Goal: Task Accomplishment & Management: Use online tool/utility

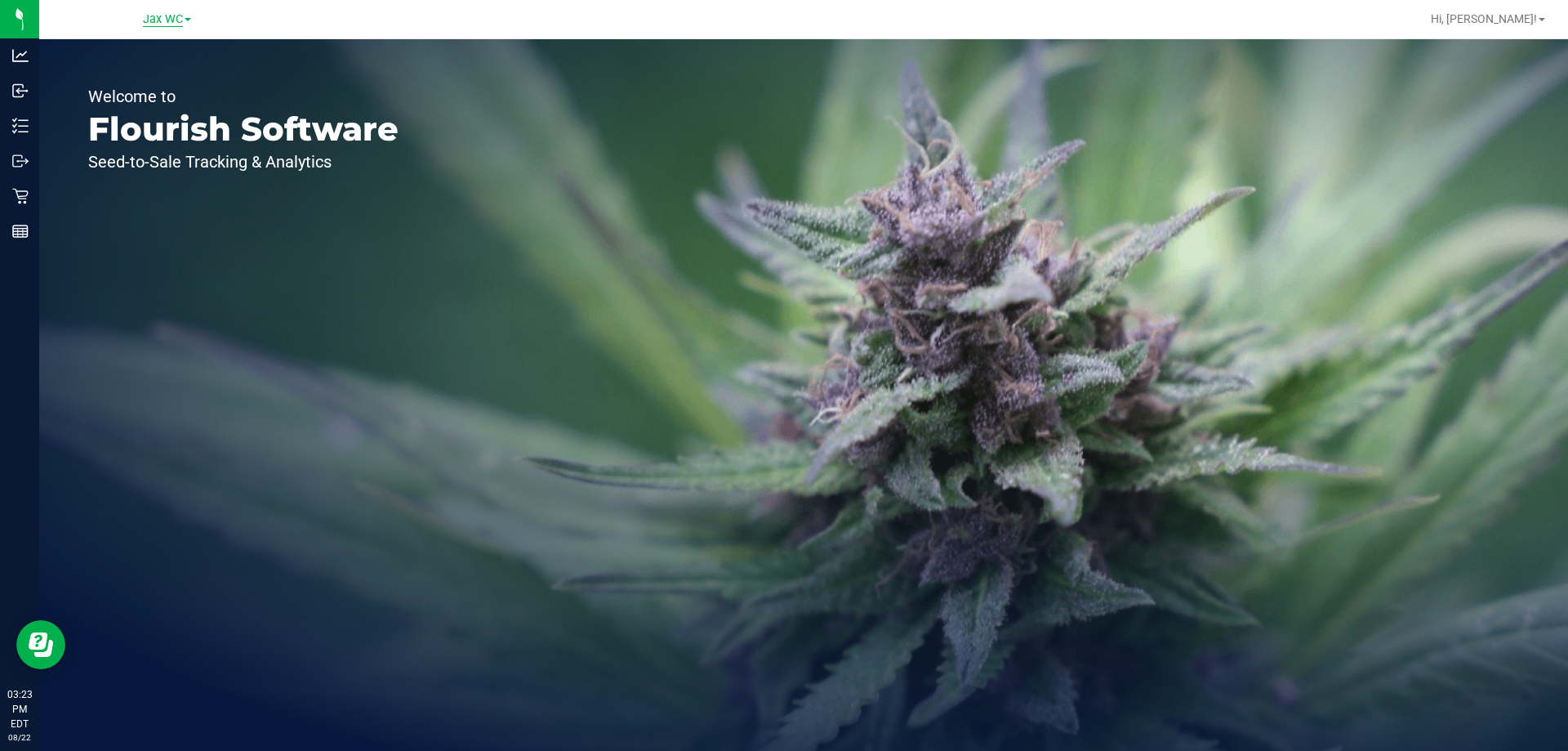
click at [159, 23] on span "Jax WC" at bounding box center [163, 20] width 40 height 15
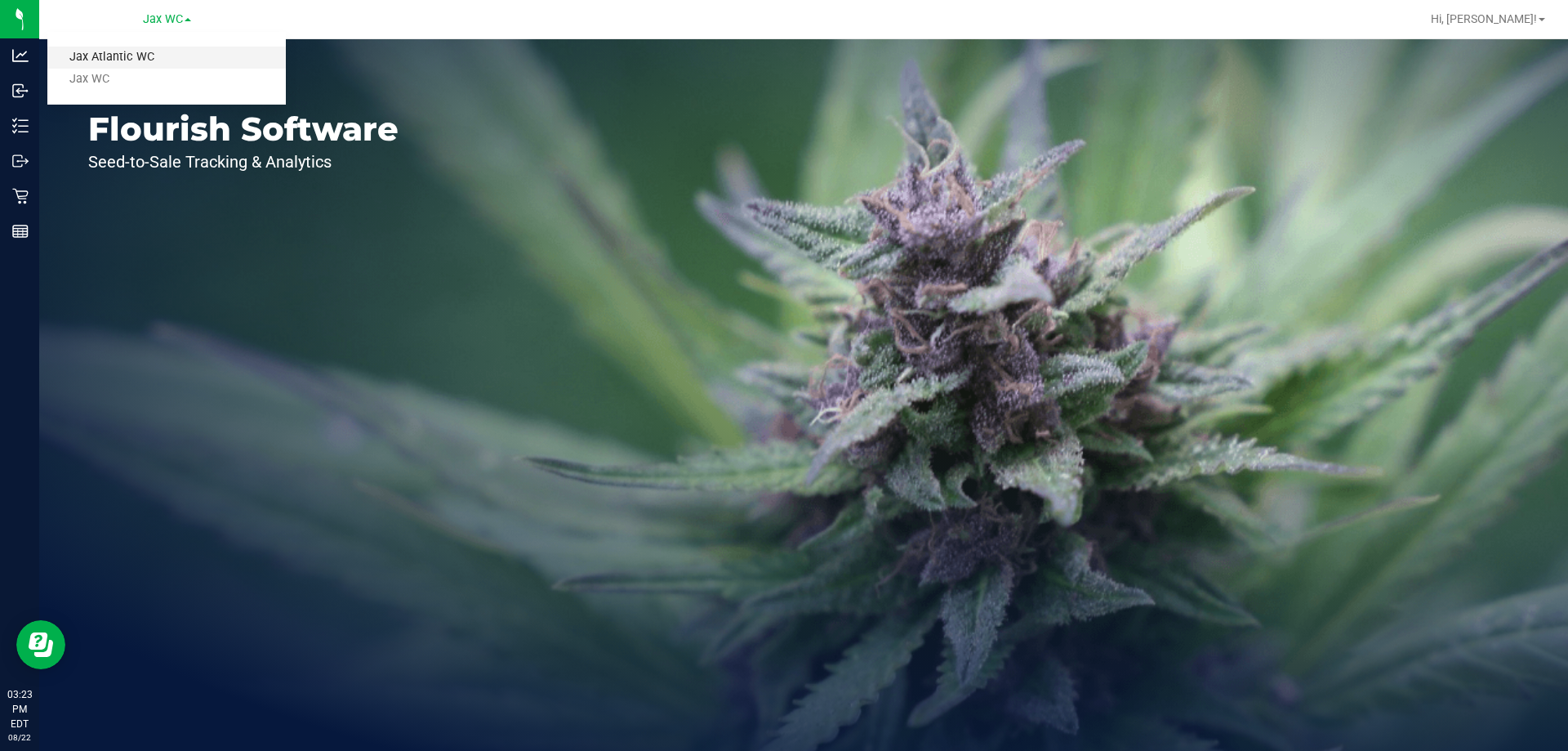
click at [180, 66] on link "Jax Atlantic WC" at bounding box center [167, 58] width 238 height 22
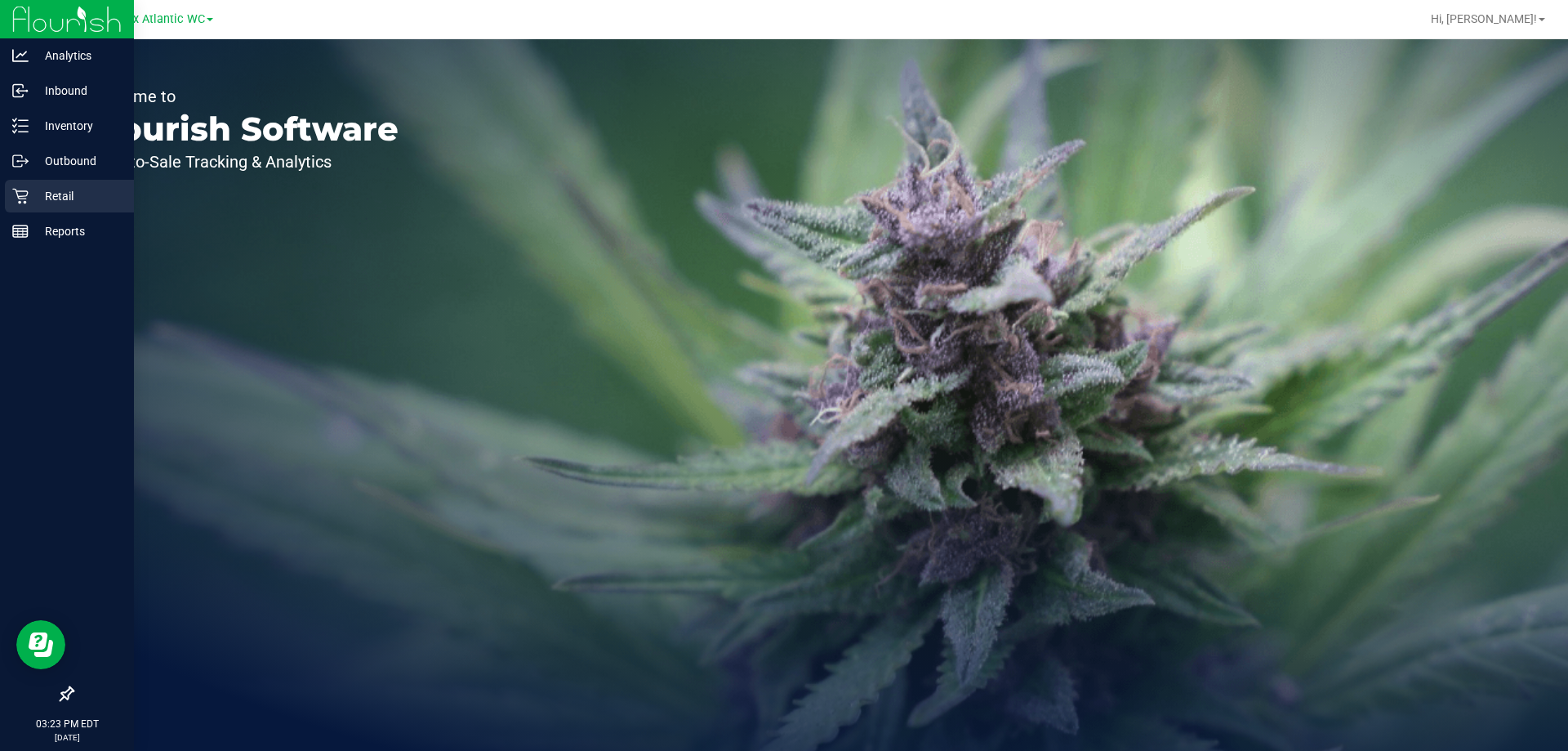
click at [20, 201] on icon at bounding box center [21, 196] width 16 height 16
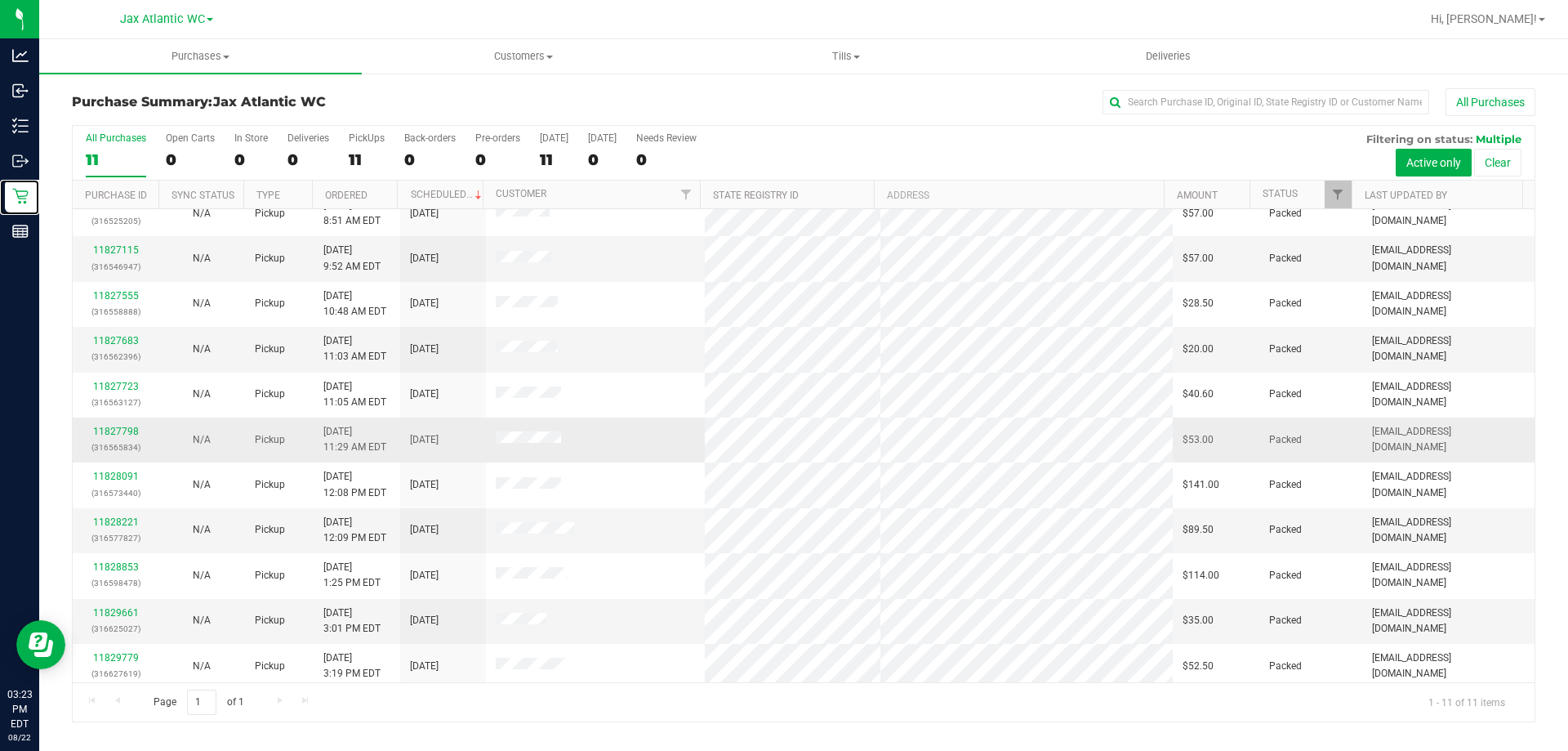
scroll to position [24, 0]
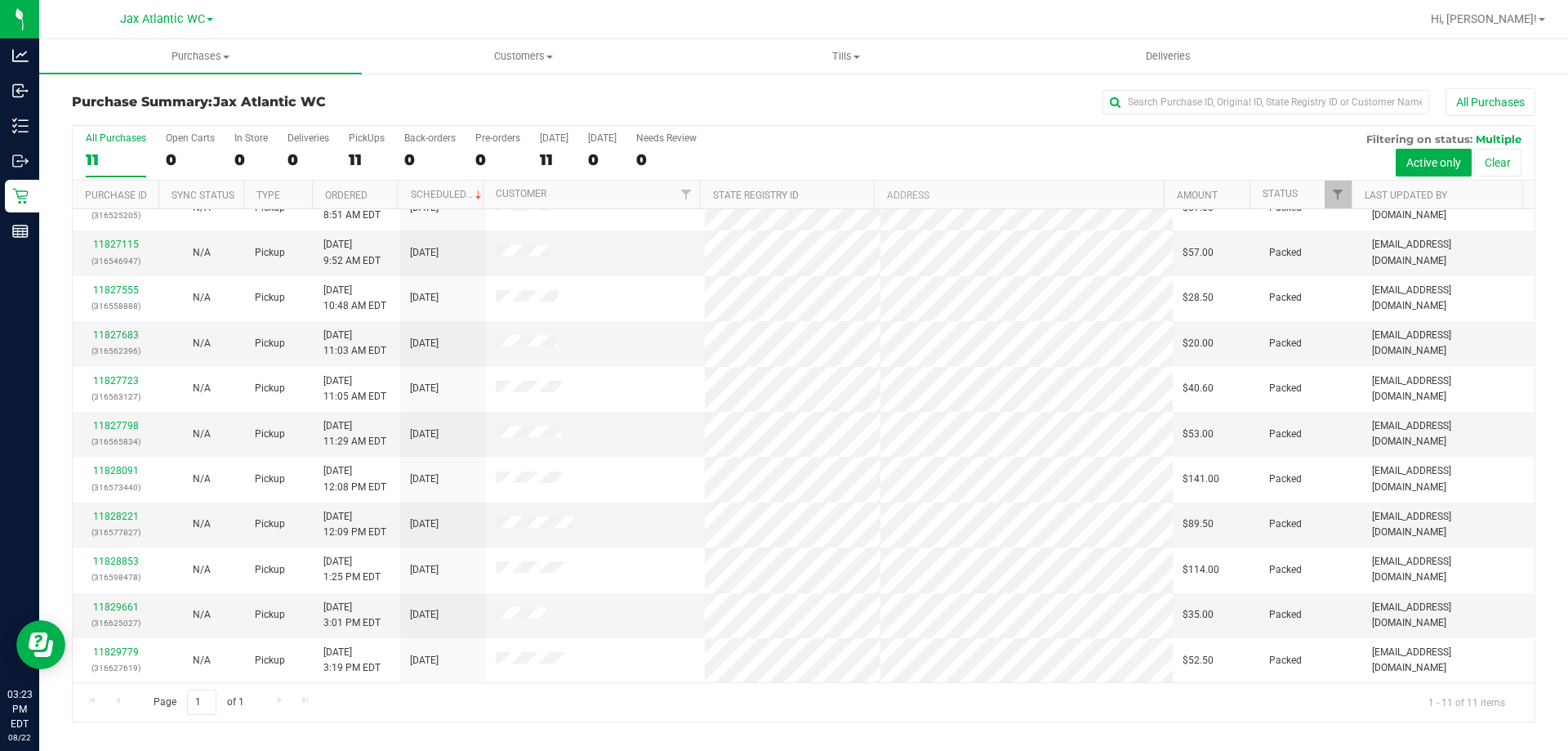
drag, startPoint x: 683, startPoint y: 429, endPoint x: 520, endPoint y: 104, distance: 363.6
click at [520, 104] on h3 "Purchase Summary: Jax Atlantic WC" at bounding box center [316, 102] width 488 height 15
click at [854, 54] on span "Tills" at bounding box center [845, 57] width 321 height 15
click at [774, 104] on span "Manage tills" at bounding box center [739, 98] width 110 height 14
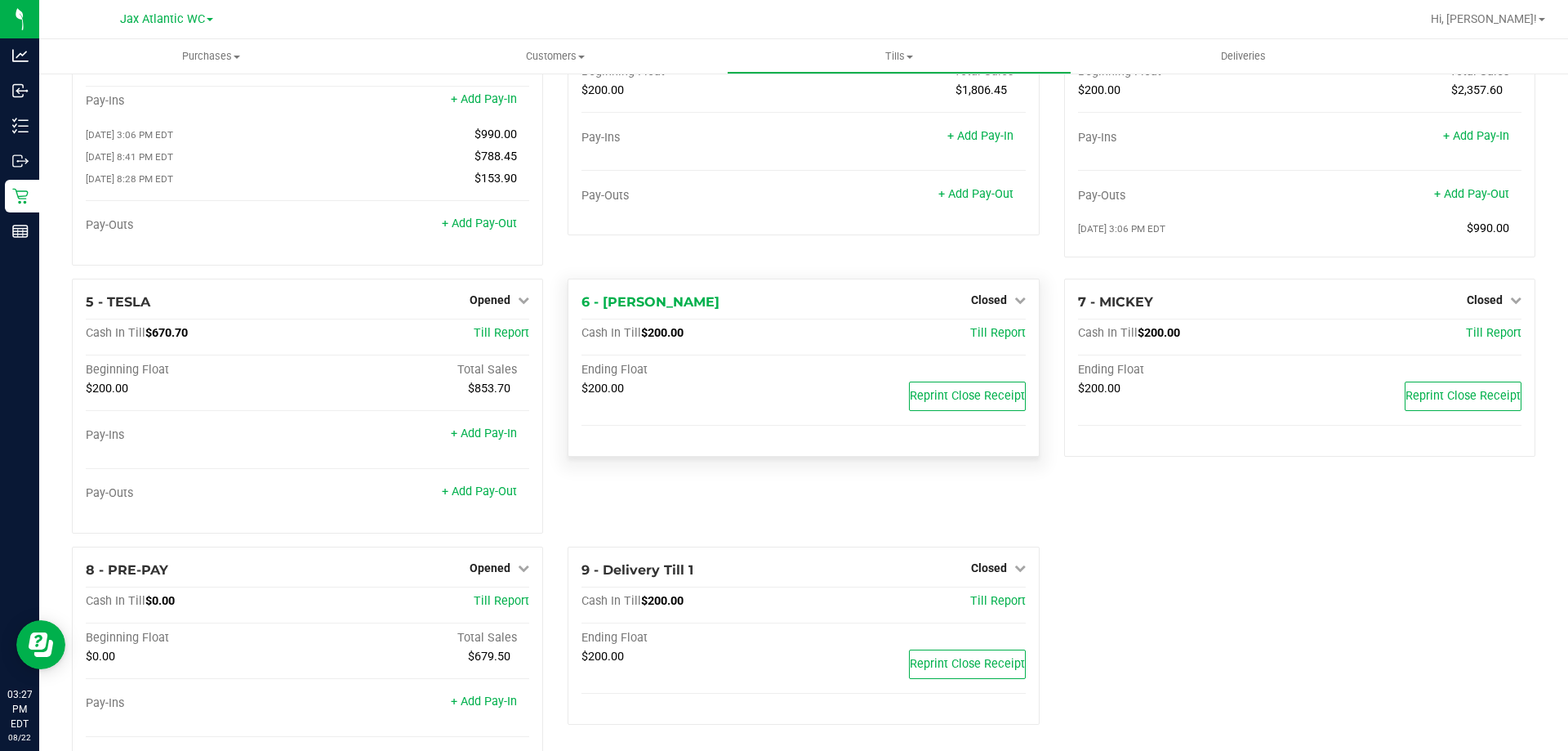
scroll to position [192, 0]
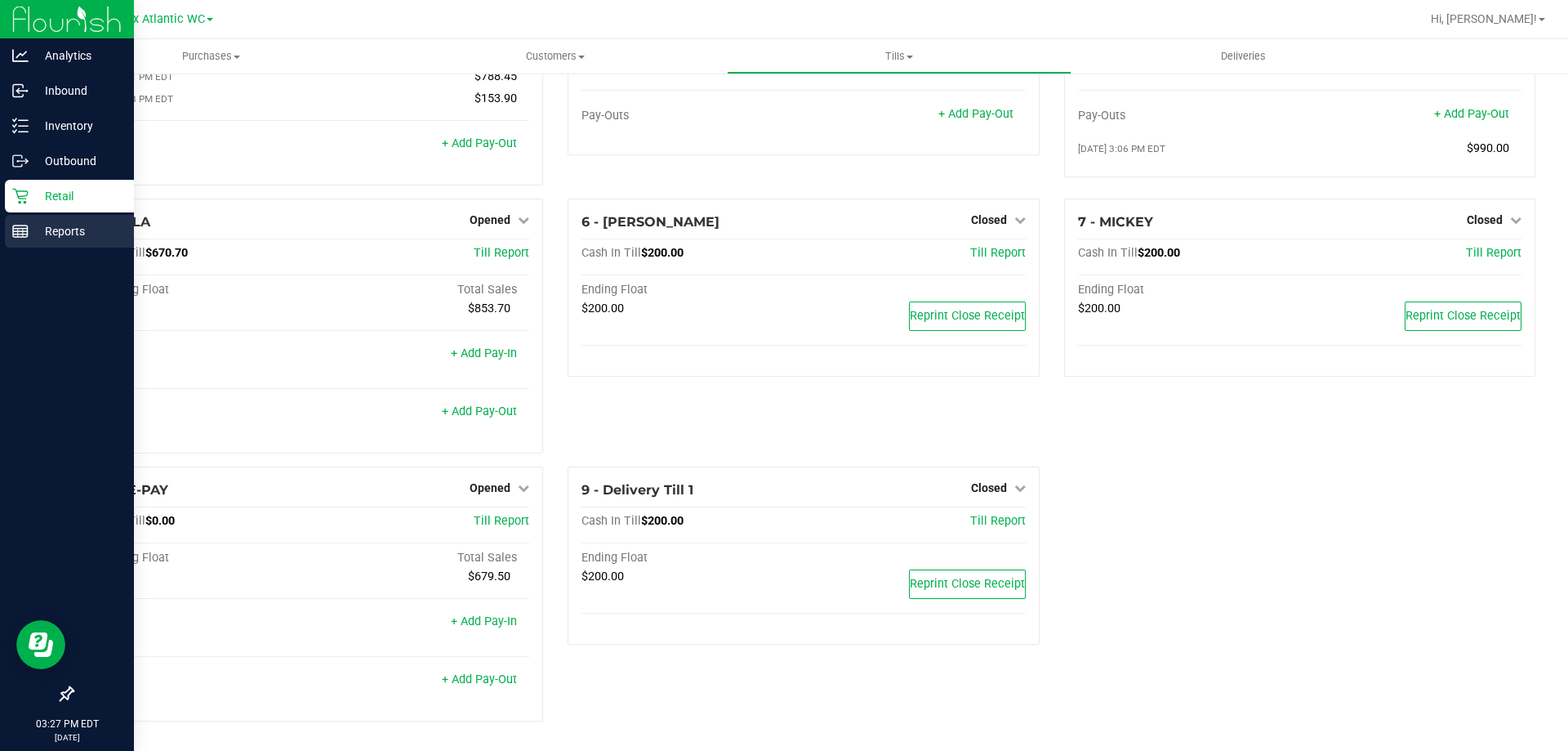
click at [30, 227] on p "Reports" at bounding box center [77, 232] width 98 height 20
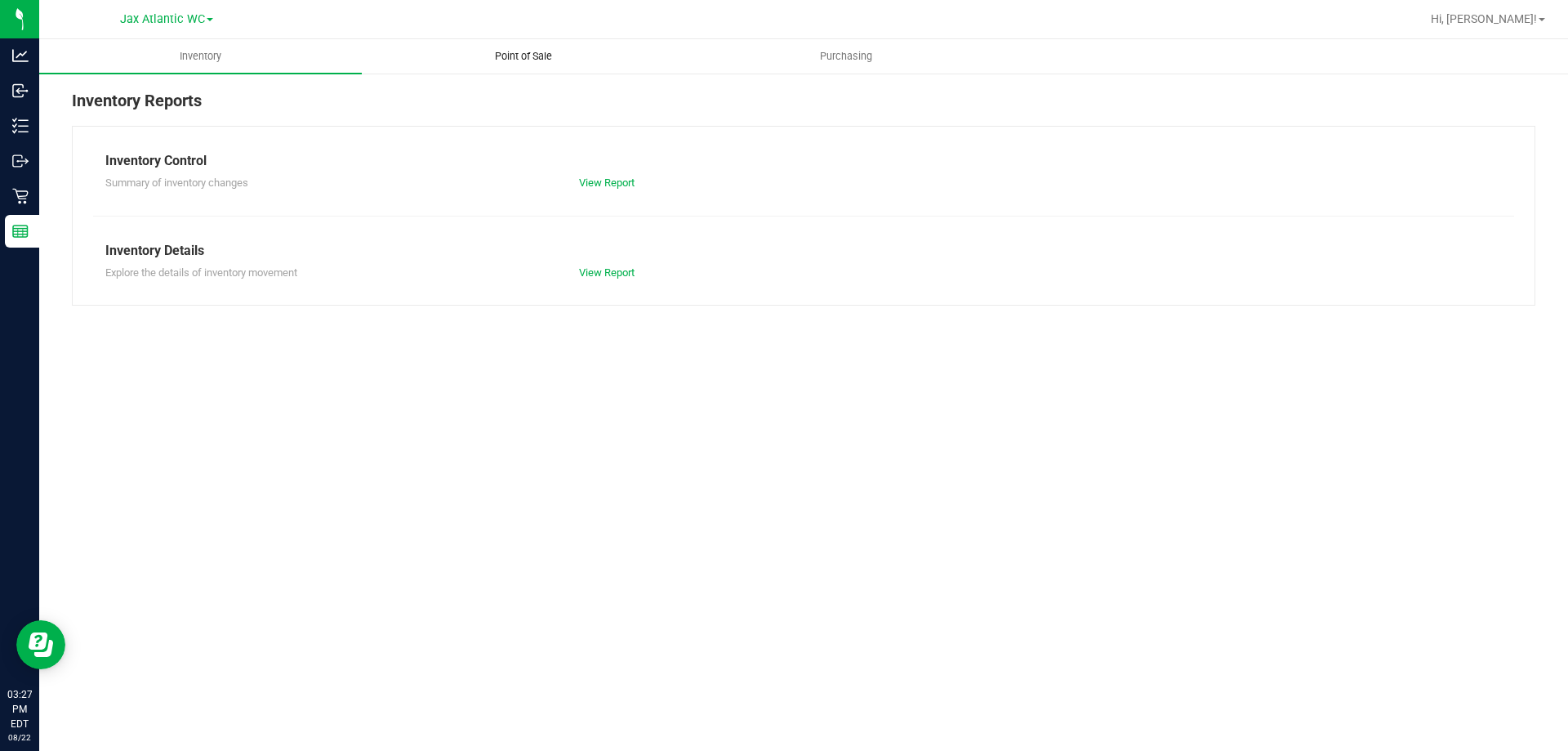
click at [502, 60] on span "Point of Sale" at bounding box center [523, 57] width 101 height 15
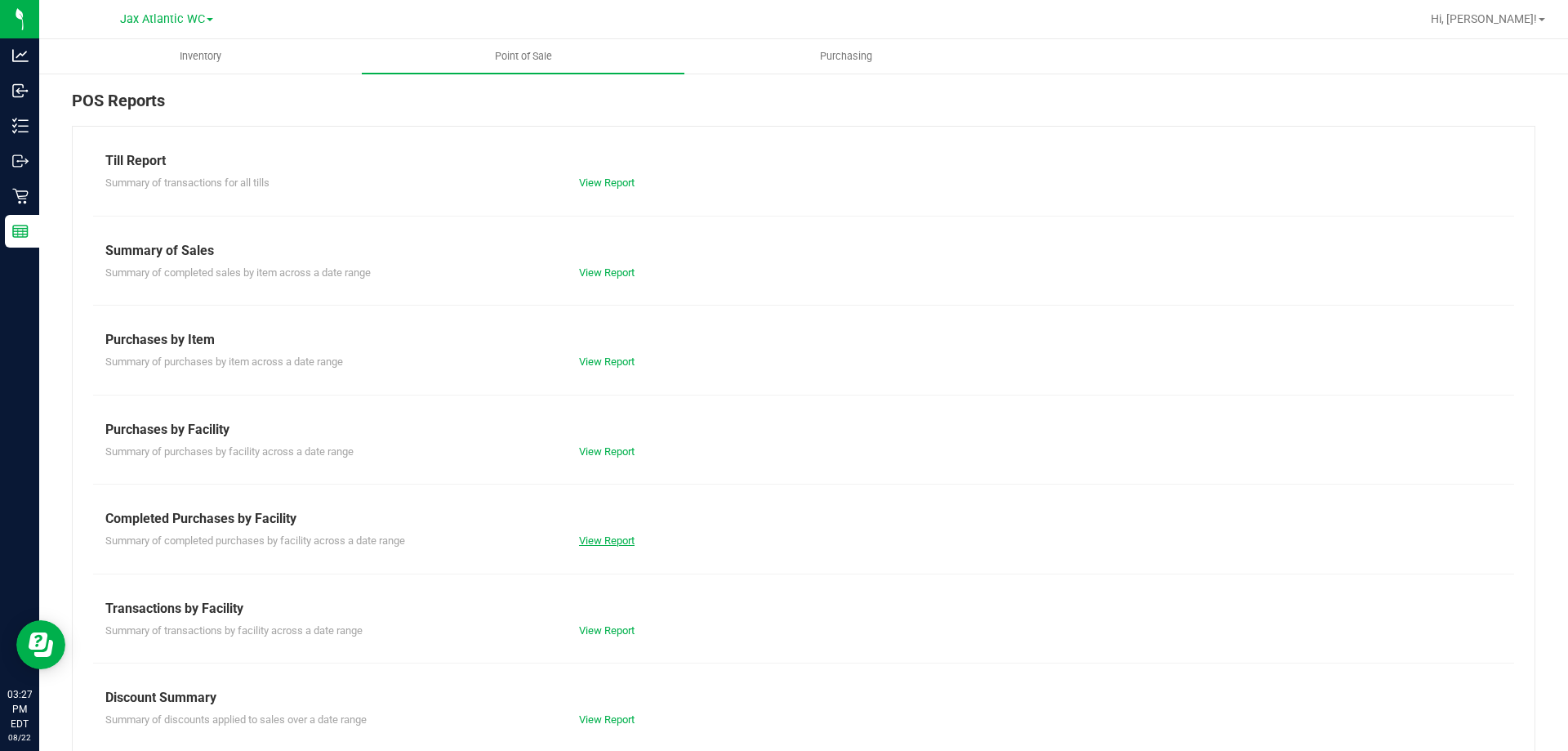
click at [605, 544] on link "View Report" at bounding box center [607, 540] width 56 height 12
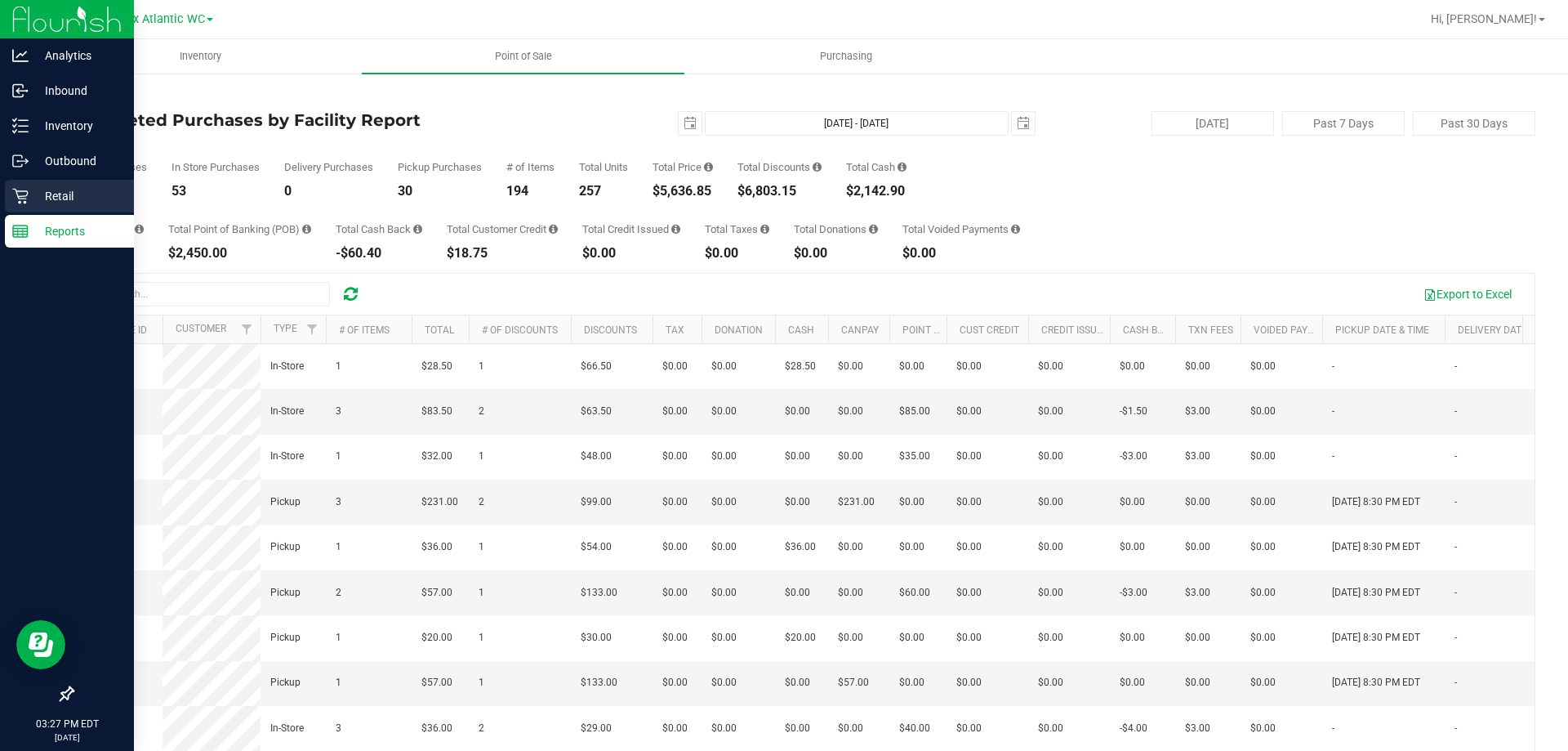
click at [36, 199] on p "Retail" at bounding box center [77, 196] width 98 height 20
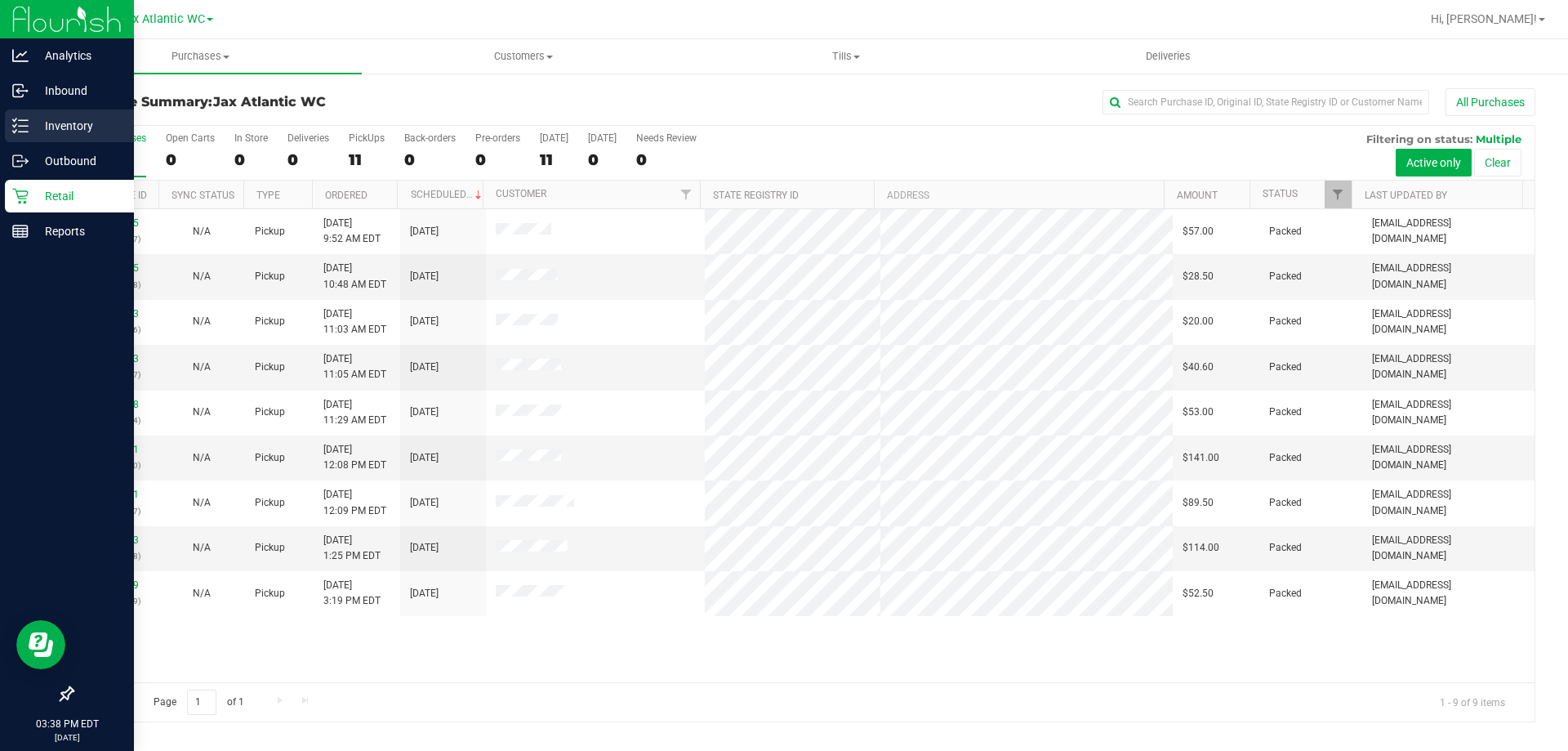
click at [5, 122] on div "Inventory" at bounding box center [69, 126] width 129 height 33
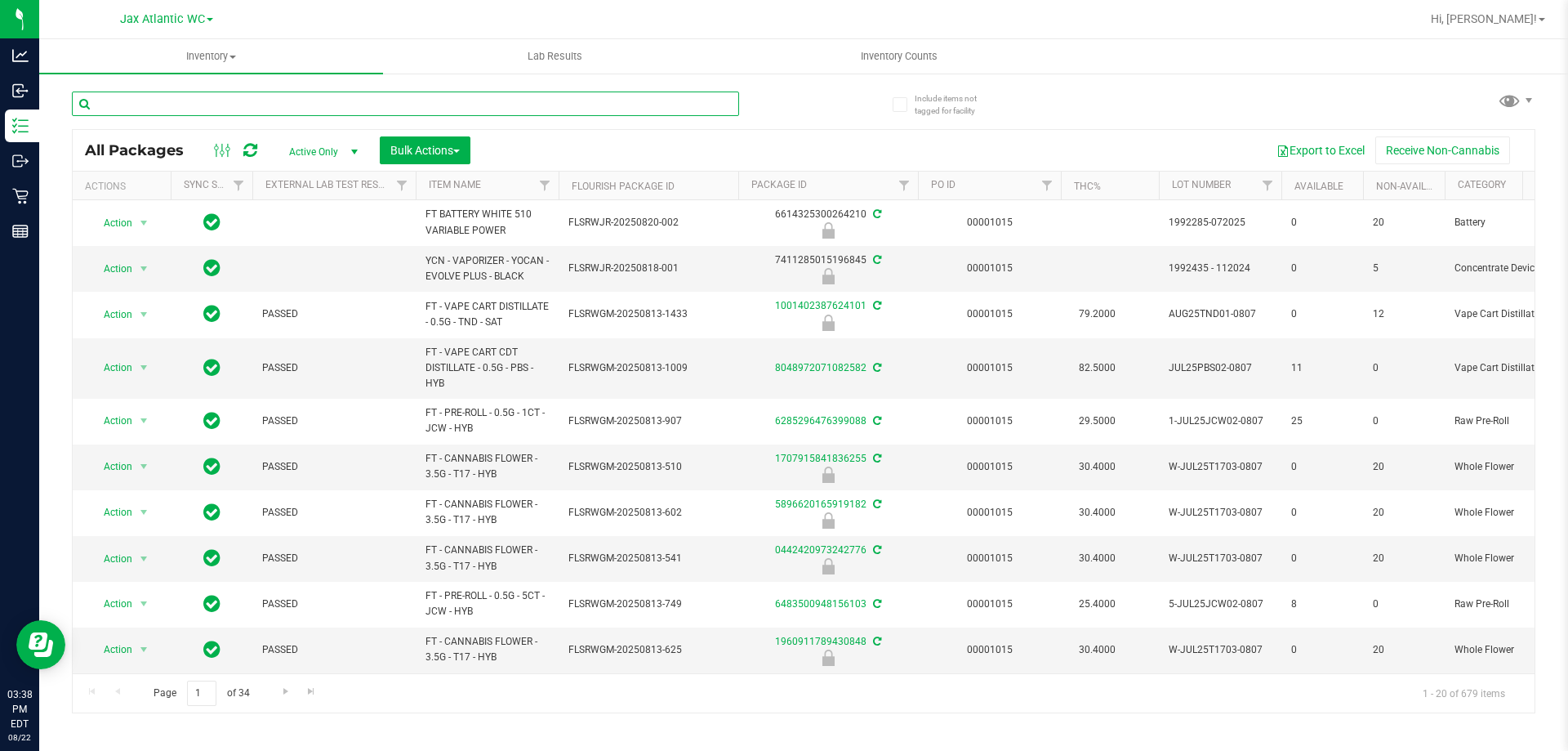
click at [368, 100] on input "text" at bounding box center [406, 104] width 668 height 25
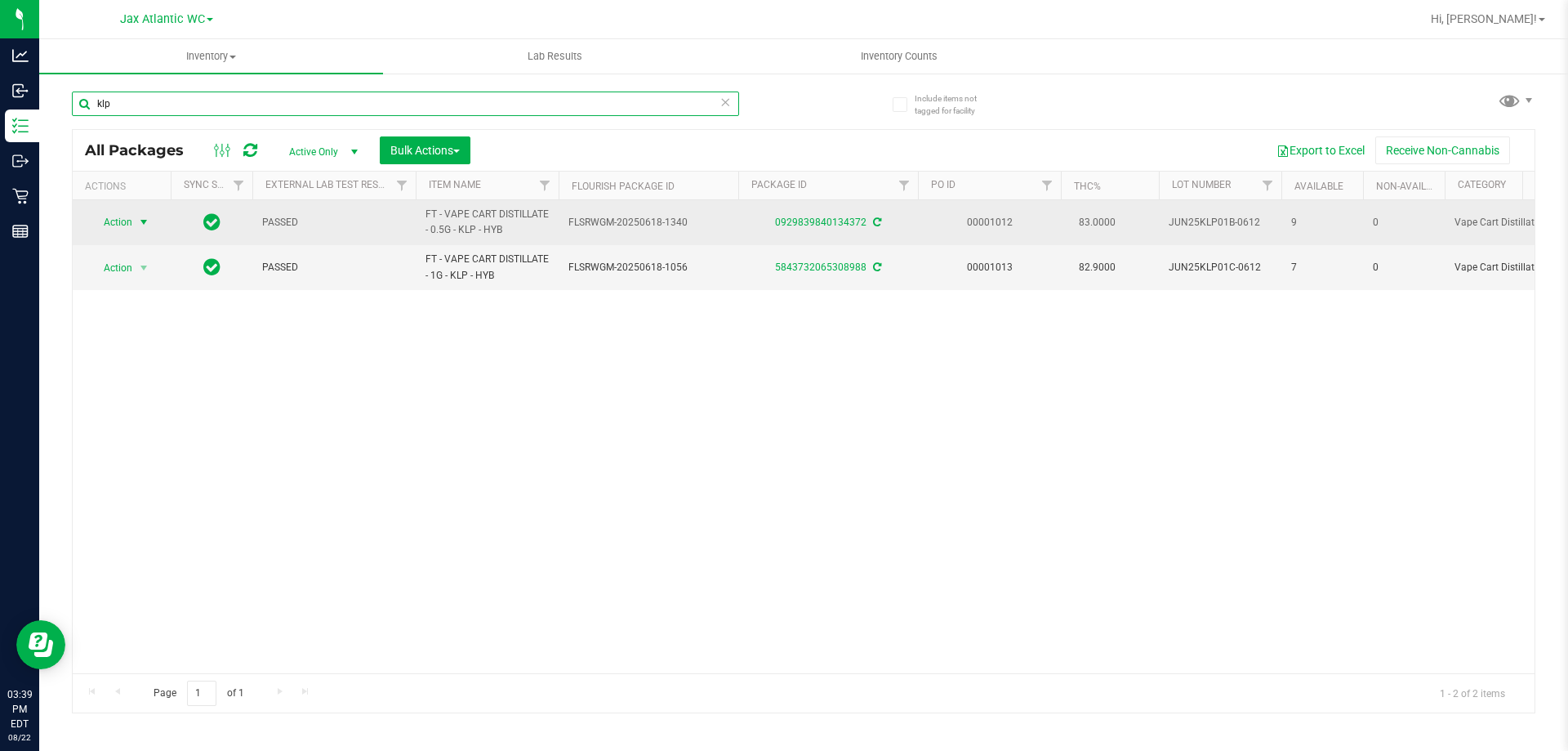
type input "klp"
click at [131, 218] on span "Action" at bounding box center [111, 223] width 44 height 23
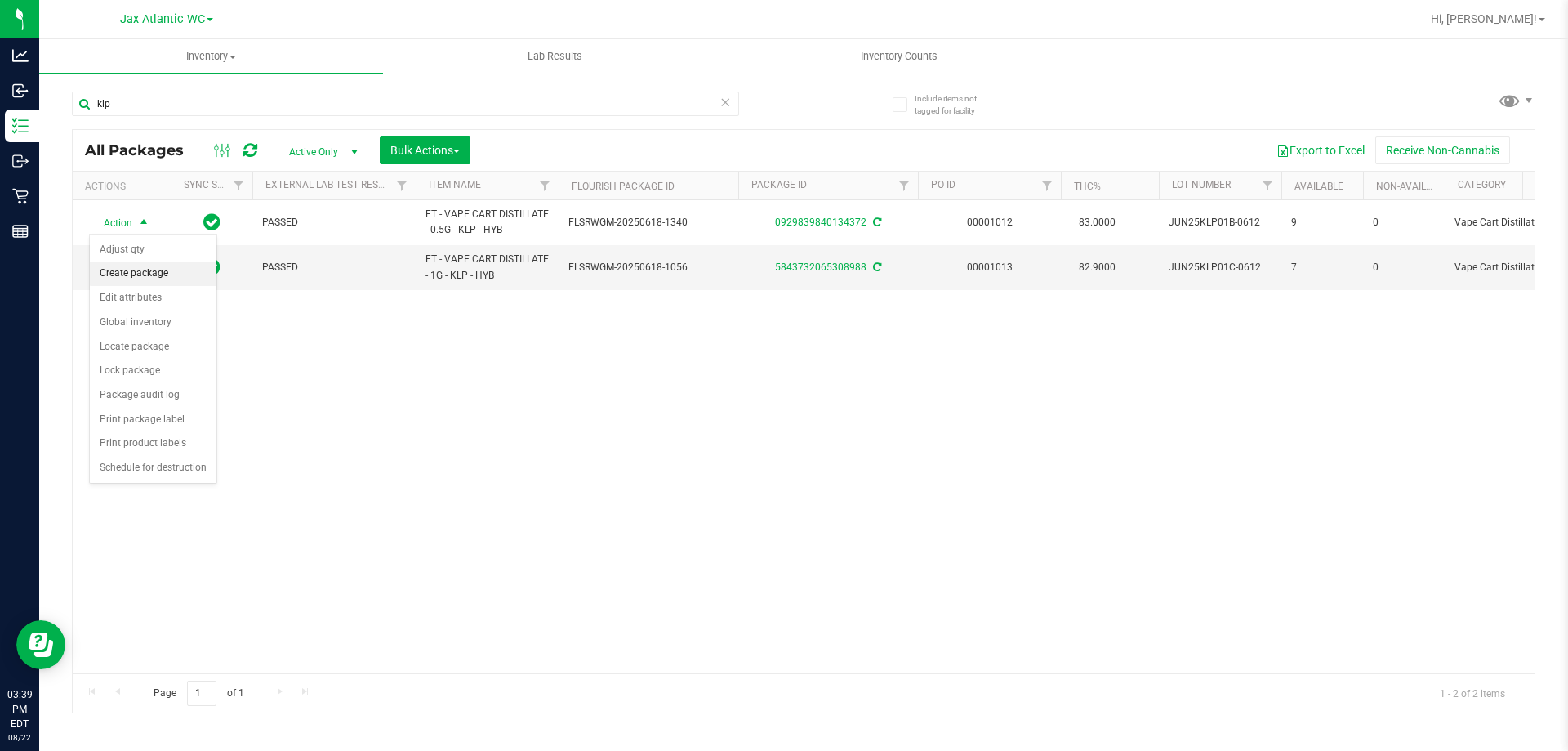
click at [152, 261] on li "Create package" at bounding box center [153, 274] width 126 height 25
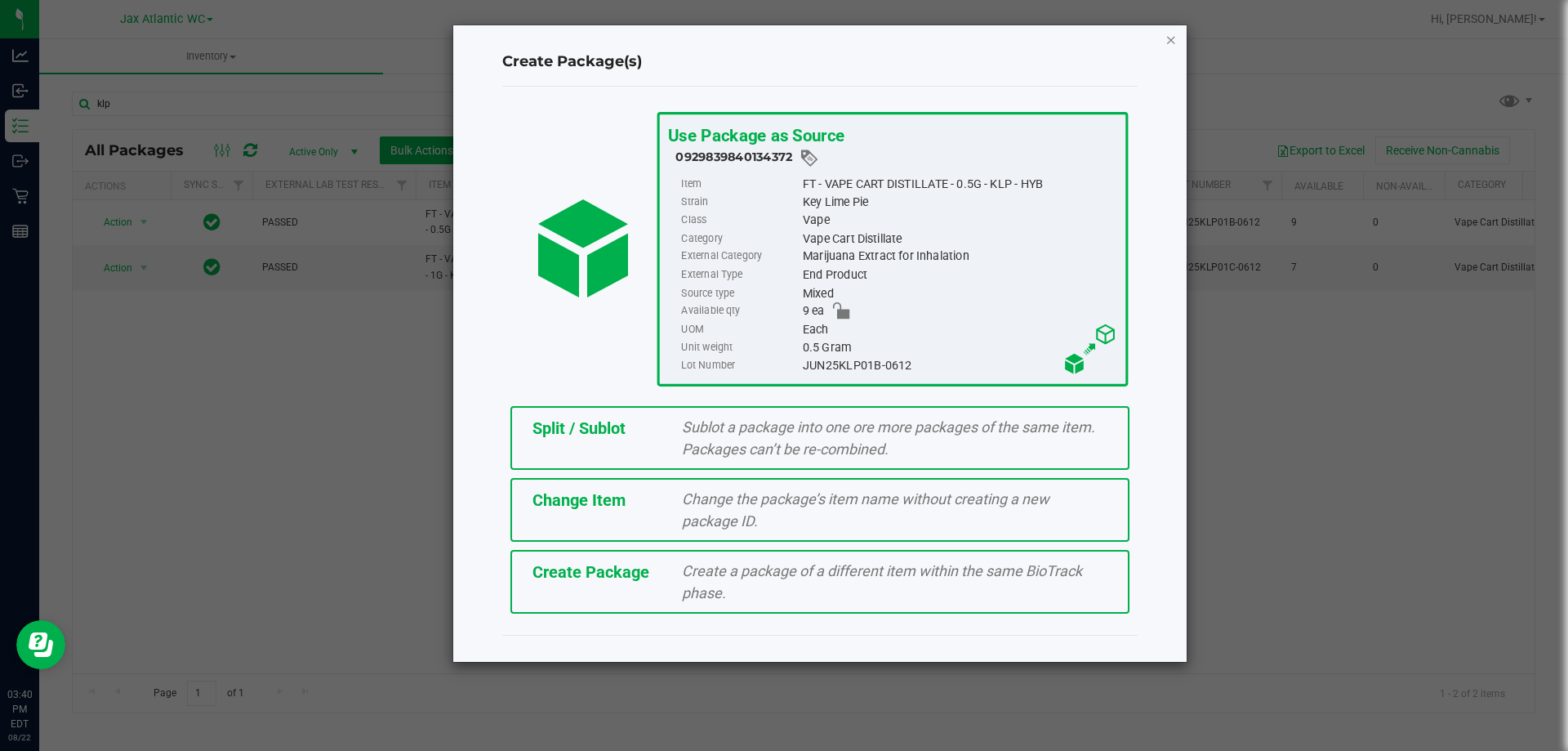
click at [1174, 40] on icon "button" at bounding box center [1171, 39] width 11 height 20
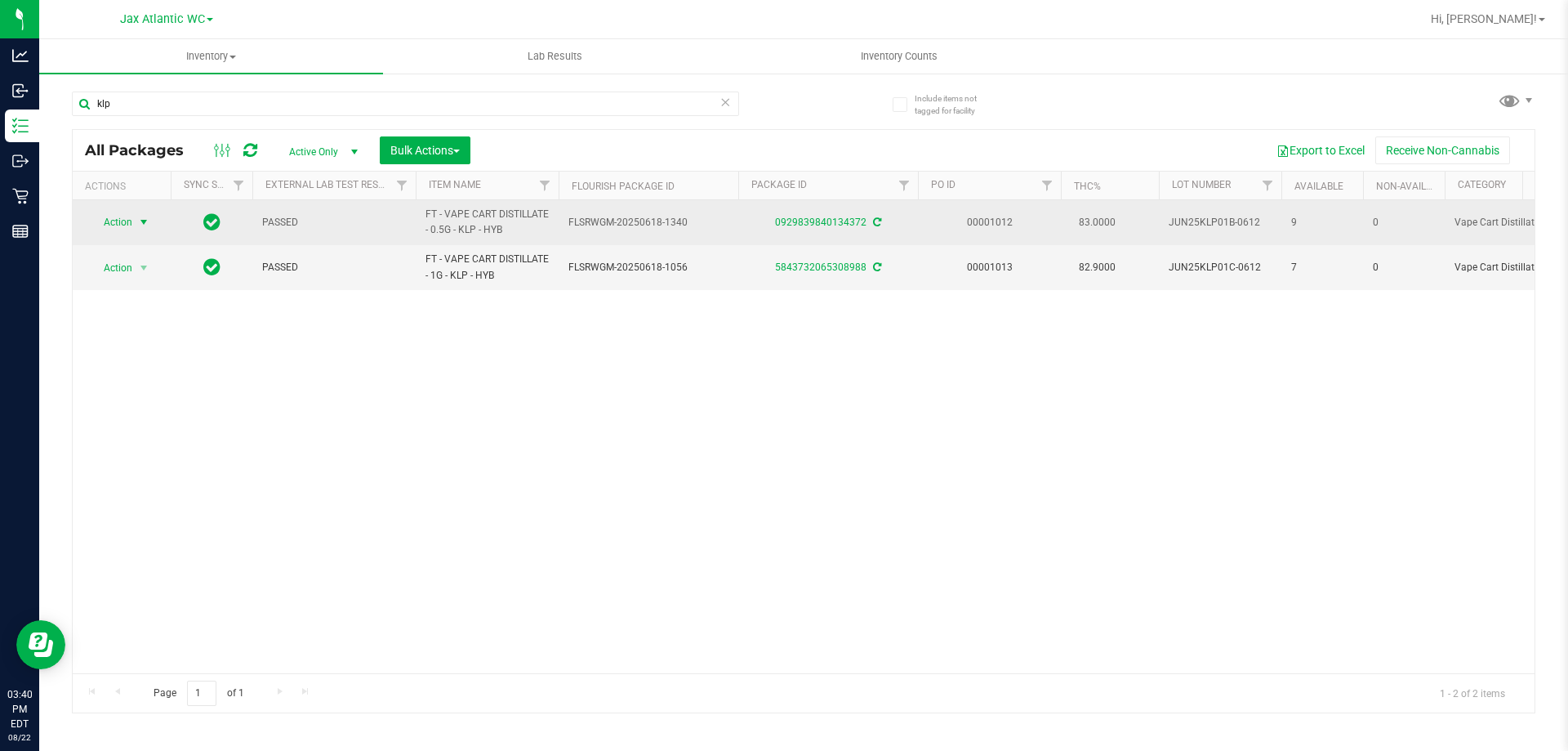
click at [113, 225] on span "Action" at bounding box center [111, 223] width 44 height 23
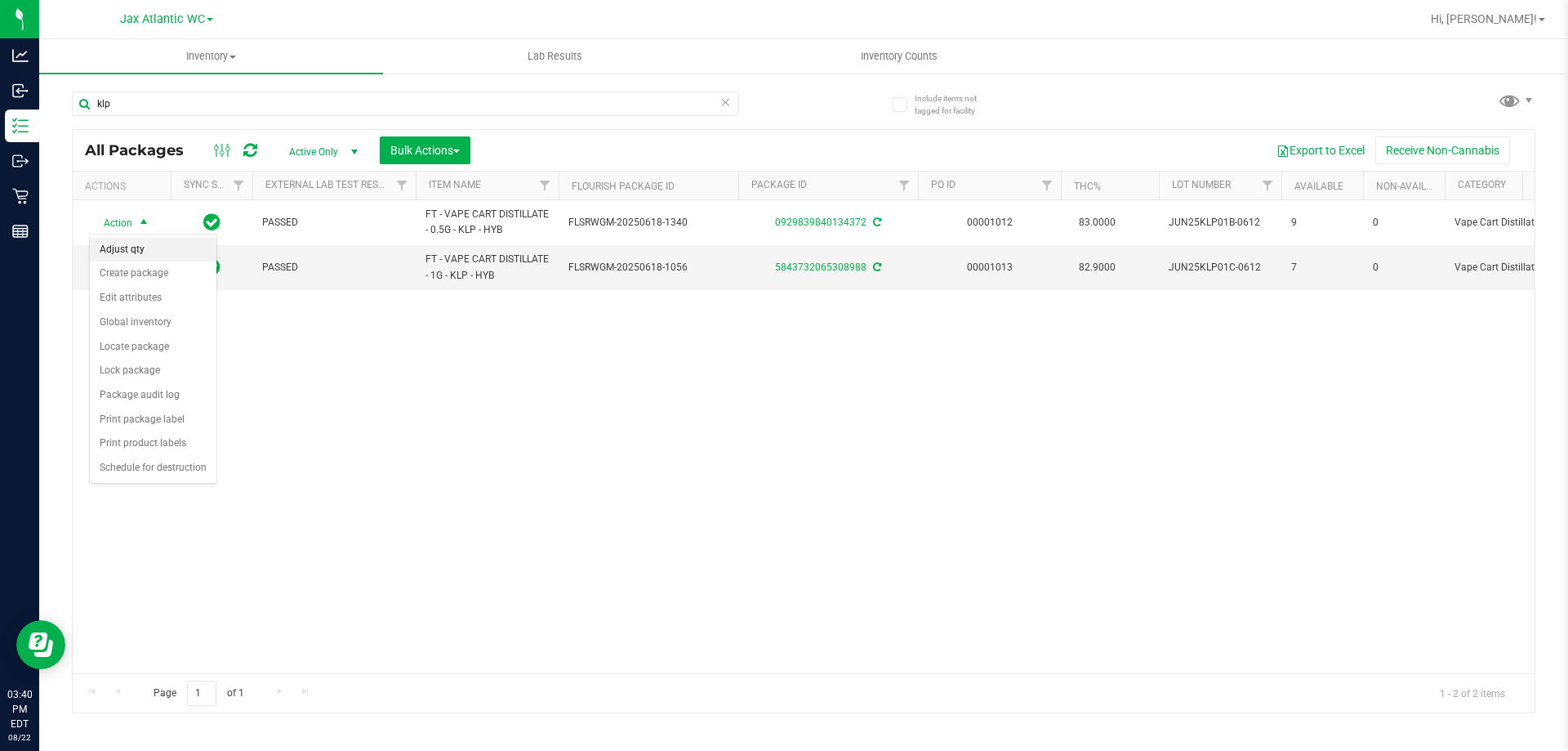
click at [146, 250] on li "Adjust qty" at bounding box center [153, 250] width 126 height 25
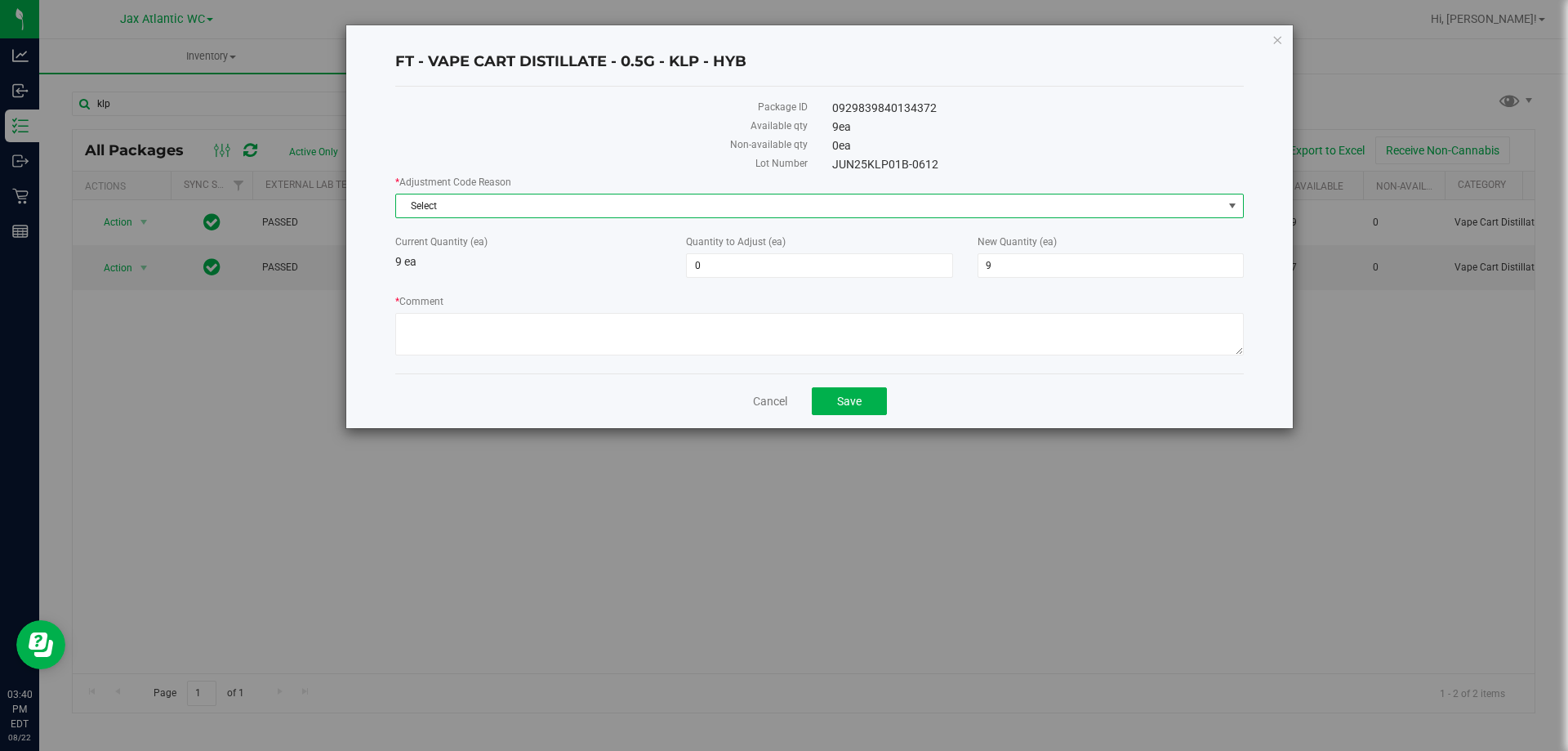
click at [435, 211] on span "Select" at bounding box center [809, 206] width 826 height 23
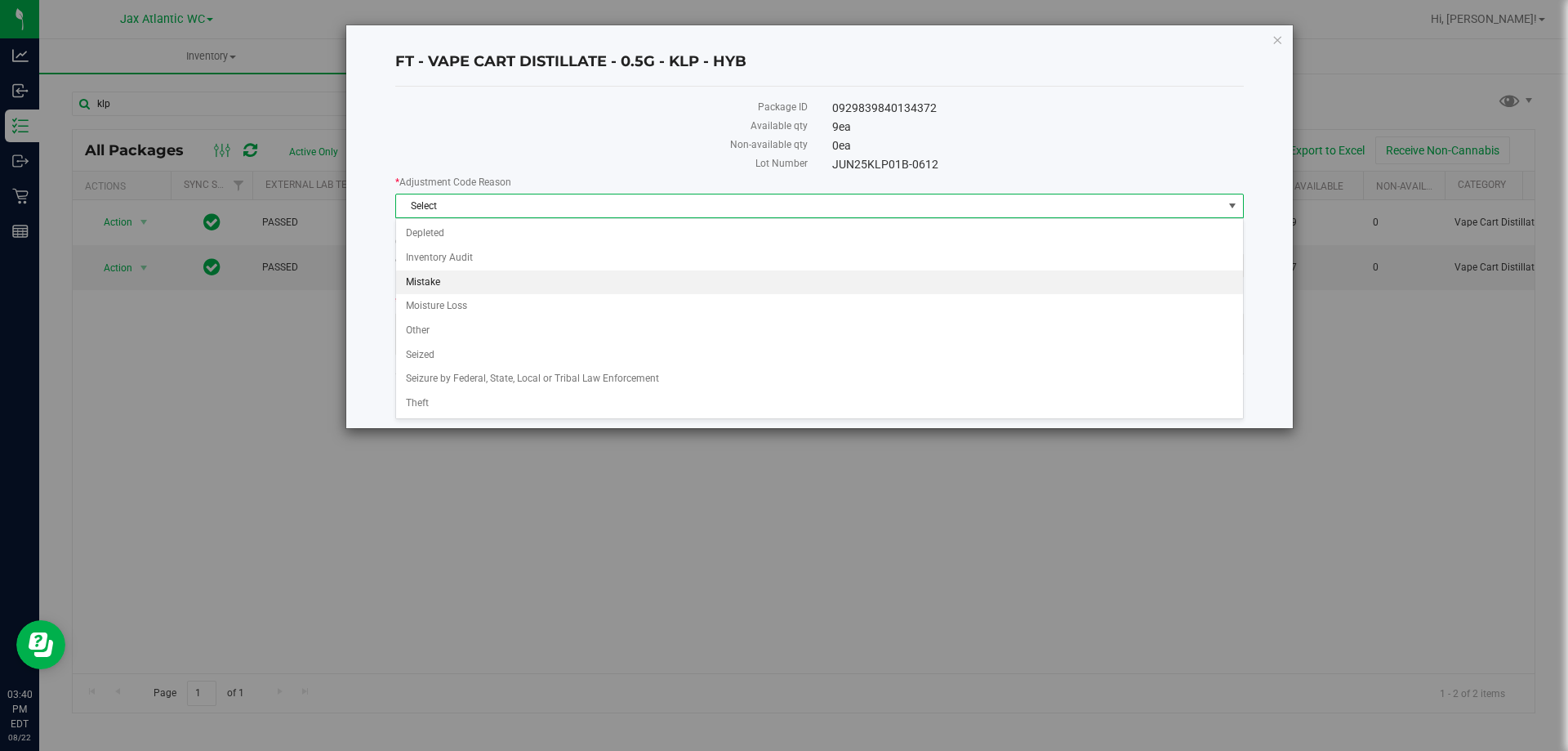
click at [455, 281] on li "Mistake" at bounding box center [819, 283] width 847 height 25
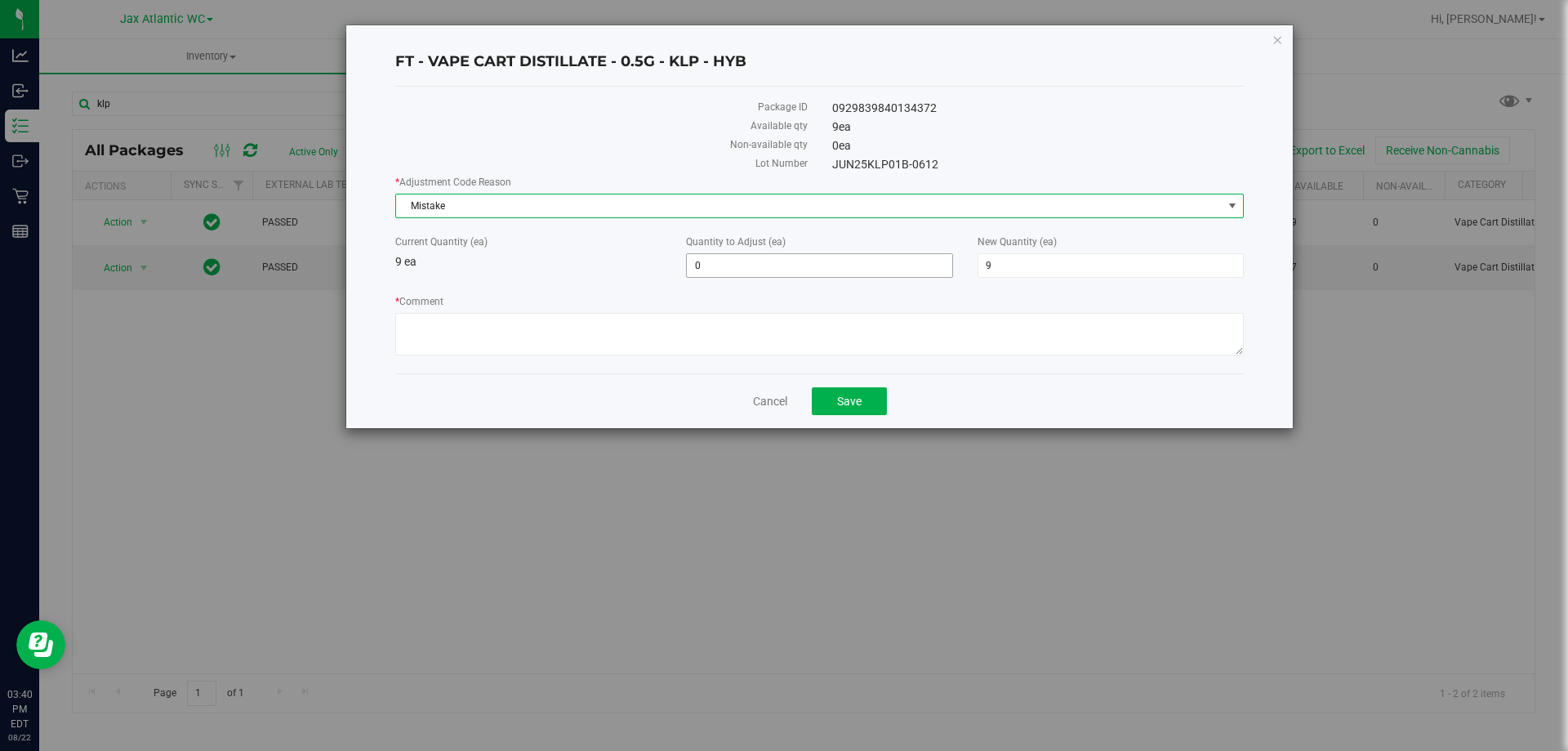
click at [775, 270] on span "0 0" at bounding box center [819, 265] width 266 height 25
click at [775, 270] on input "0" at bounding box center [819, 265] width 264 height 23
type input "1"
type input "10"
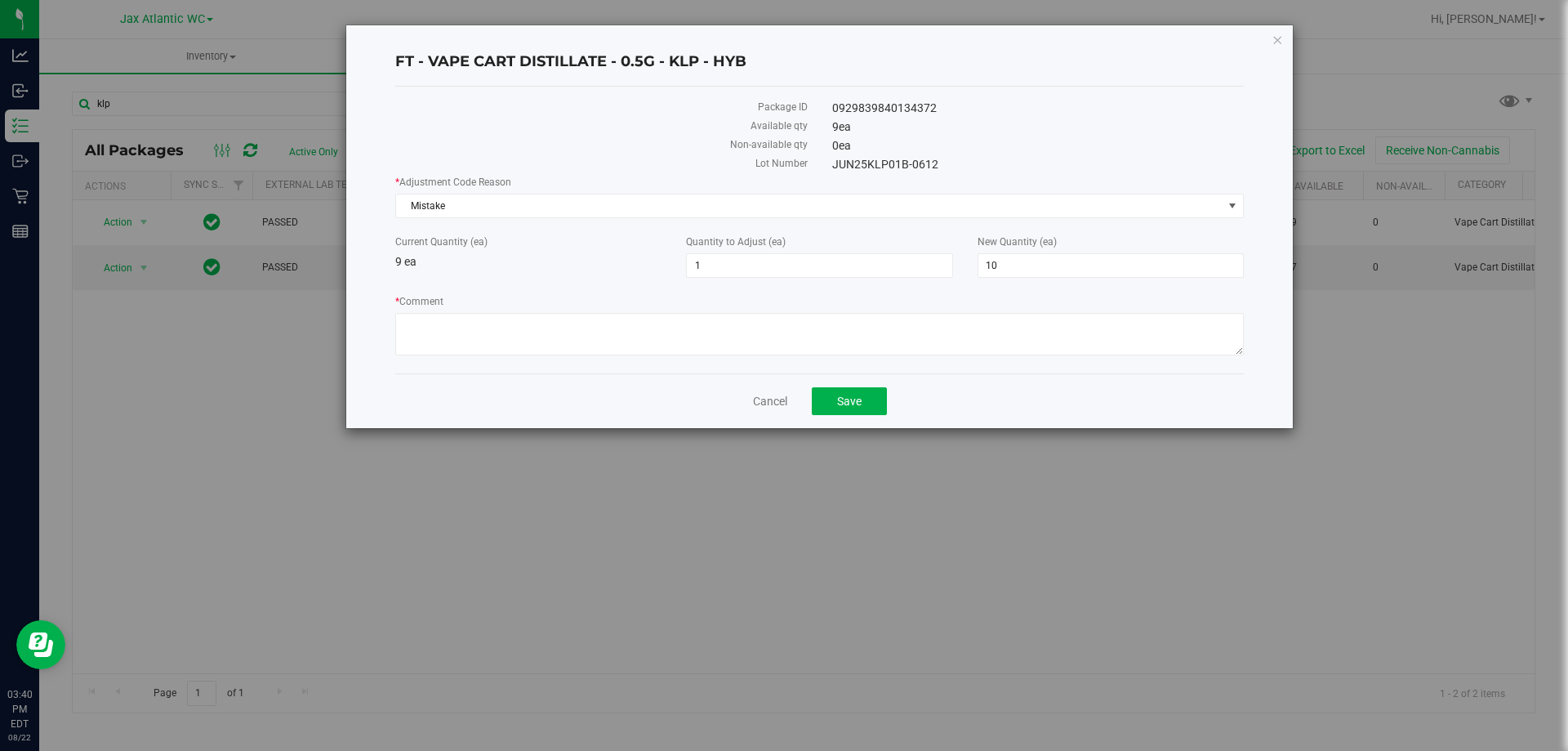
click at [720, 165] on label "Lot Number" at bounding box center [601, 164] width 412 height 15
click at [660, 328] on textarea "* Comment" at bounding box center [819, 334] width 848 height 43
type textarea "Allocation error. Adjusting so unit can be sold-AP"
click at [847, 406] on span "Save" at bounding box center [849, 401] width 25 height 13
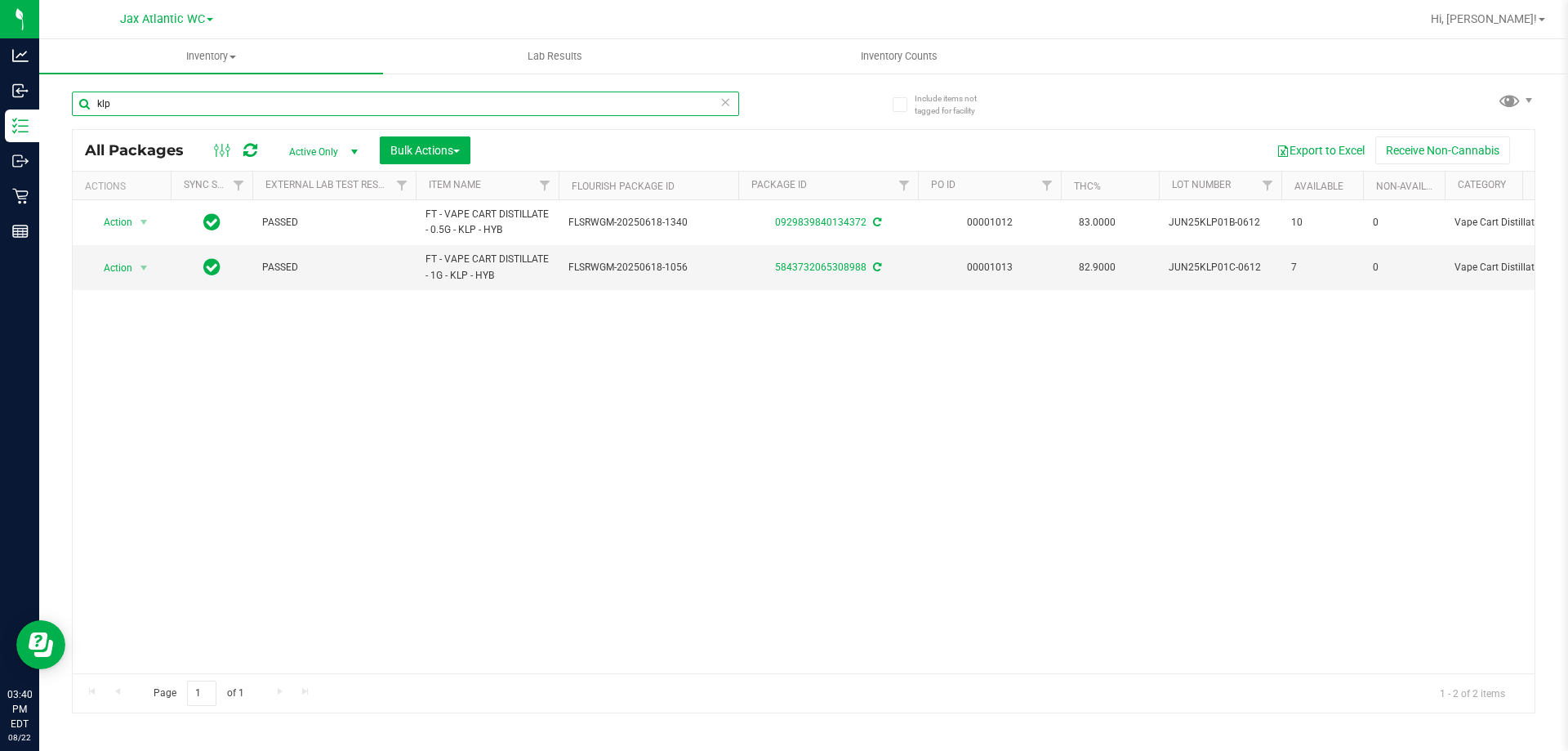
click at [126, 105] on input "klp" at bounding box center [406, 104] width 668 height 25
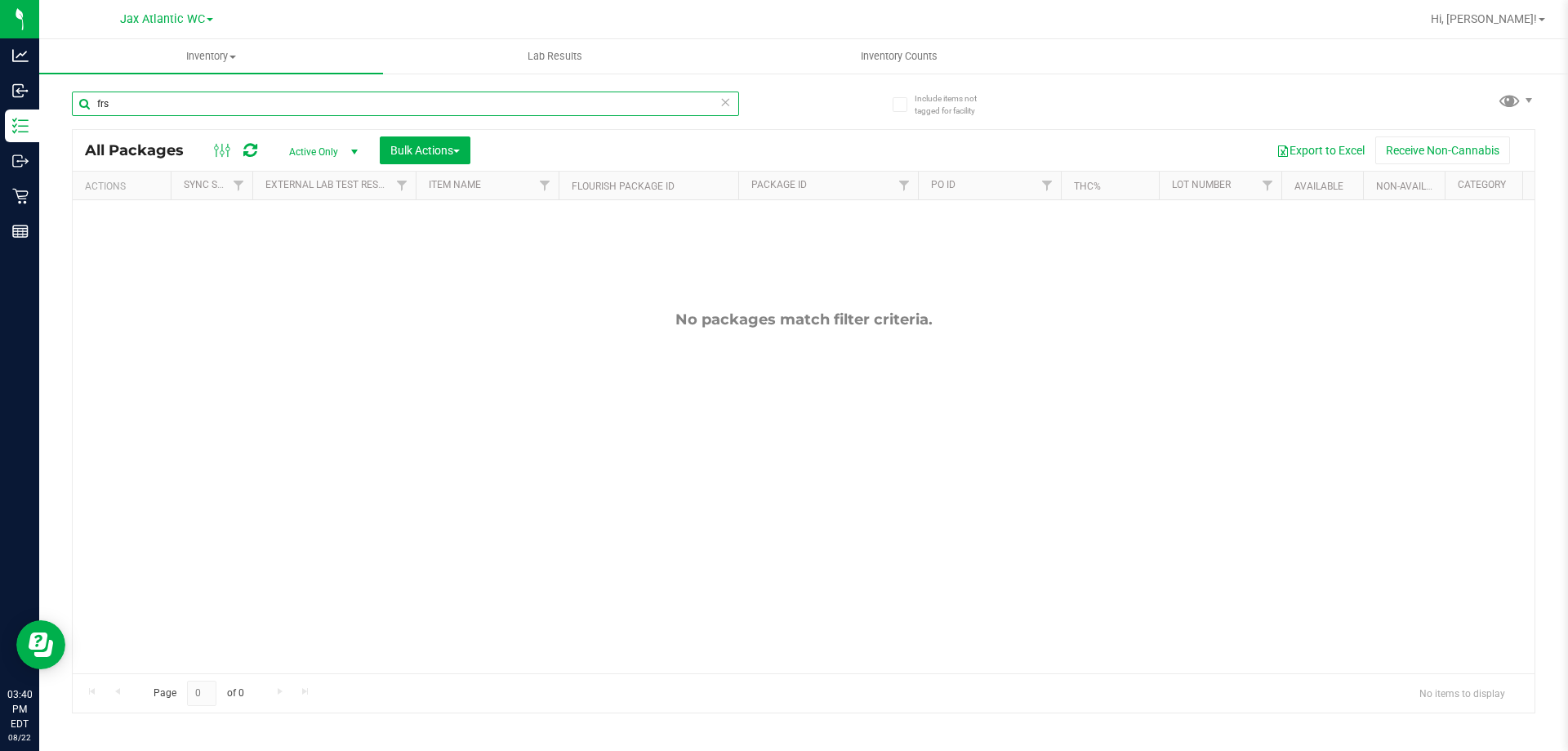
type input "frs"
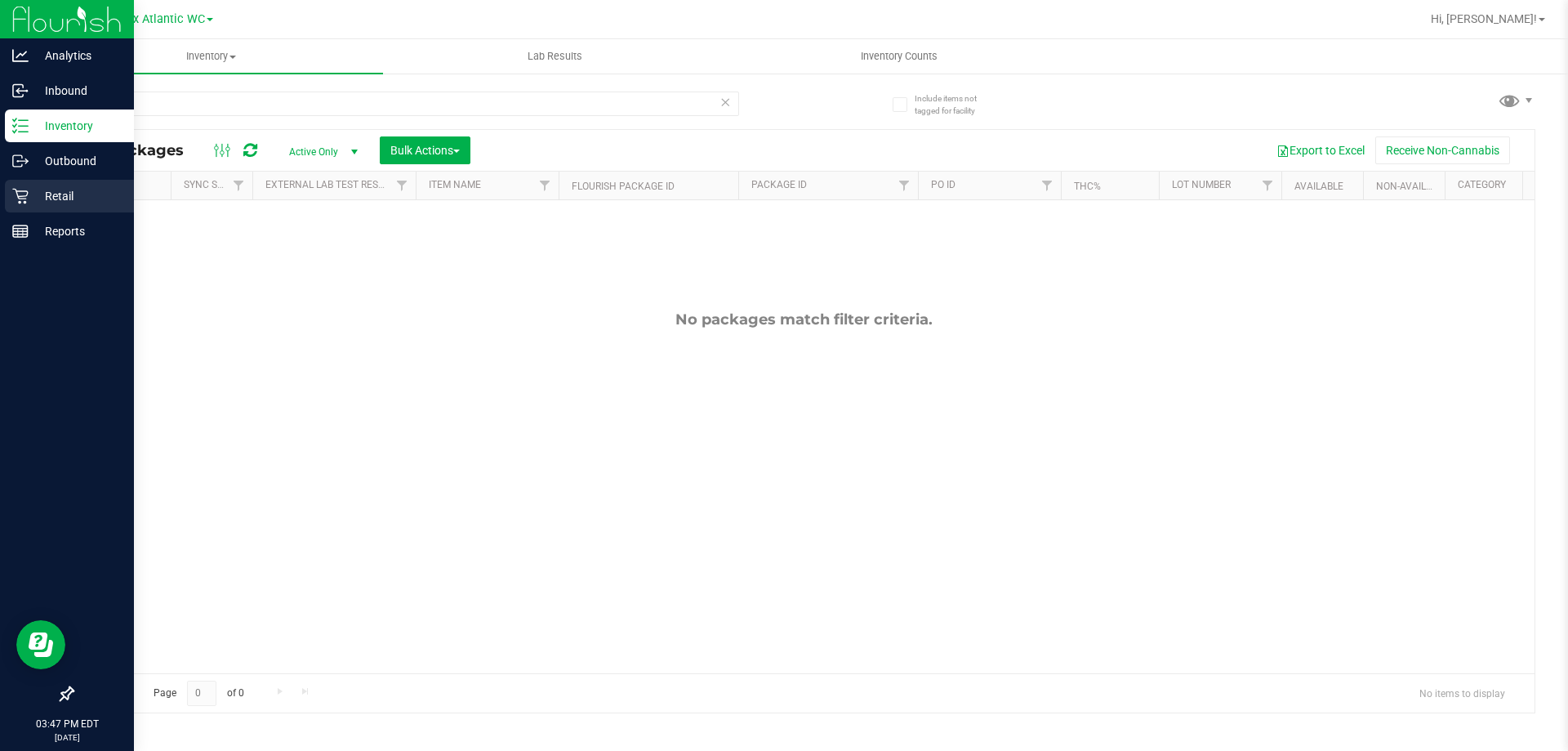
click at [28, 194] on icon at bounding box center [20, 196] width 16 height 16
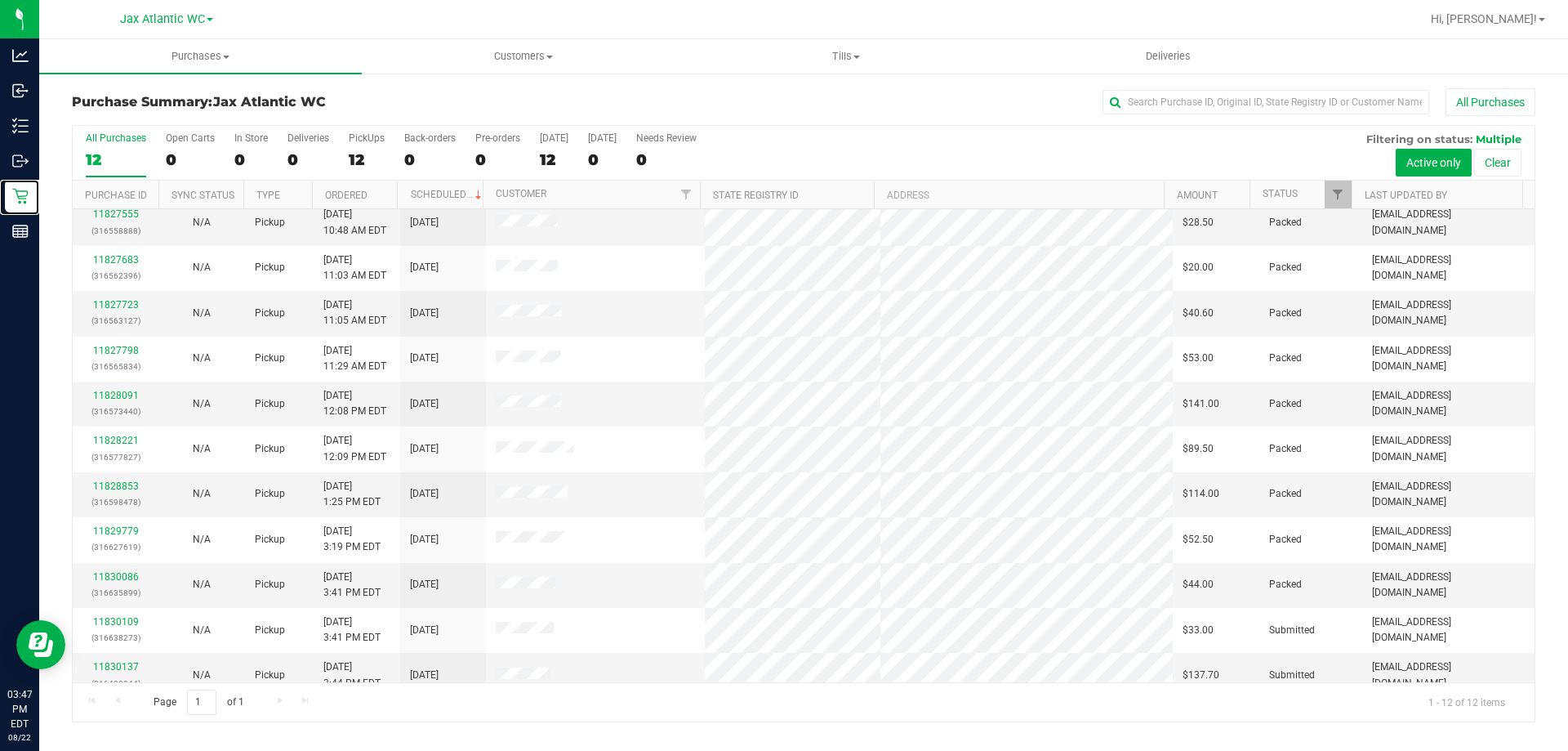
scroll to position [70, 0]
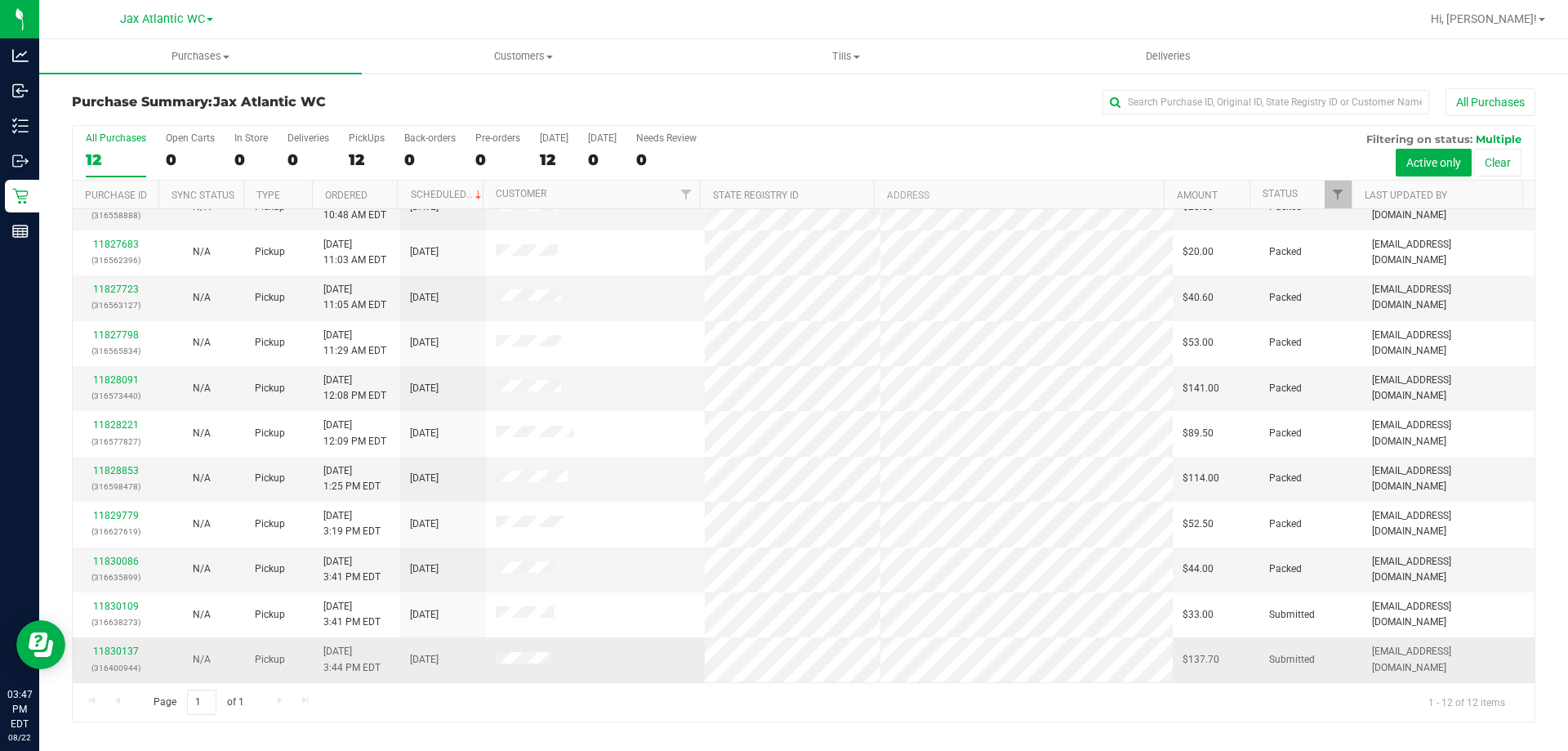
click at [124, 645] on div "11830137 (316400944)" at bounding box center [115, 660] width 67 height 31
click at [125, 648] on link "11830137" at bounding box center [116, 652] width 46 height 12
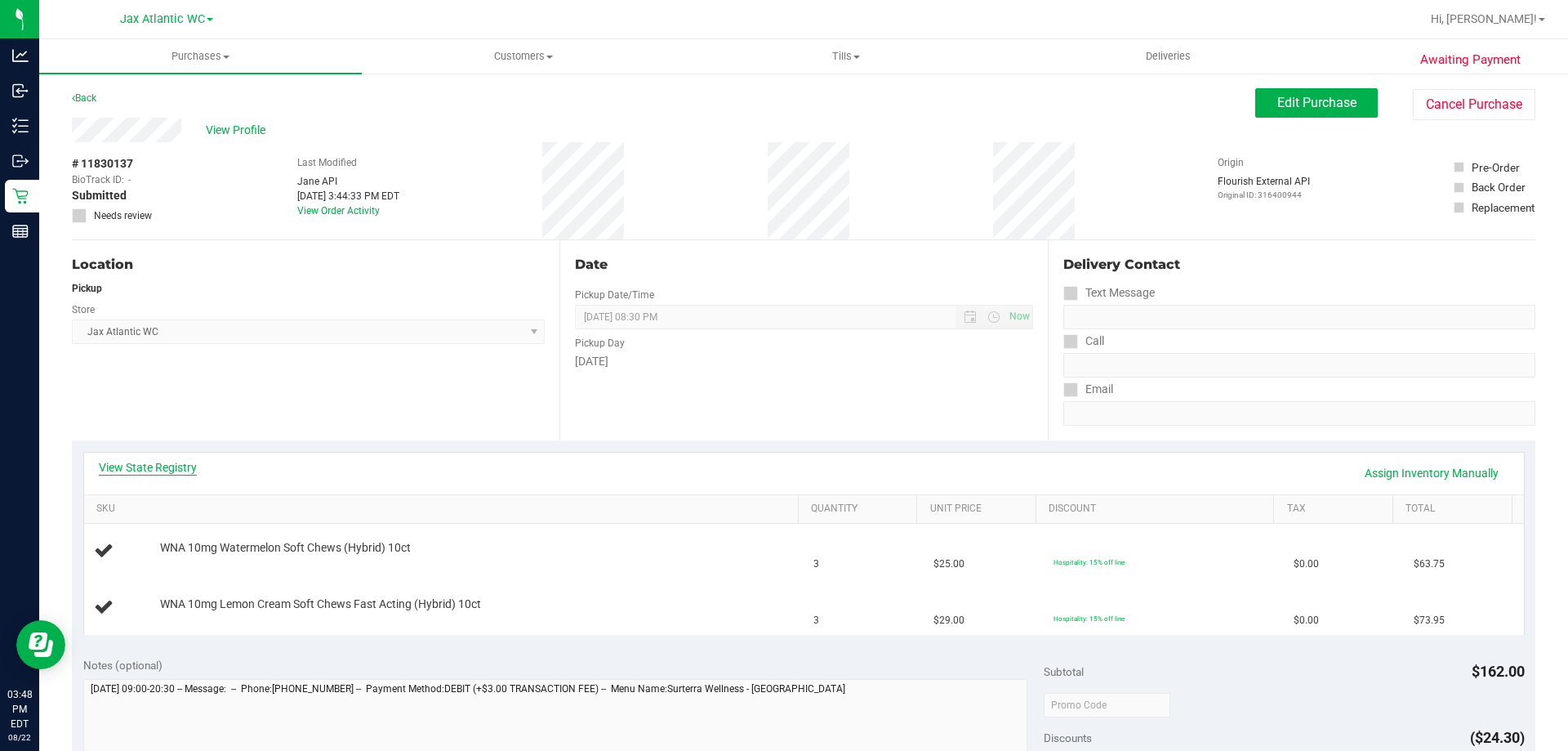
click at [187, 459] on link "View State Registry" at bounding box center [147, 468] width 98 height 16
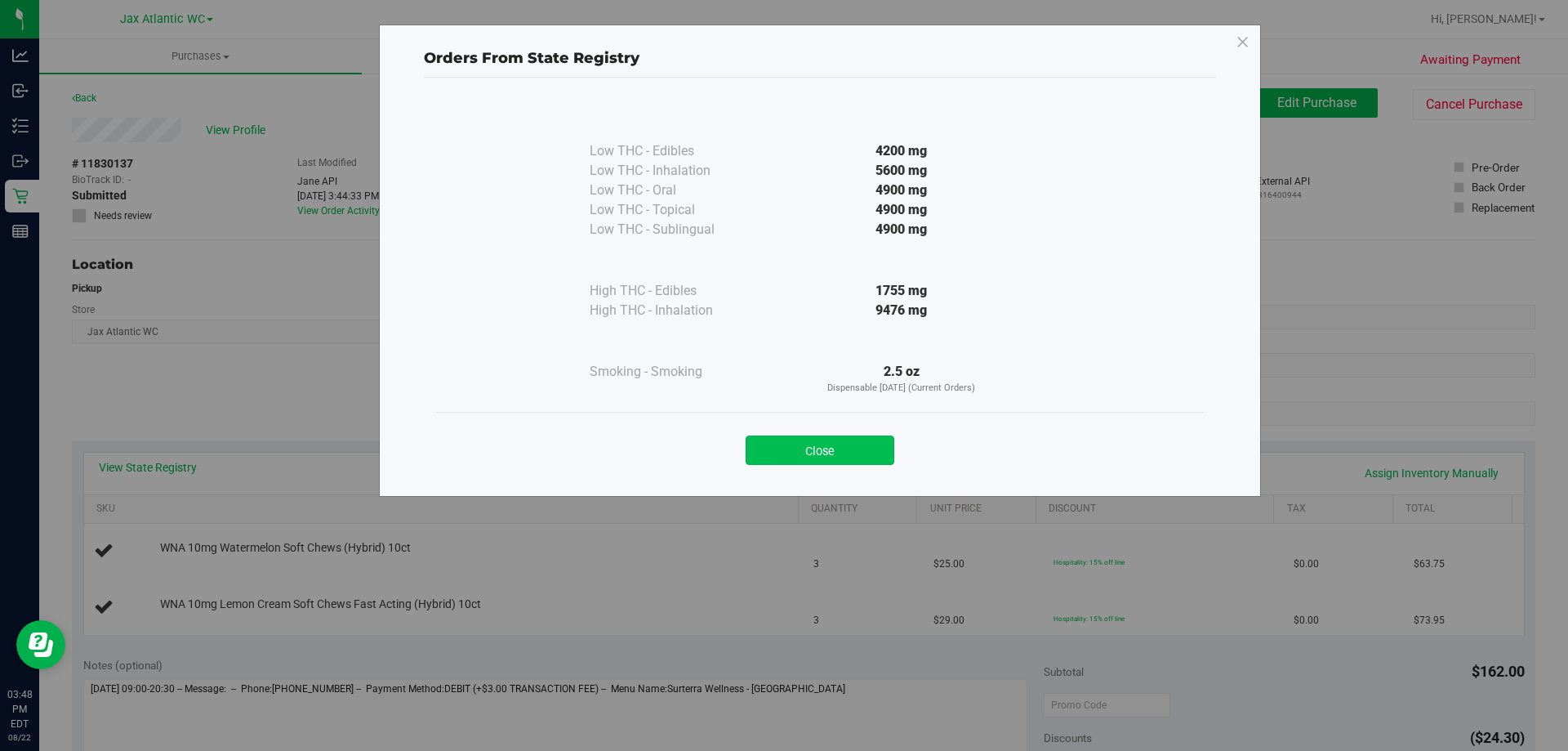
click at [799, 454] on button "Close" at bounding box center [820, 450] width 149 height 30
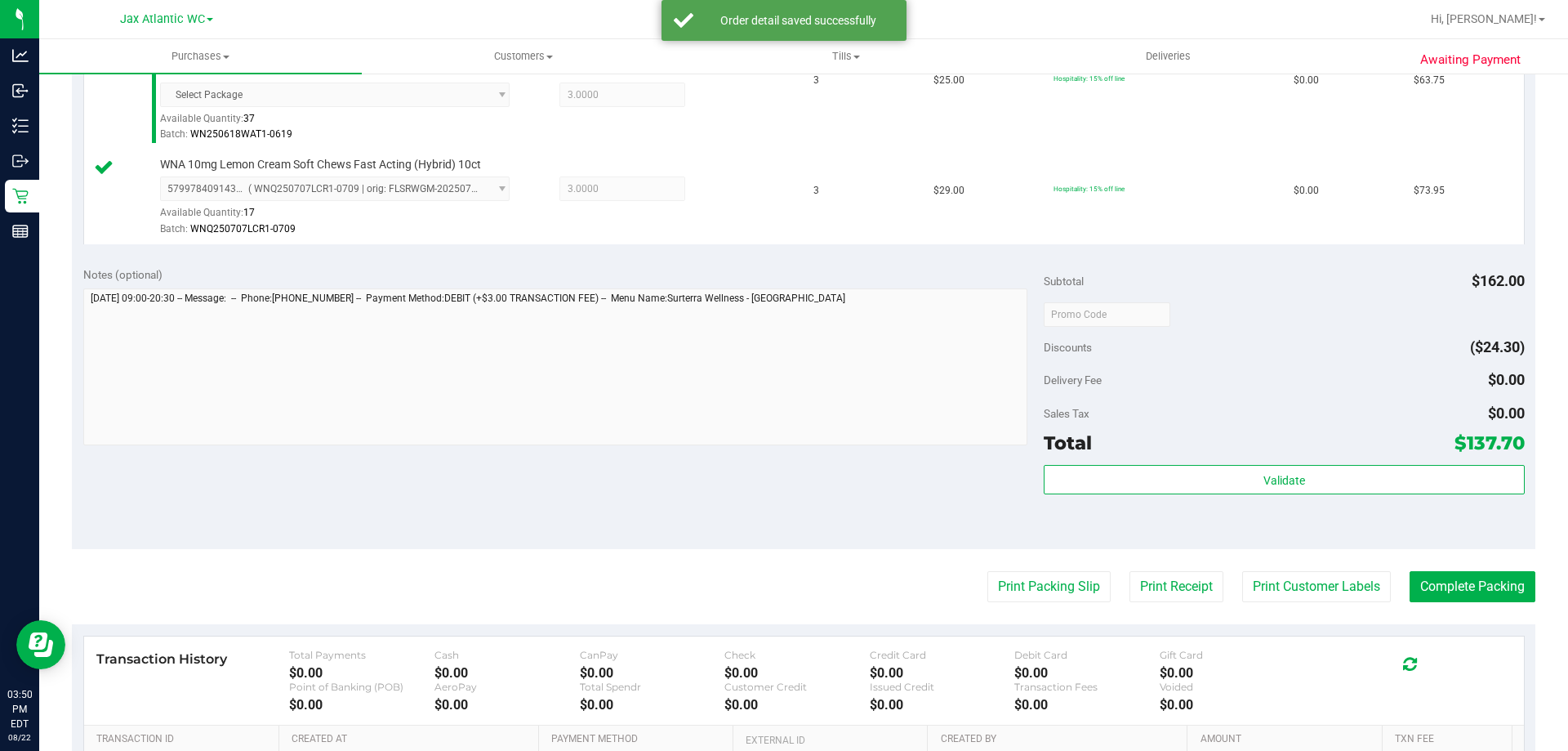
scroll to position [491, 0]
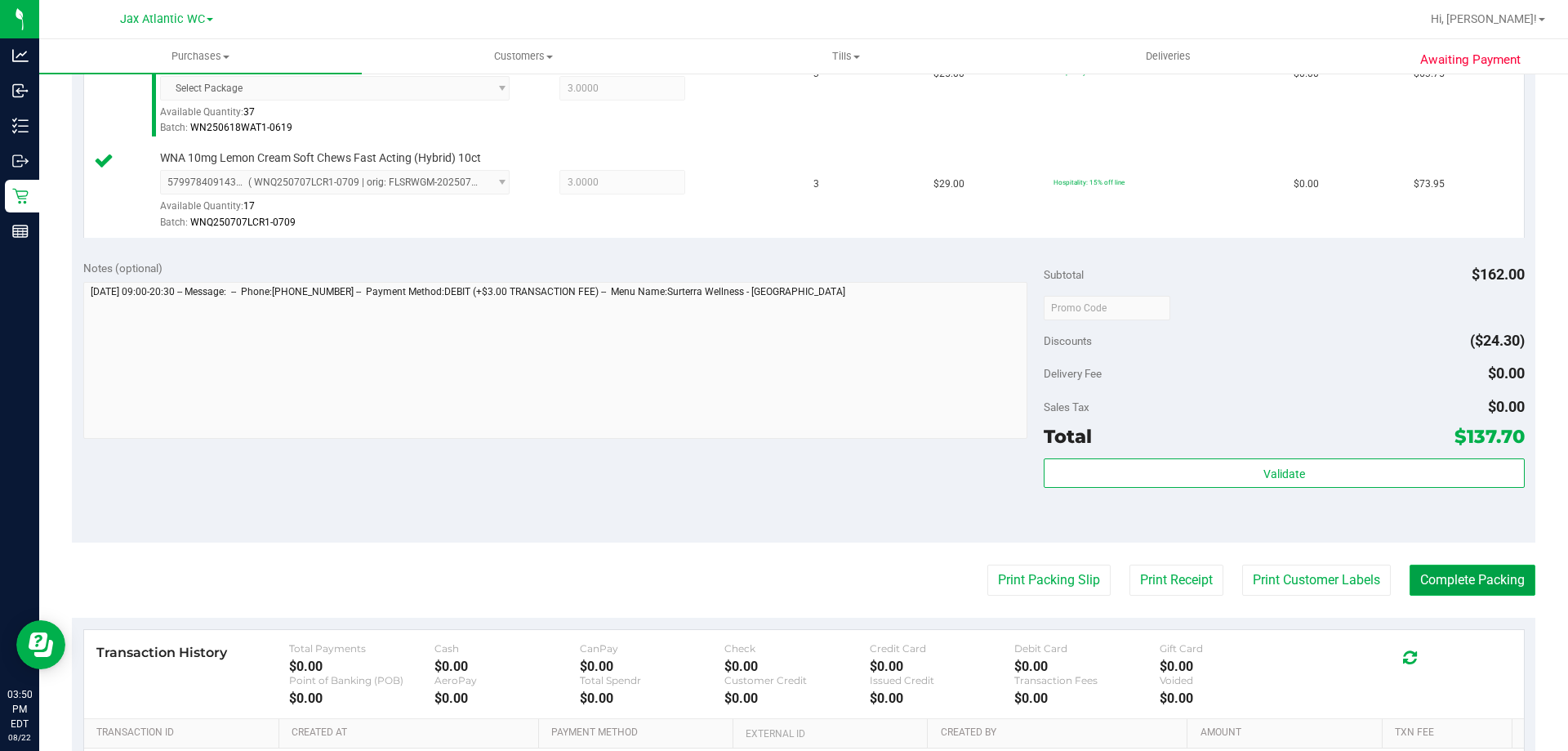
click at [1452, 581] on button "Complete Packing" at bounding box center [1473, 580] width 126 height 31
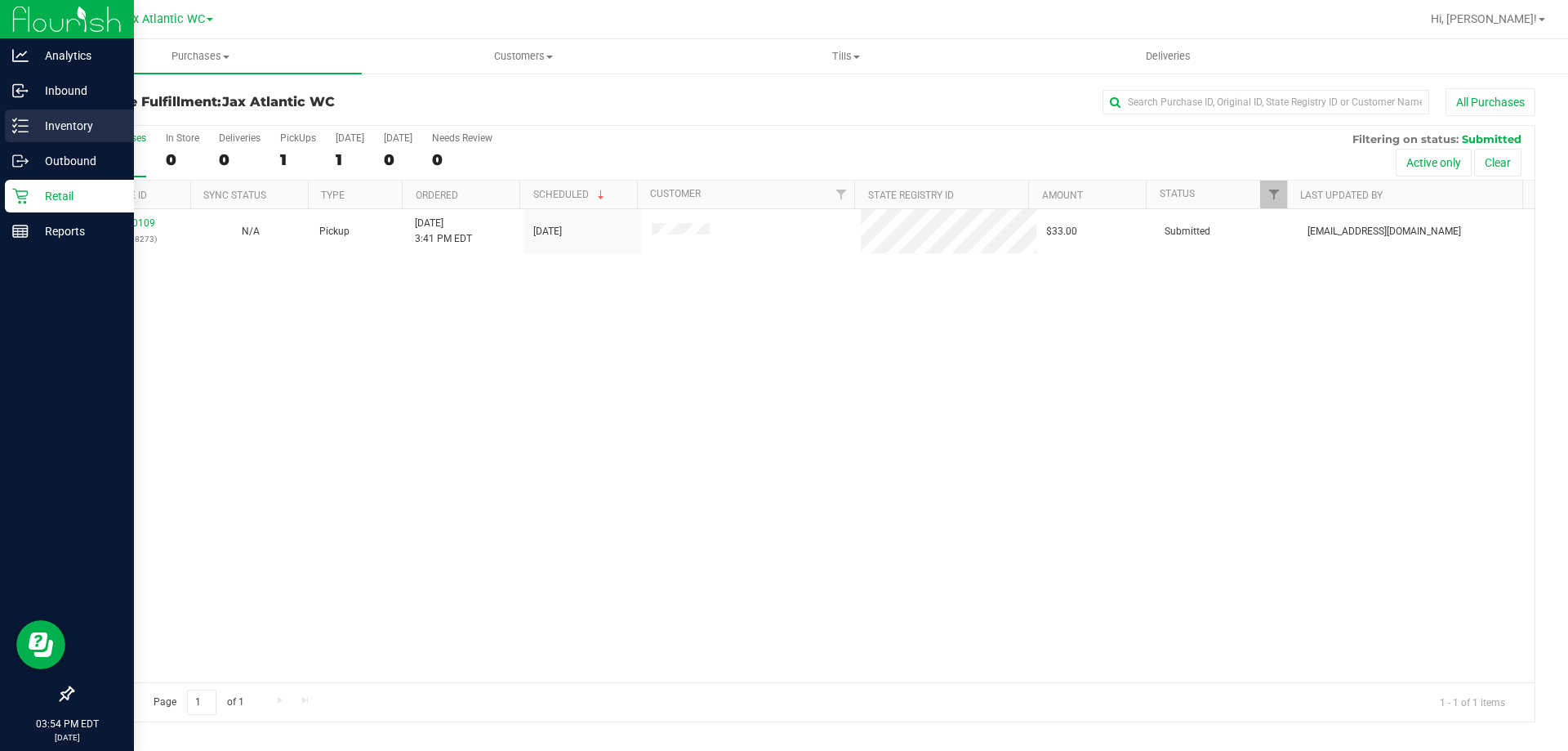
click at [32, 129] on p "Inventory" at bounding box center [77, 126] width 98 height 20
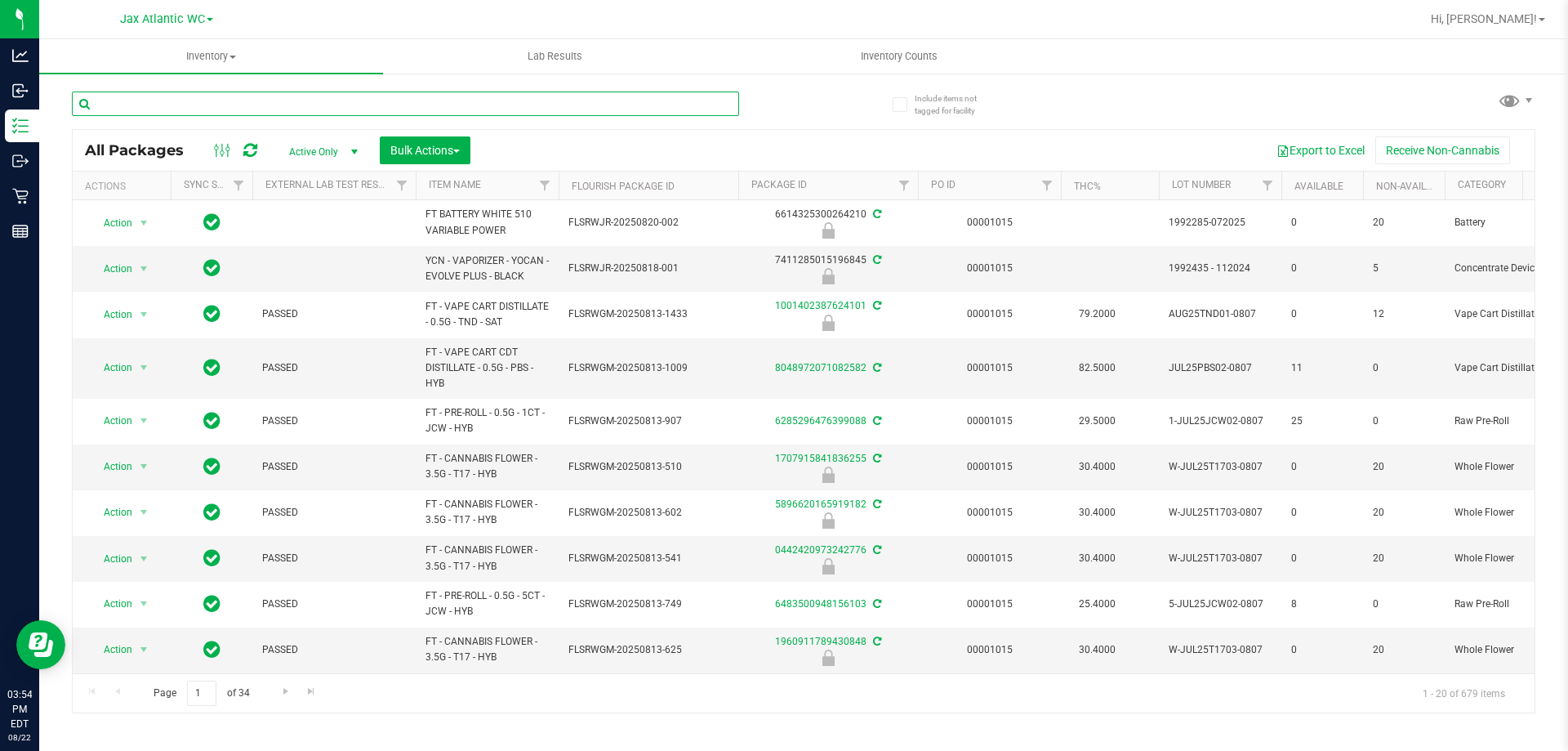
click at [176, 108] on input "text" at bounding box center [406, 104] width 668 height 25
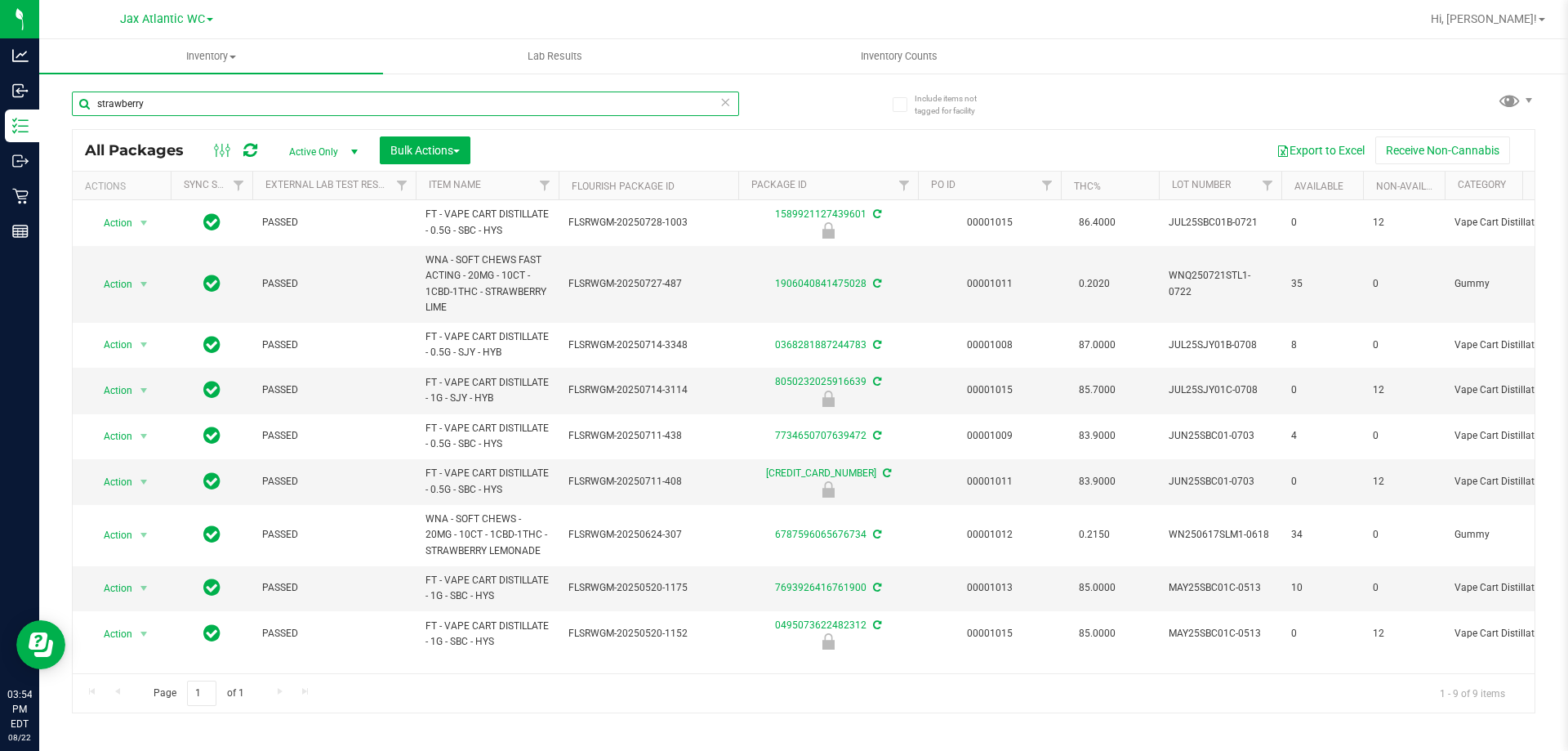
type input "strawberry"
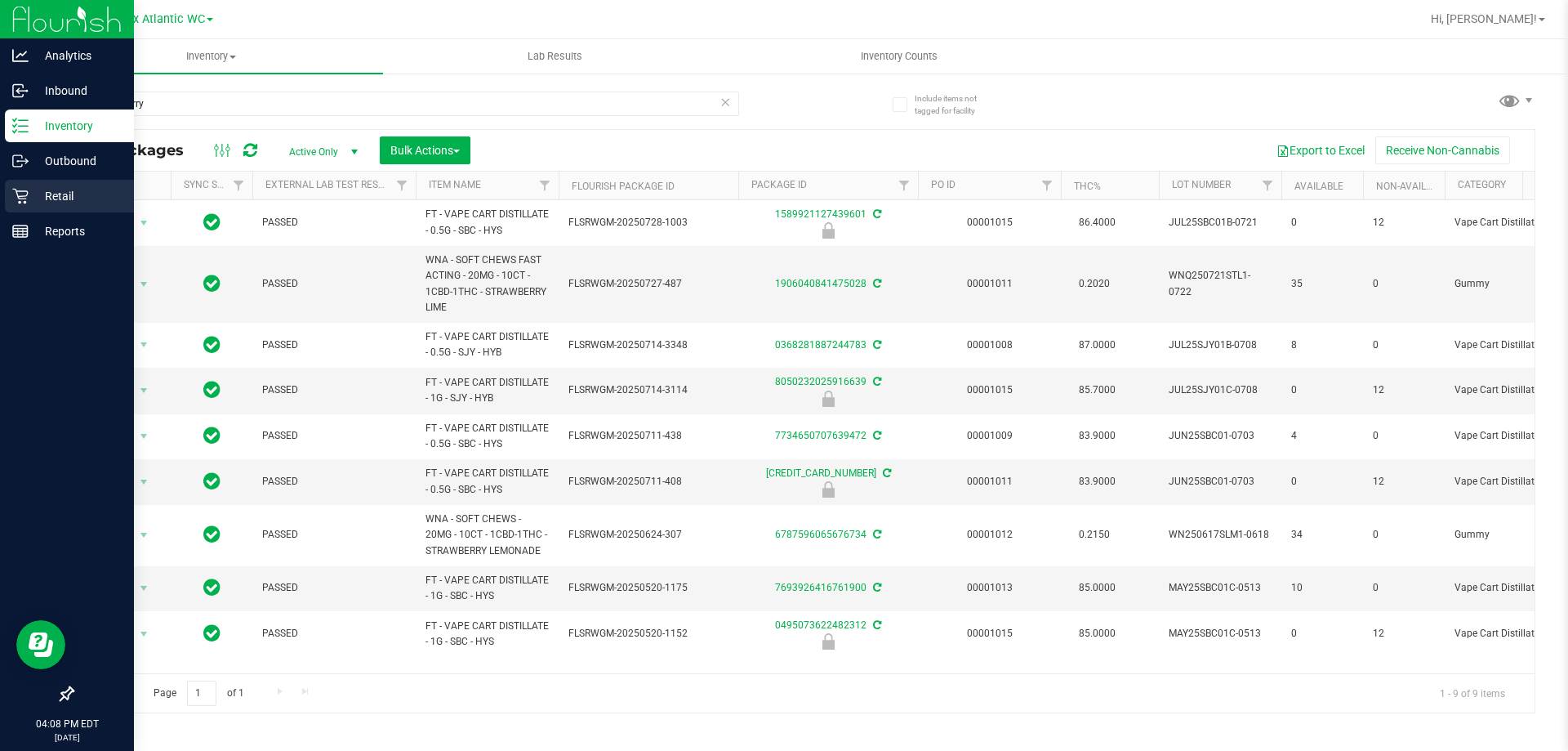
click at [48, 191] on p "Retail" at bounding box center [77, 196] width 98 height 20
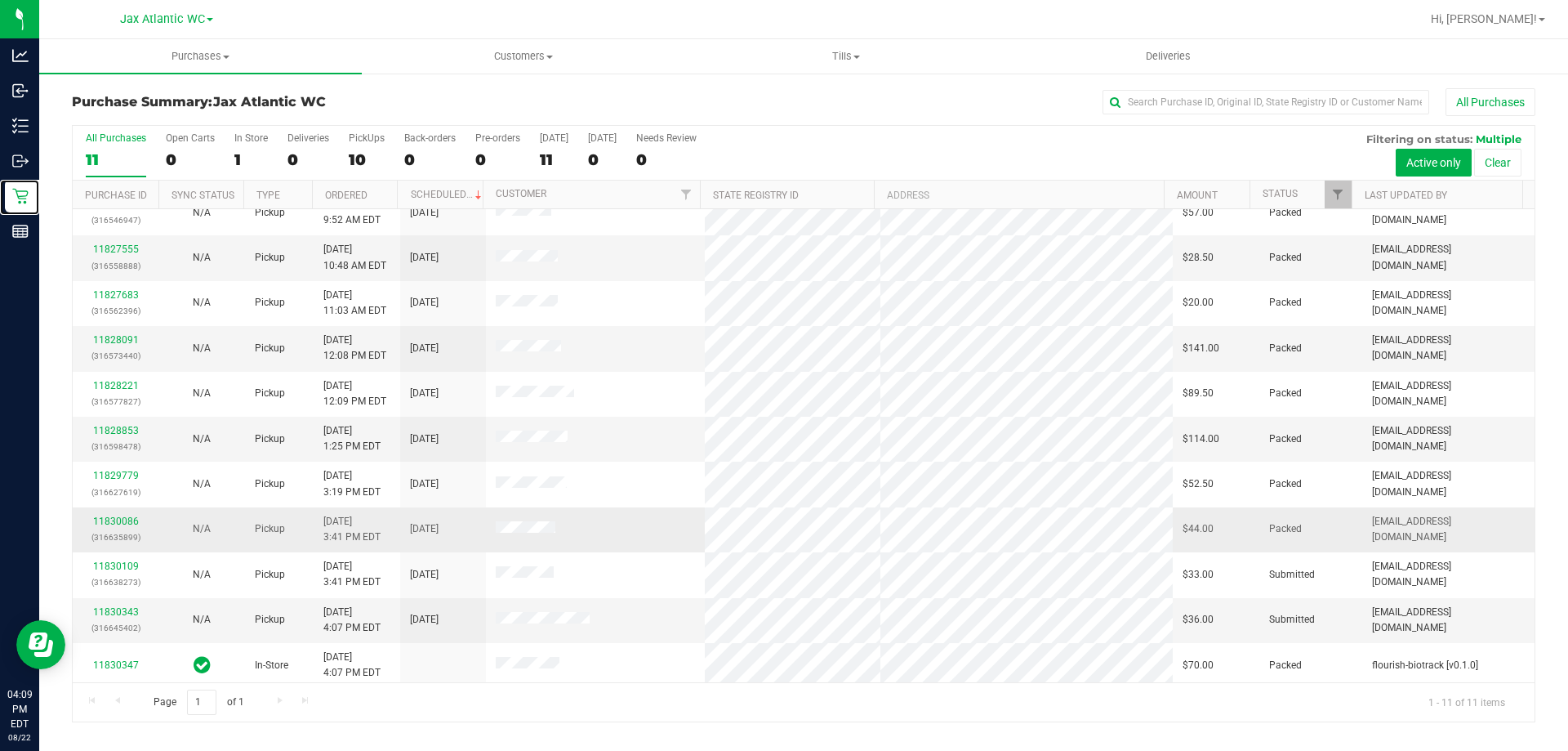
scroll to position [24, 0]
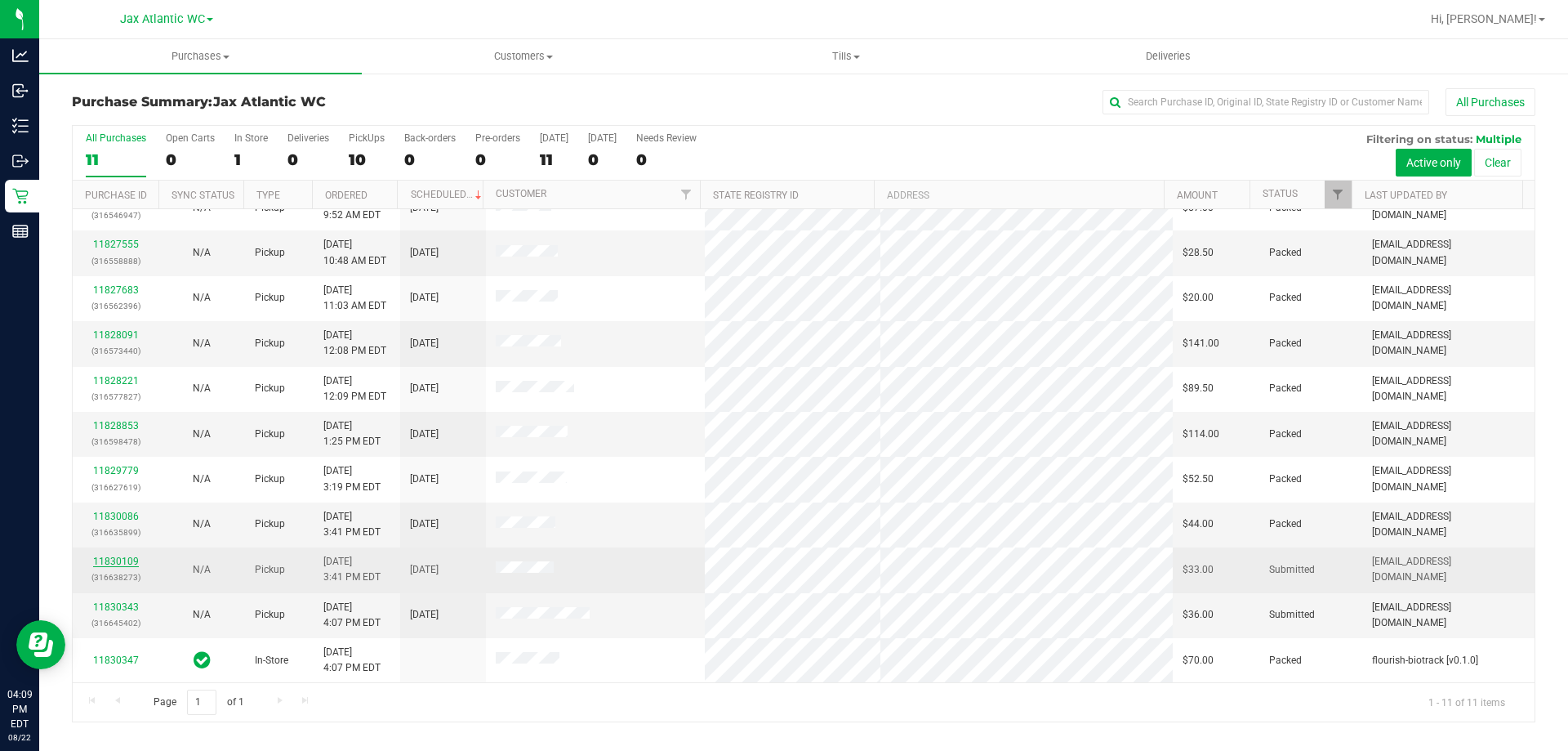
click at [121, 556] on link "11830109" at bounding box center [116, 561] width 46 height 12
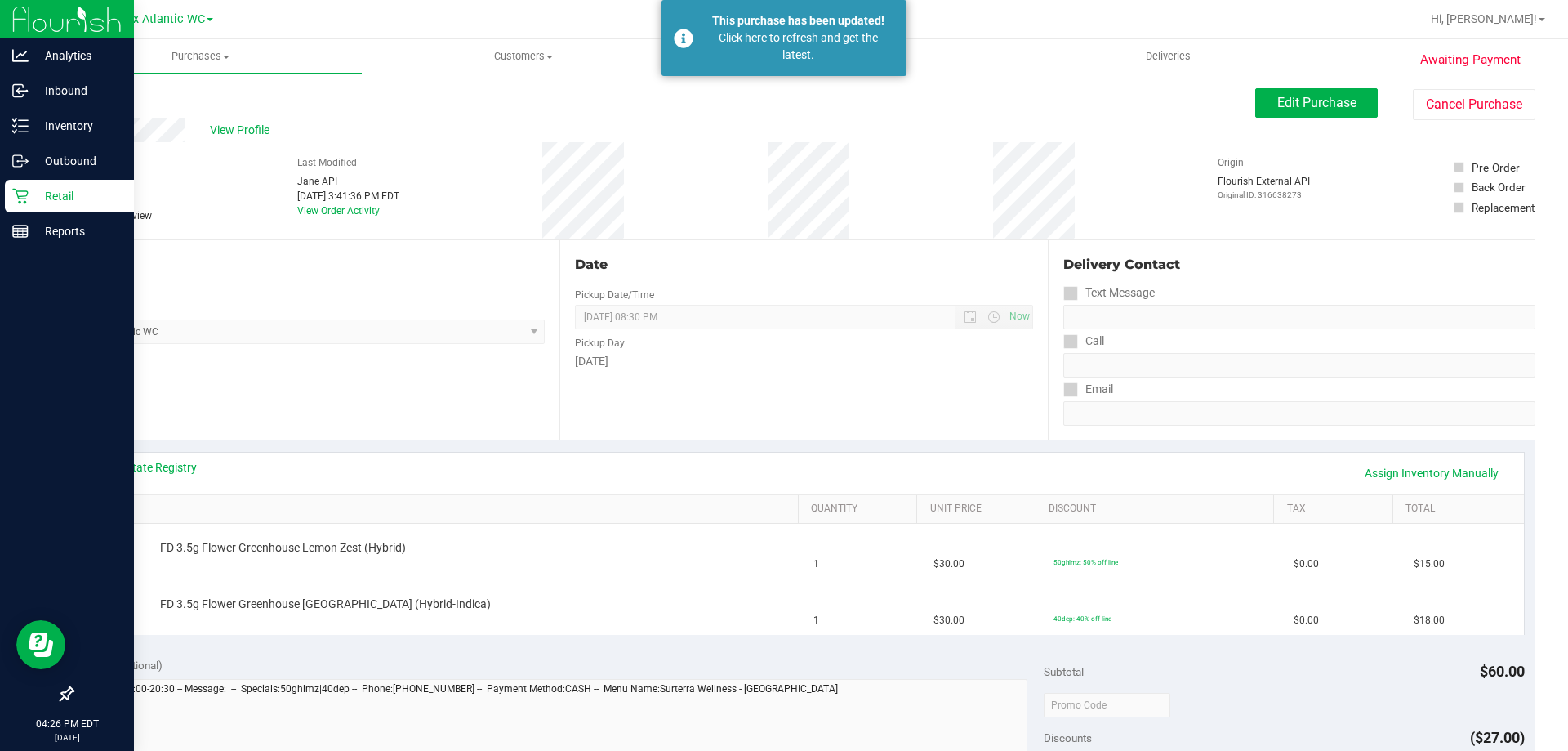
click at [53, 191] on p "Retail" at bounding box center [77, 196] width 98 height 20
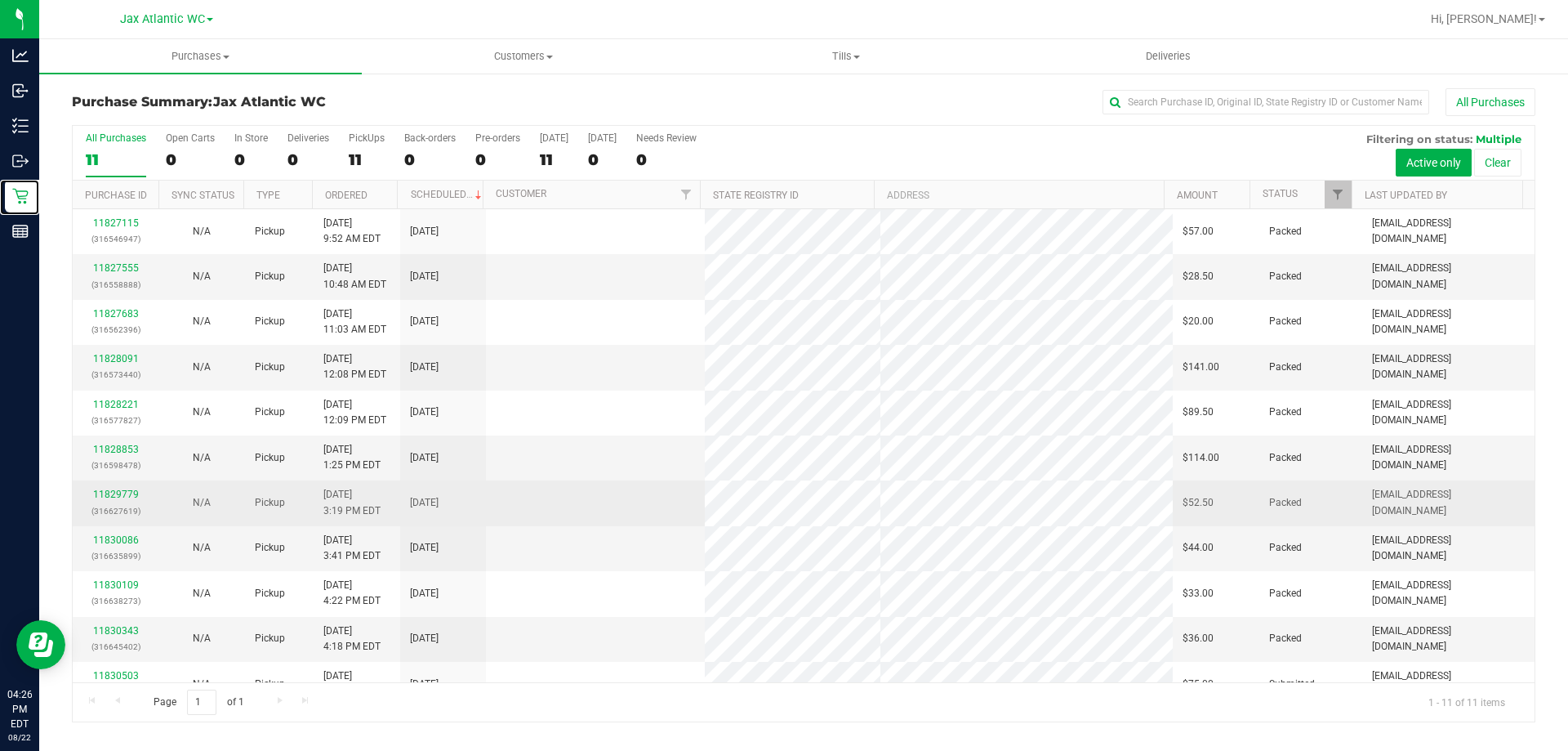
scroll to position [24, 0]
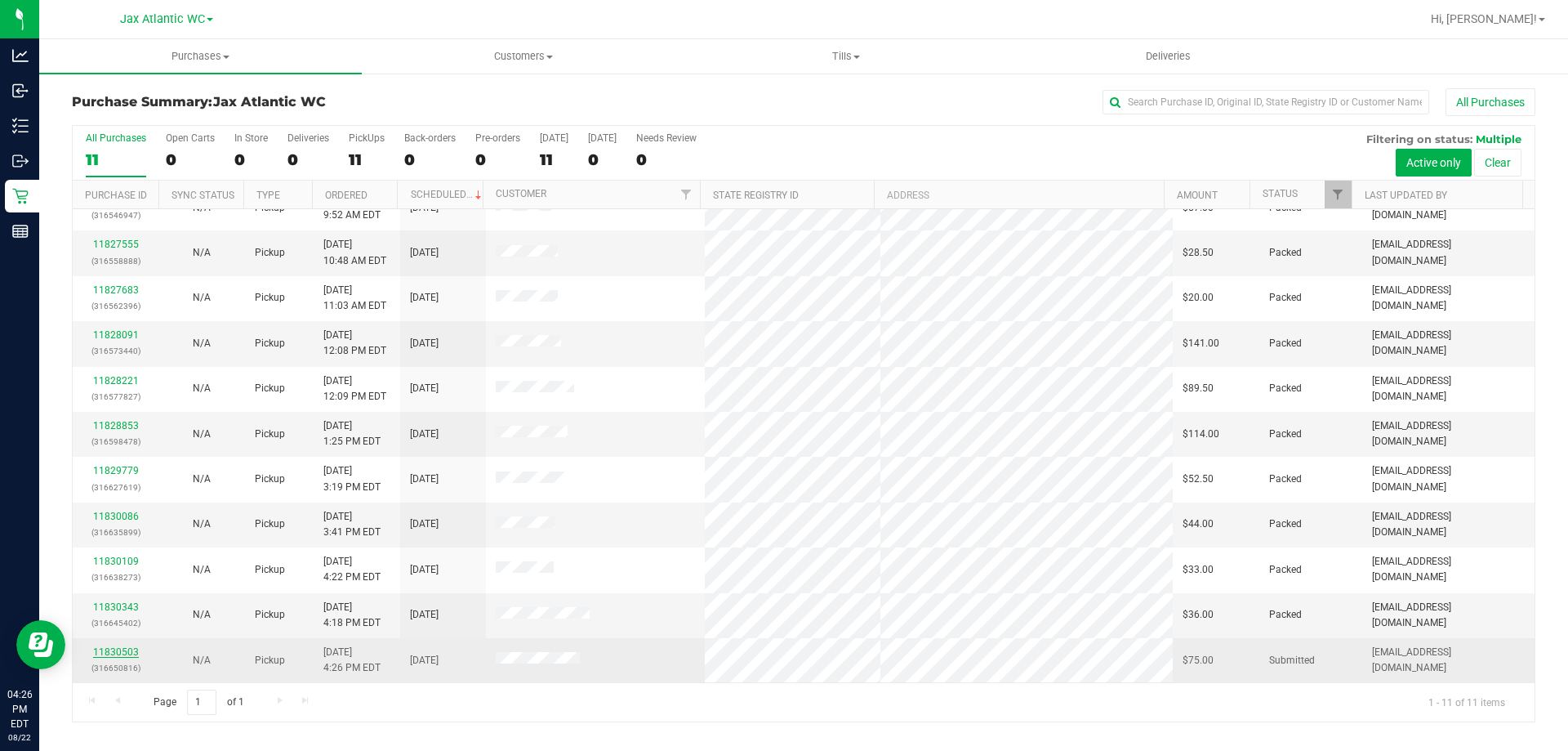
click at [106, 657] on link "11830503" at bounding box center [116, 652] width 46 height 12
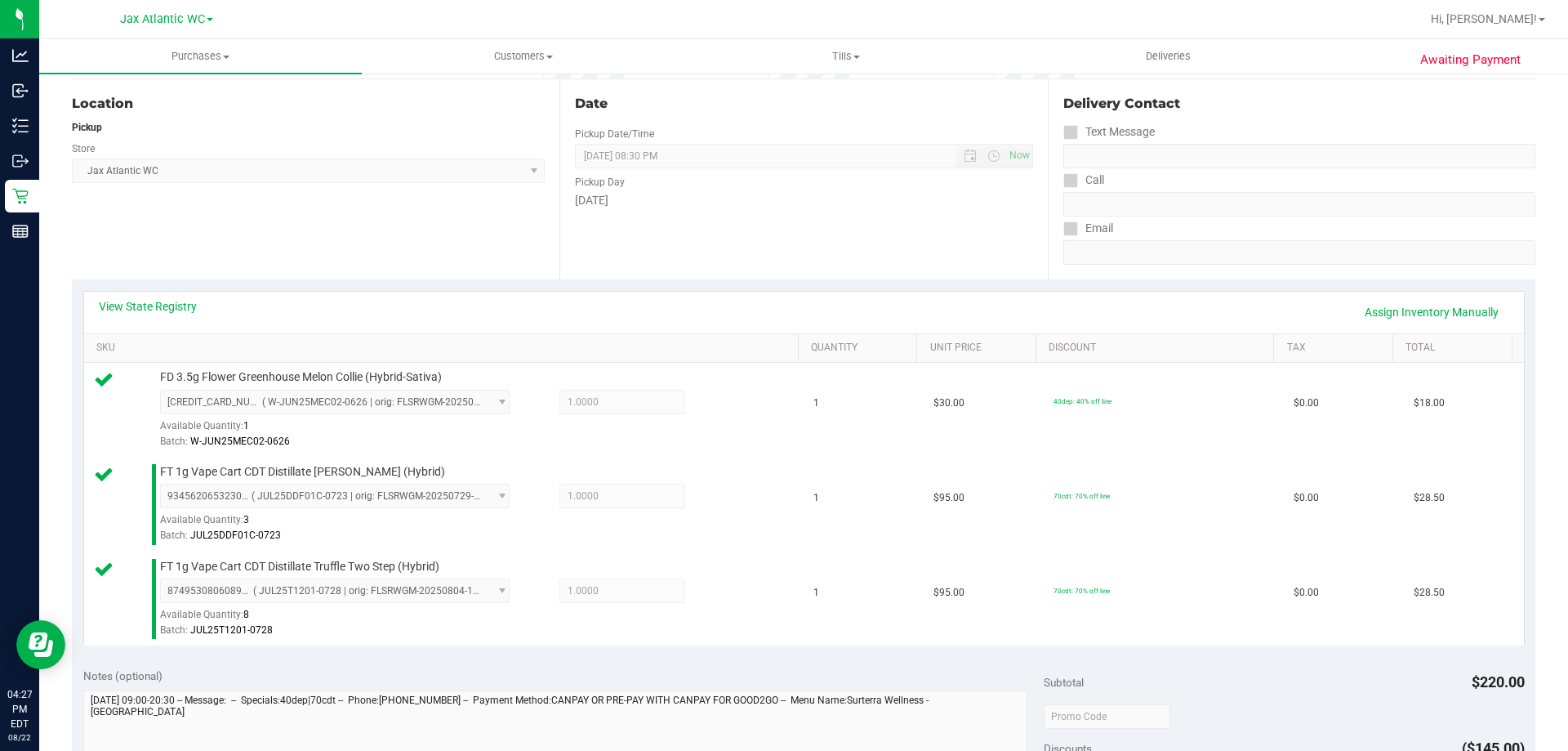
scroll to position [491, 0]
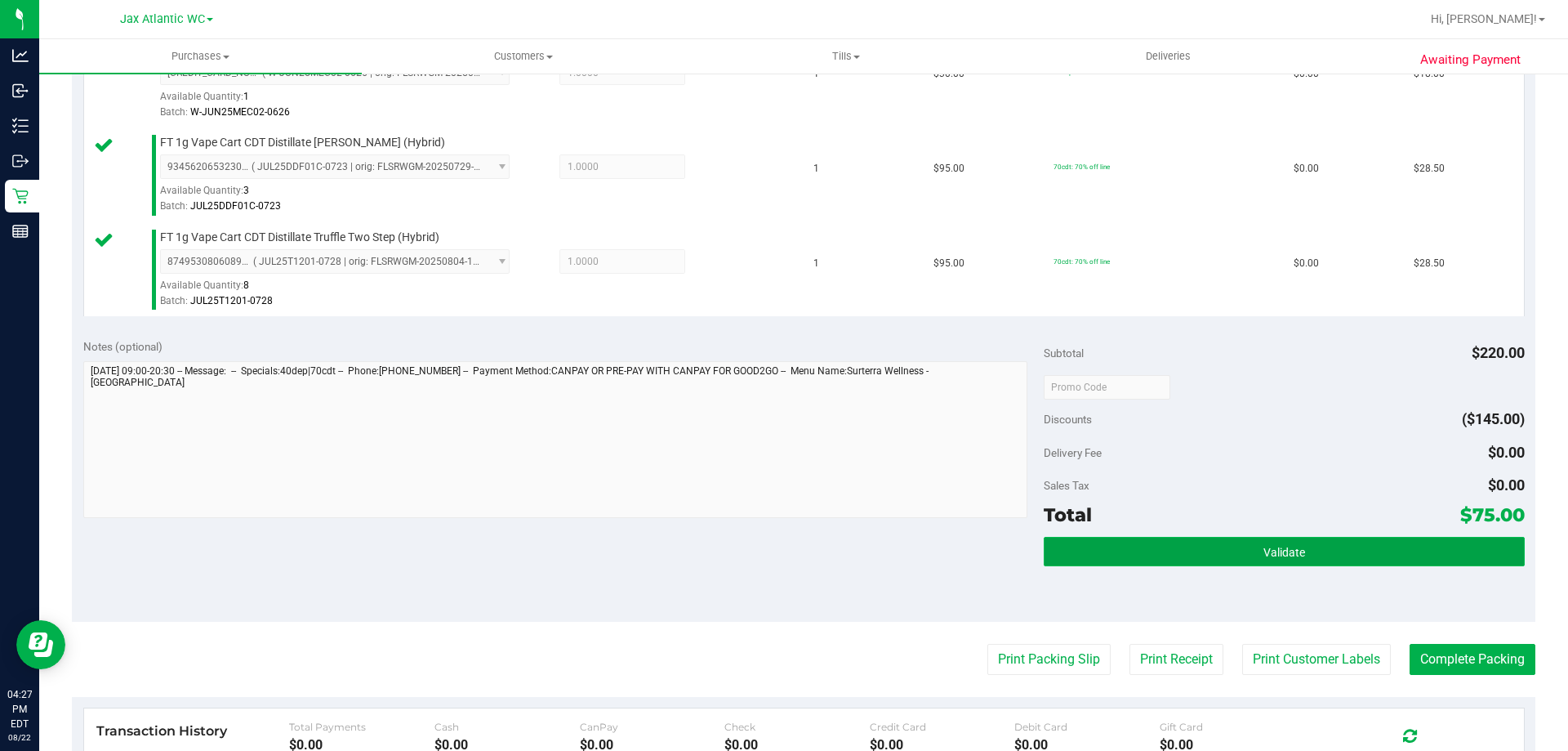
click at [1324, 548] on button "Validate" at bounding box center [1284, 551] width 481 height 30
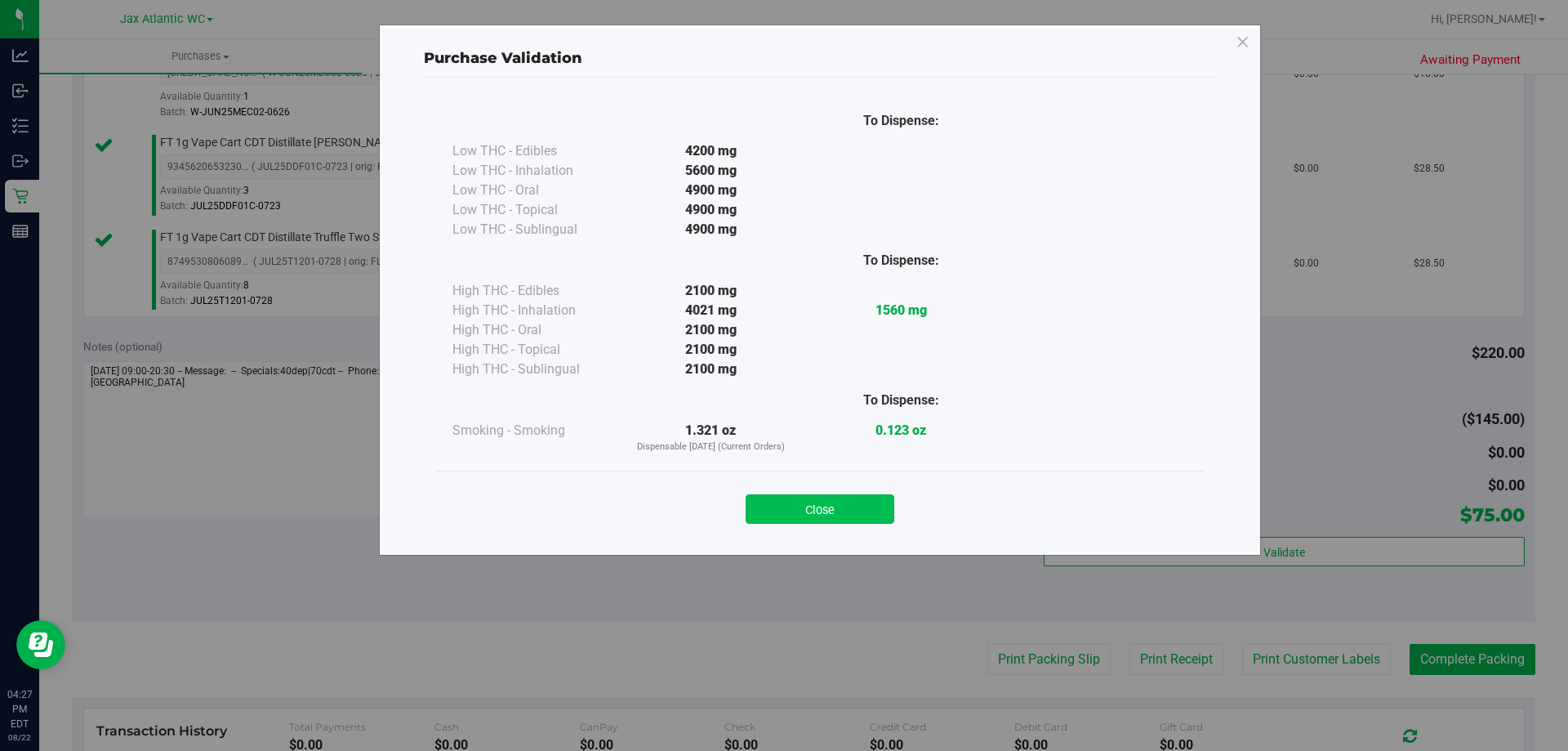
click at [866, 508] on button "Close" at bounding box center [820, 509] width 149 height 30
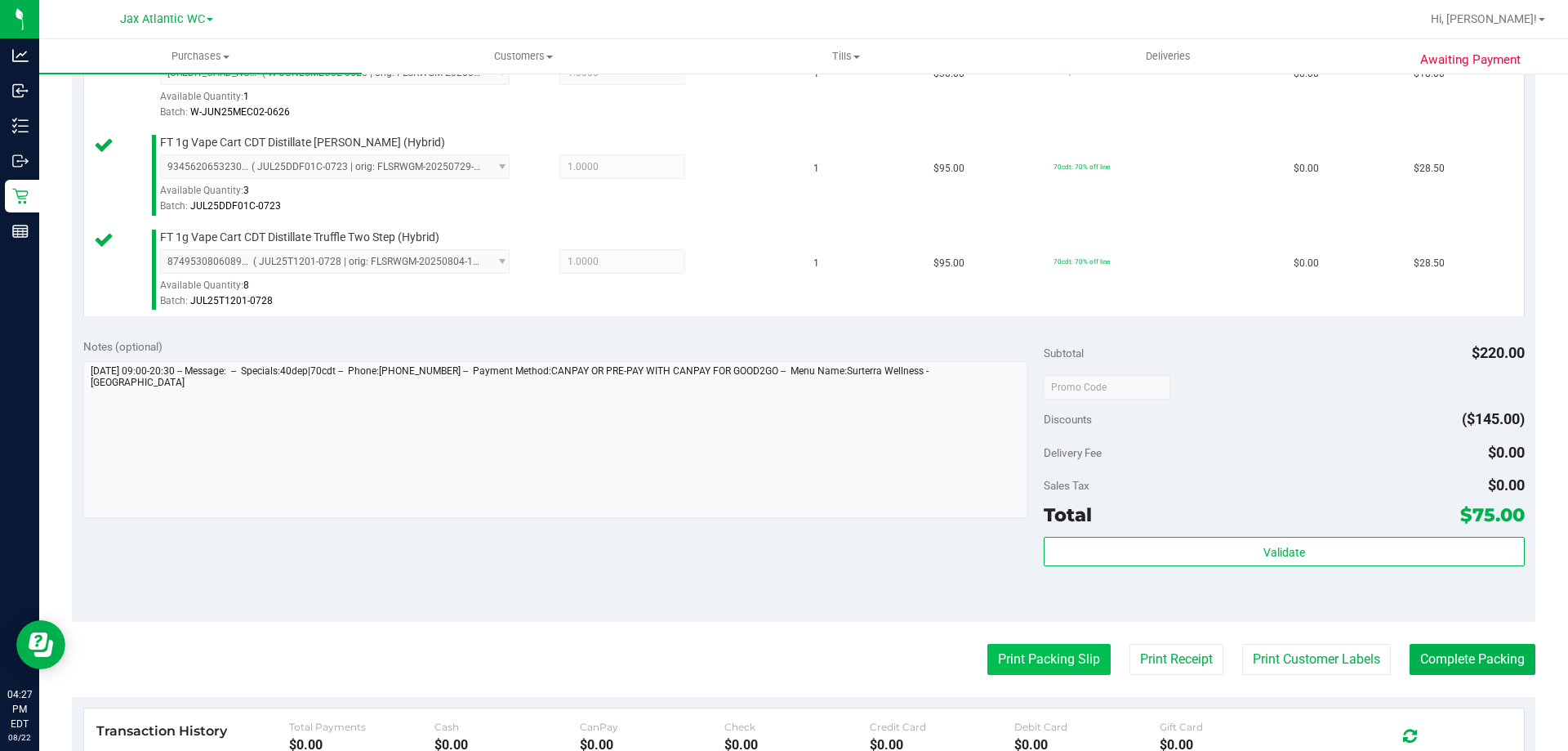
click at [1013, 657] on button "Print Packing Slip" at bounding box center [1049, 660] width 123 height 31
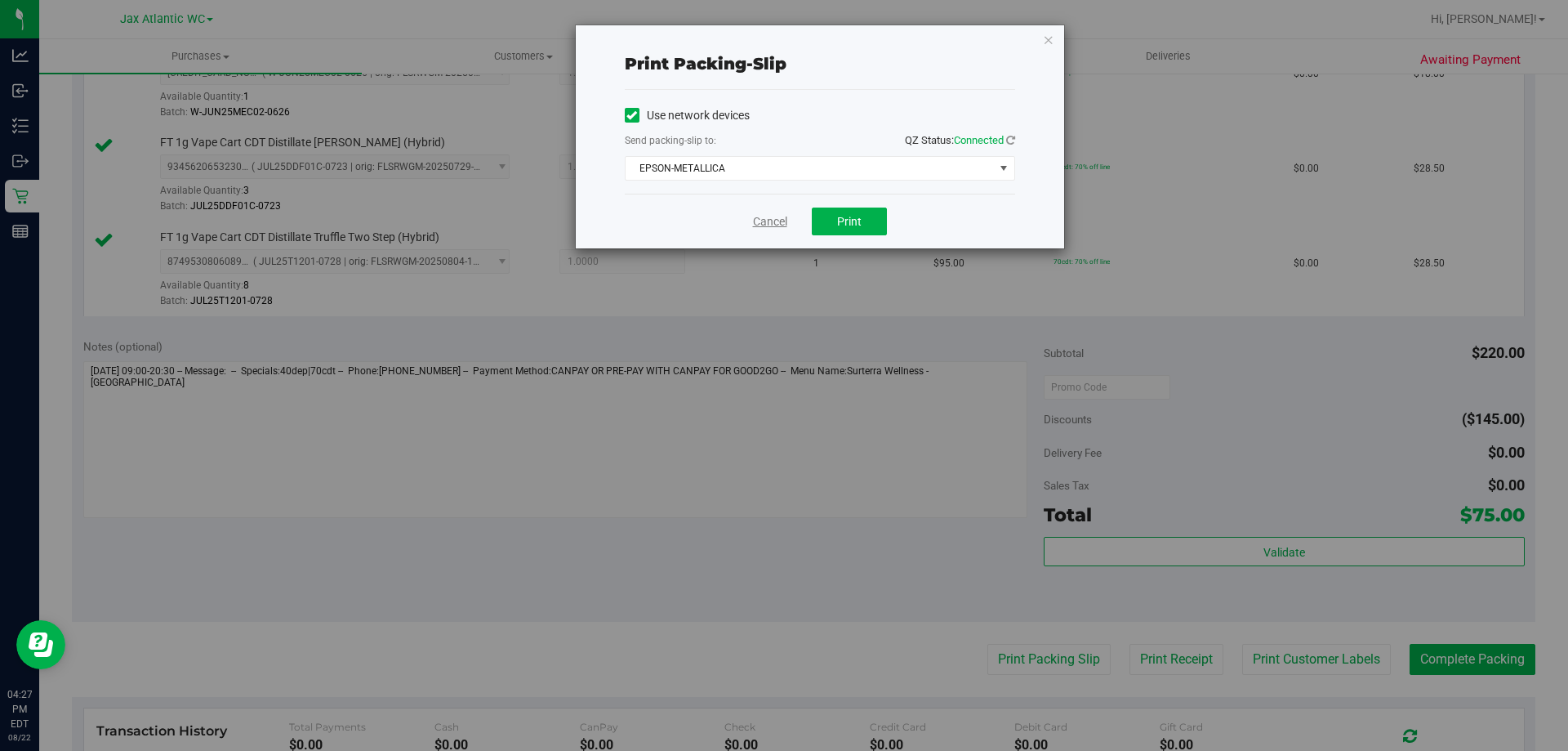
click at [779, 225] on link "Cancel" at bounding box center [770, 222] width 34 height 17
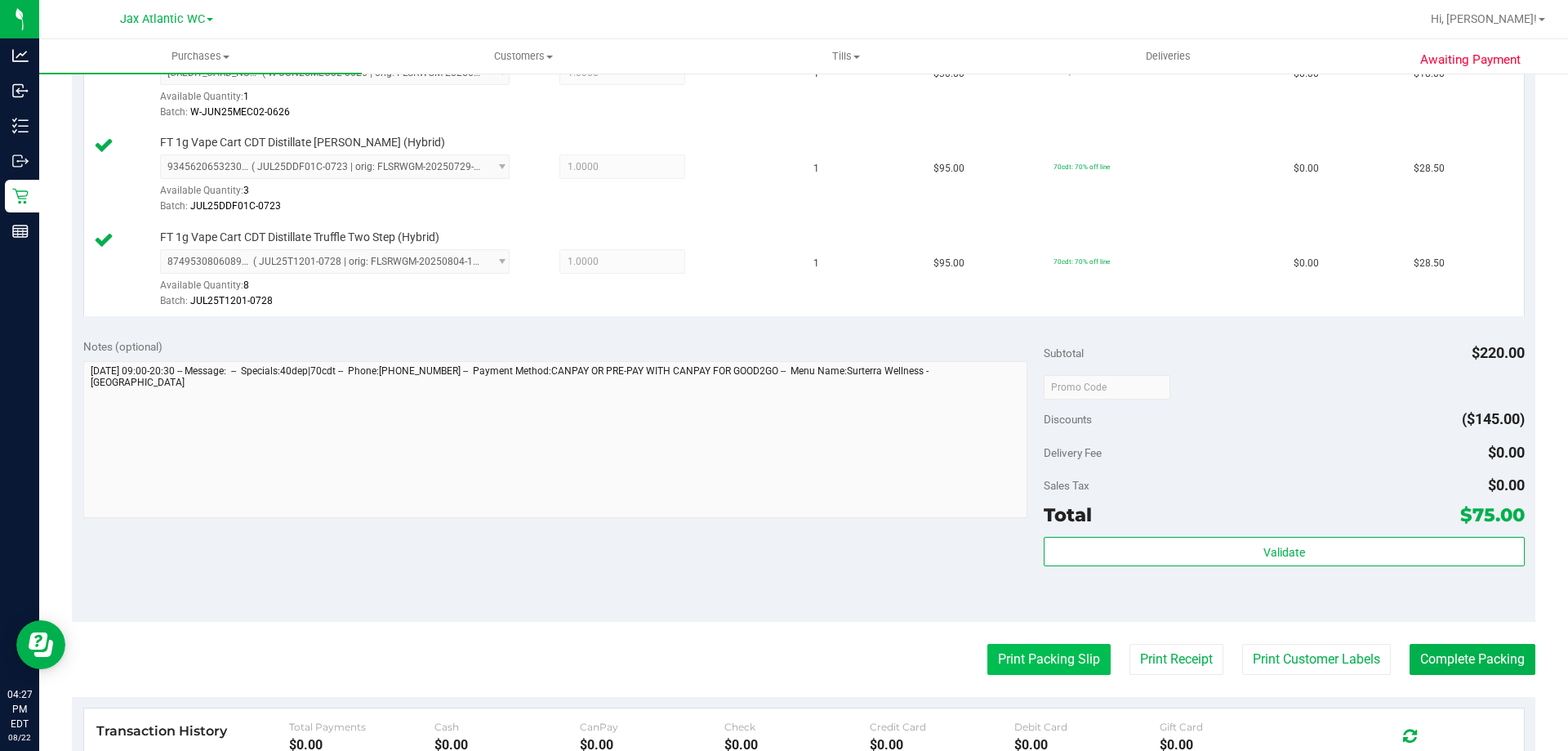
click at [1051, 658] on button "Print Packing Slip" at bounding box center [1049, 660] width 123 height 31
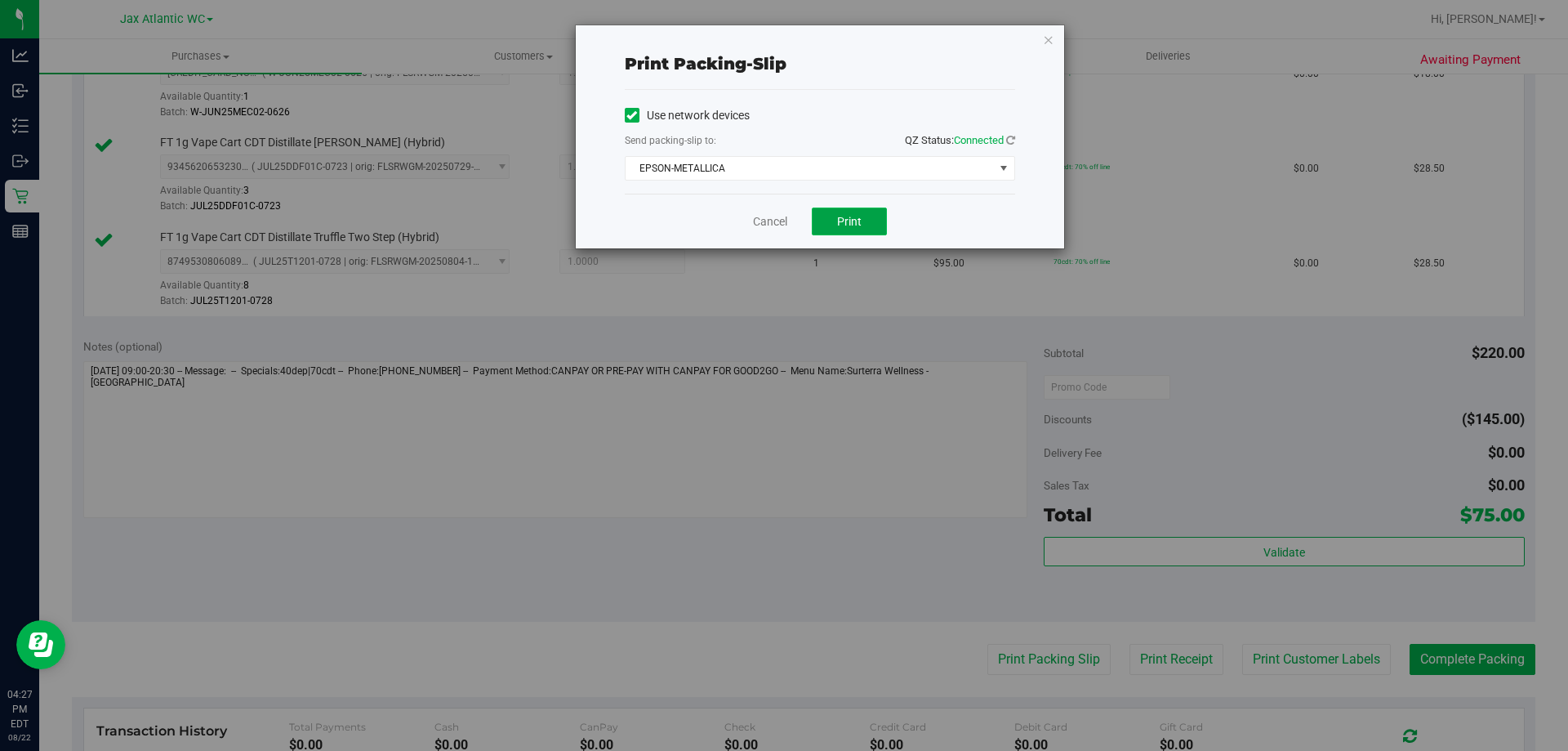
click at [860, 214] on button "Print" at bounding box center [849, 222] width 75 height 28
click at [769, 218] on link "Cancel" at bounding box center [770, 222] width 34 height 17
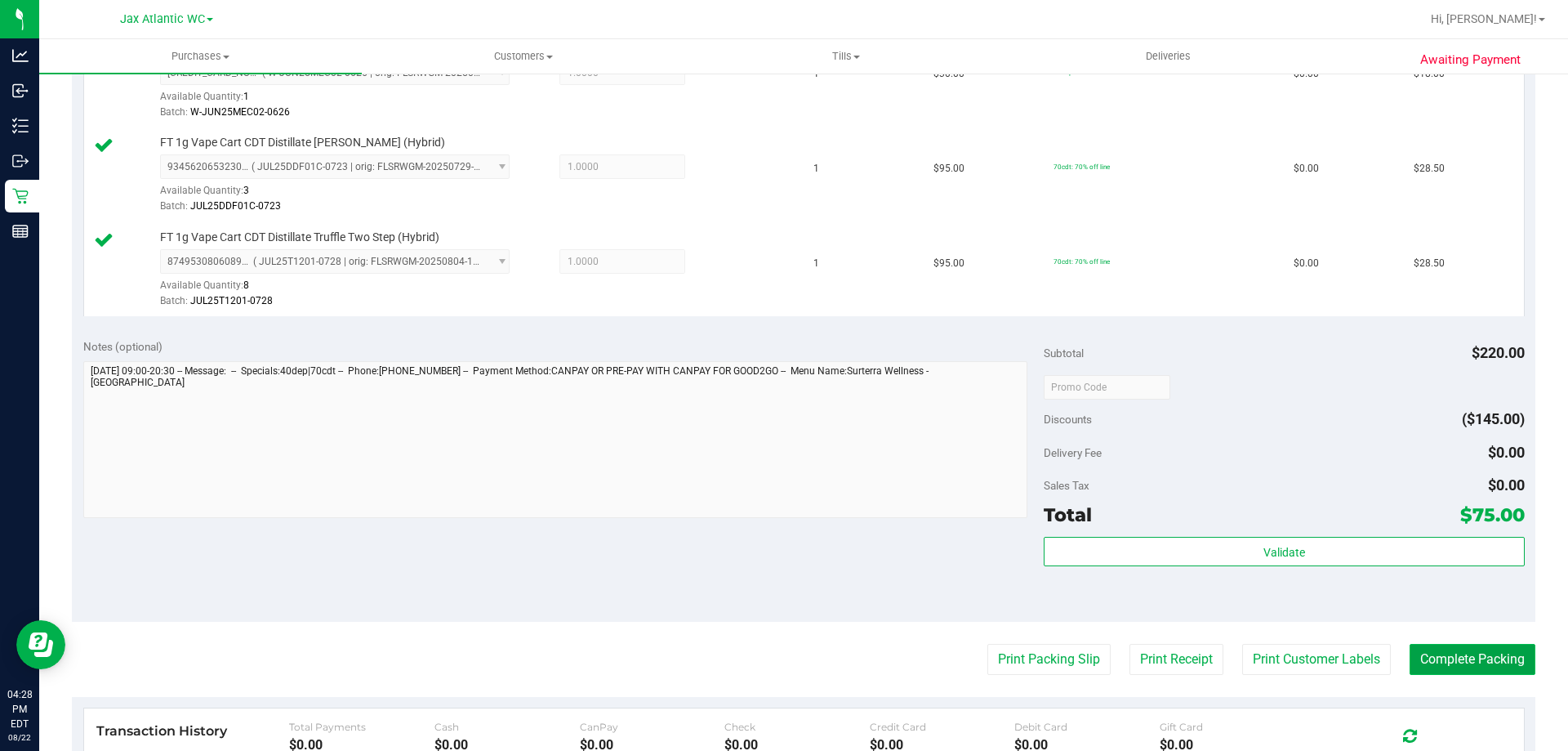
click at [1491, 658] on button "Complete Packing" at bounding box center [1473, 660] width 126 height 31
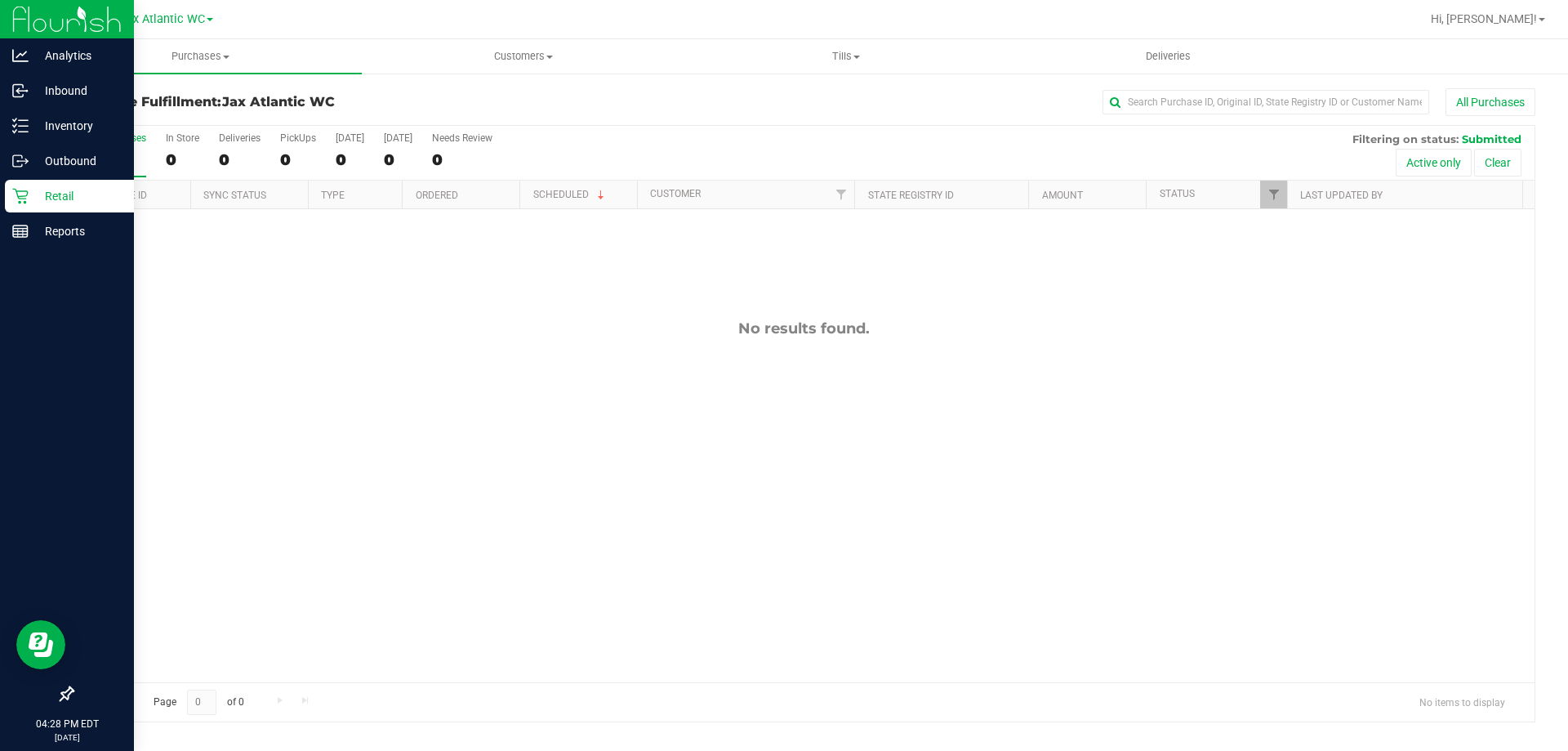
click at [28, 199] on icon at bounding box center [21, 196] width 16 height 16
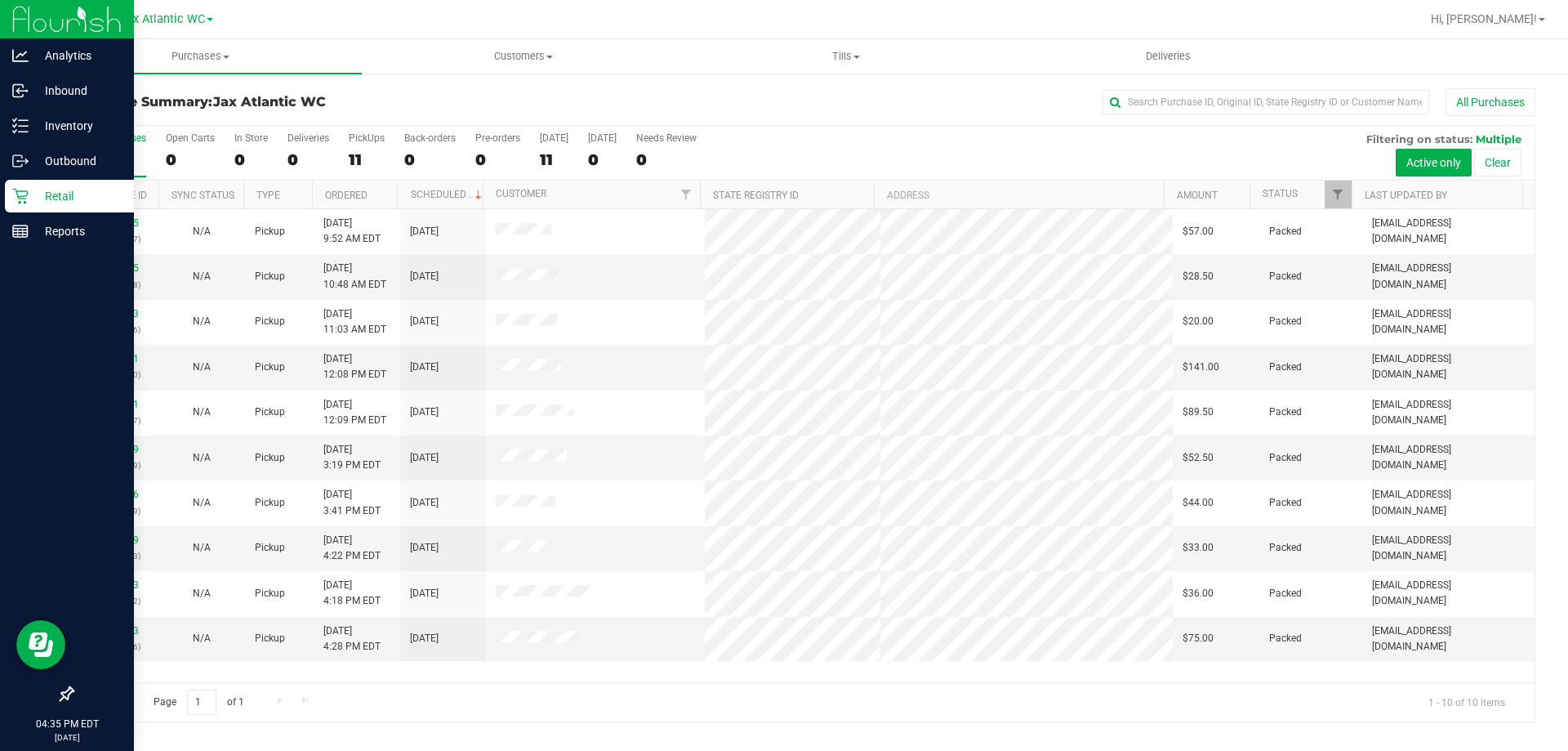
click at [20, 198] on icon at bounding box center [21, 196] width 16 height 16
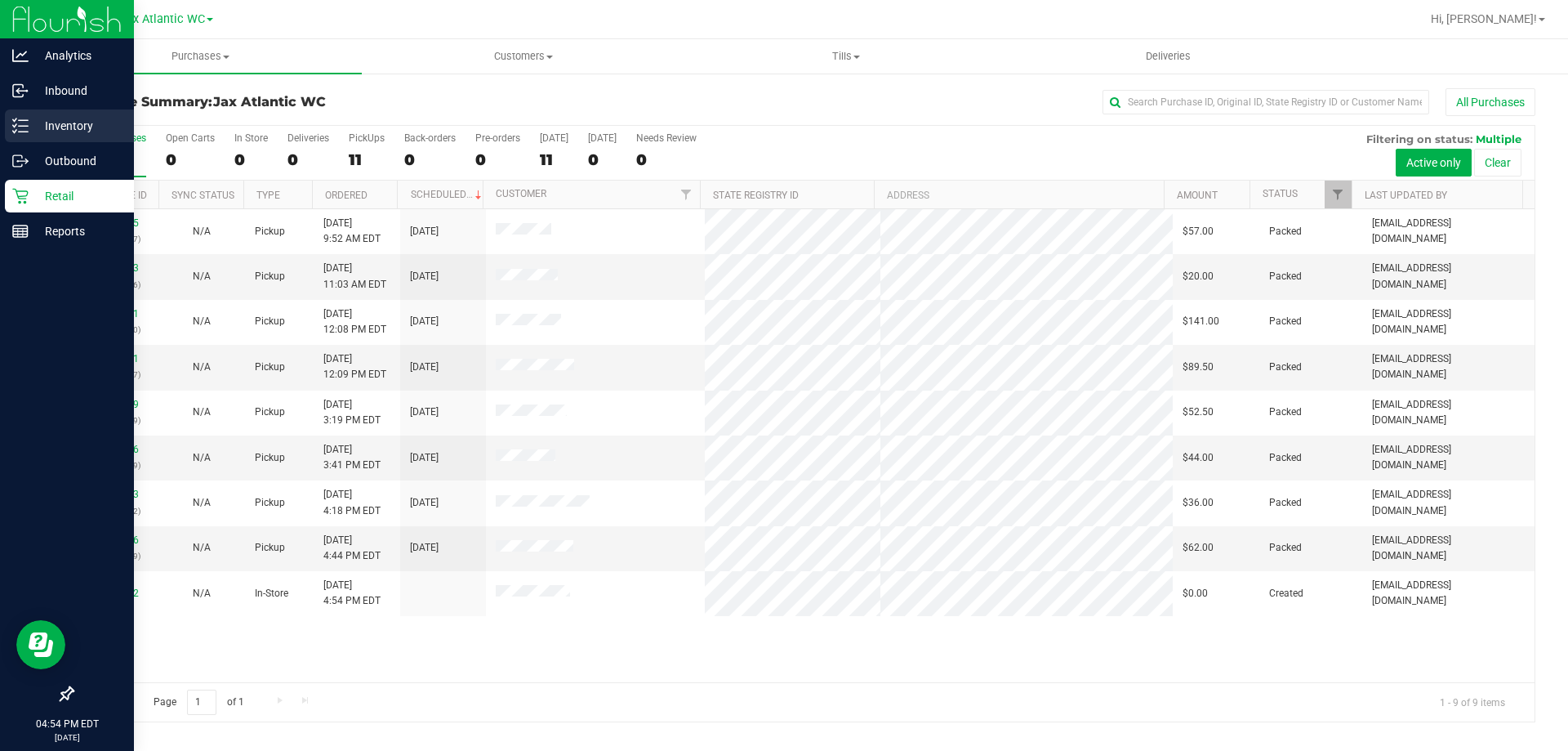
click at [26, 116] on div "Inventory" at bounding box center [69, 126] width 129 height 33
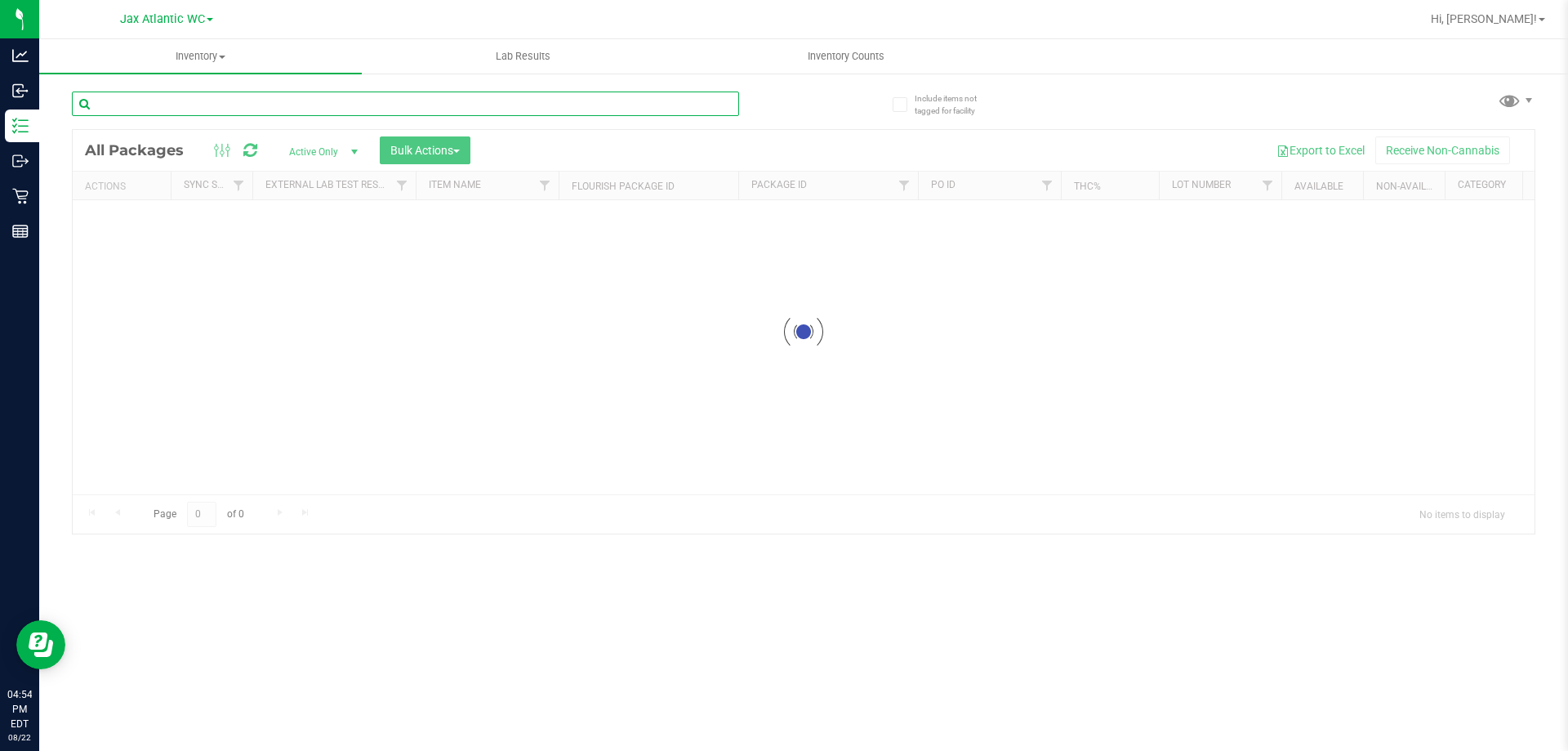
click at [166, 101] on div "Inventory All packages All inventory Waste log Create inventory Lab Results Inv…" at bounding box center [804, 395] width 1529 height 712
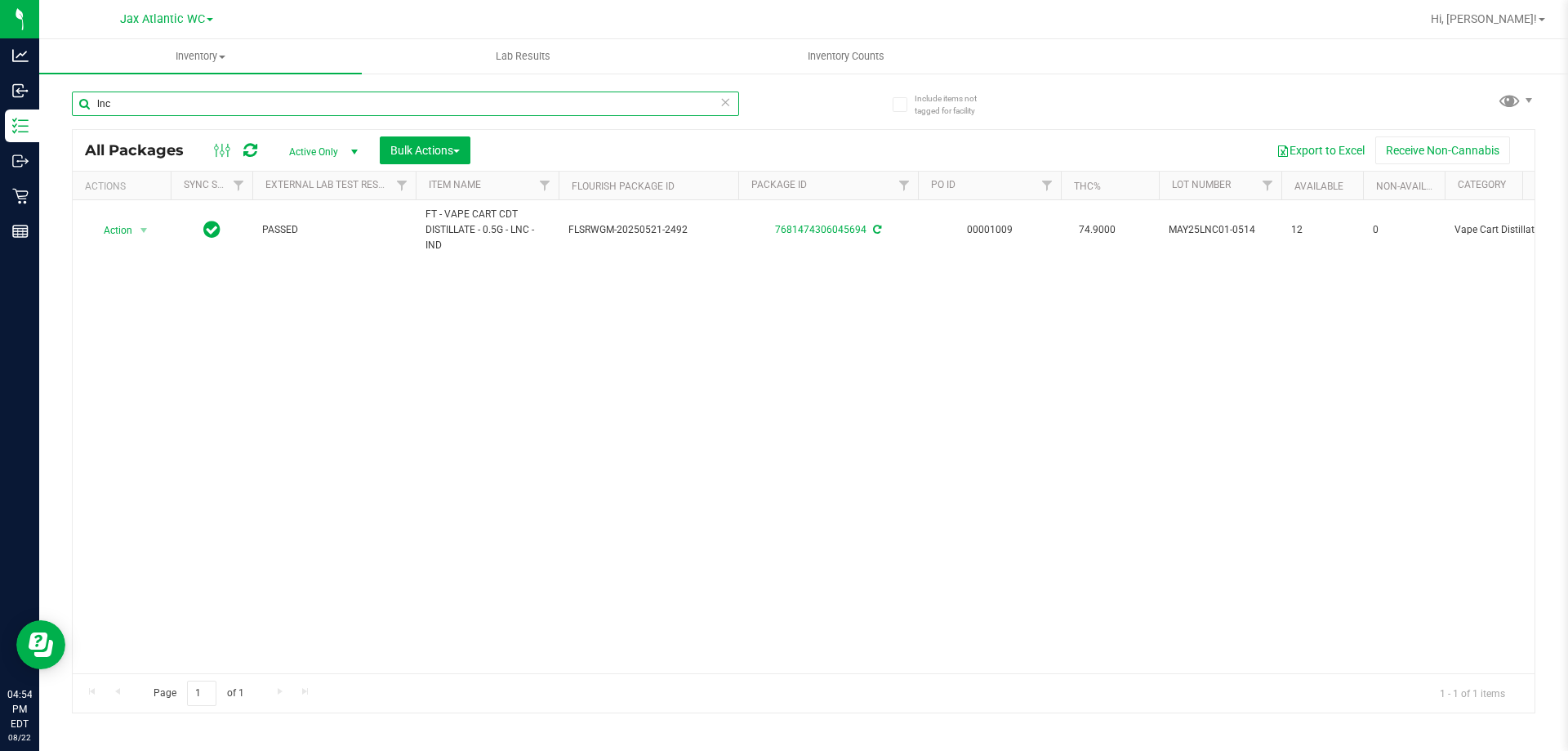
type input "lnc"
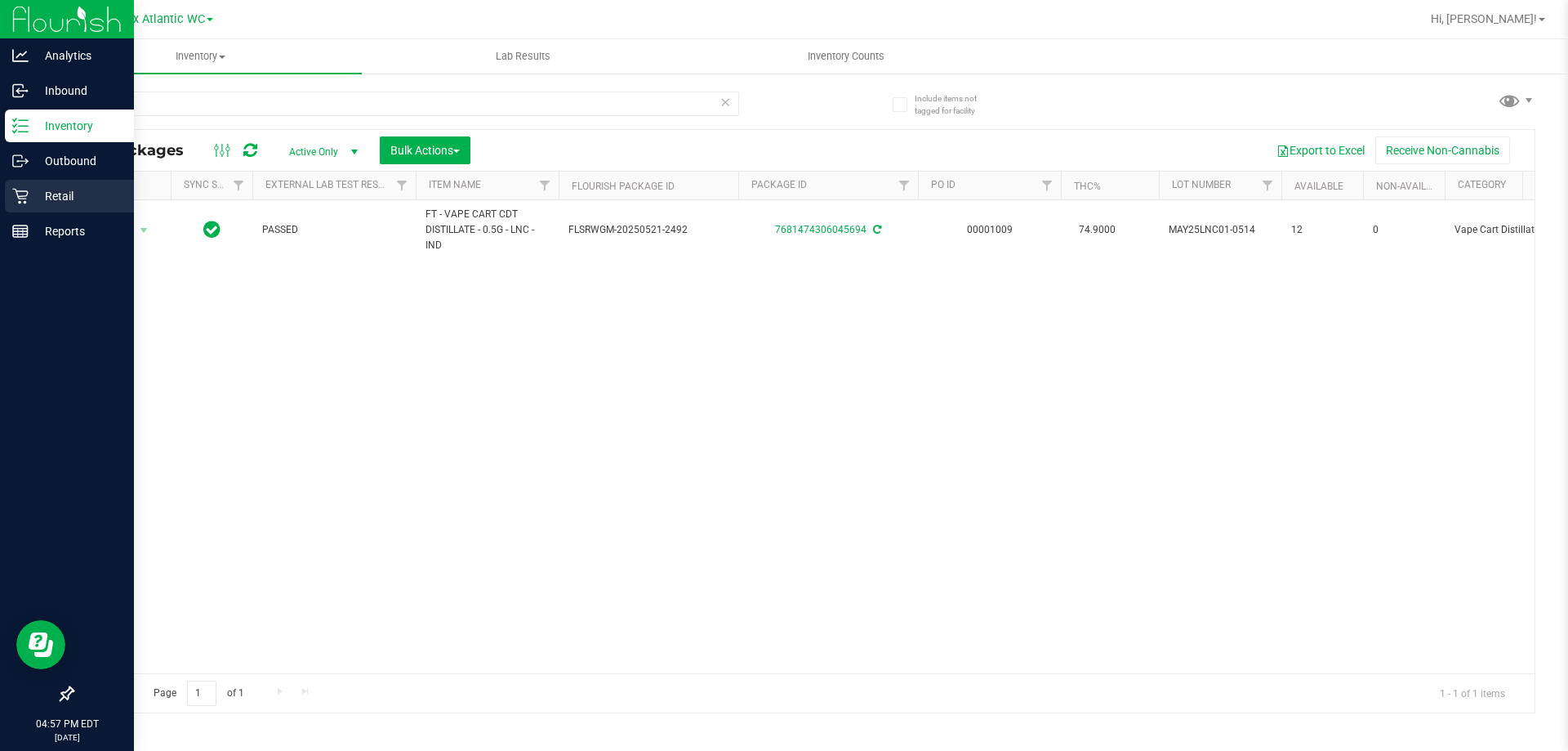
click at [35, 194] on p "Retail" at bounding box center [77, 196] width 98 height 20
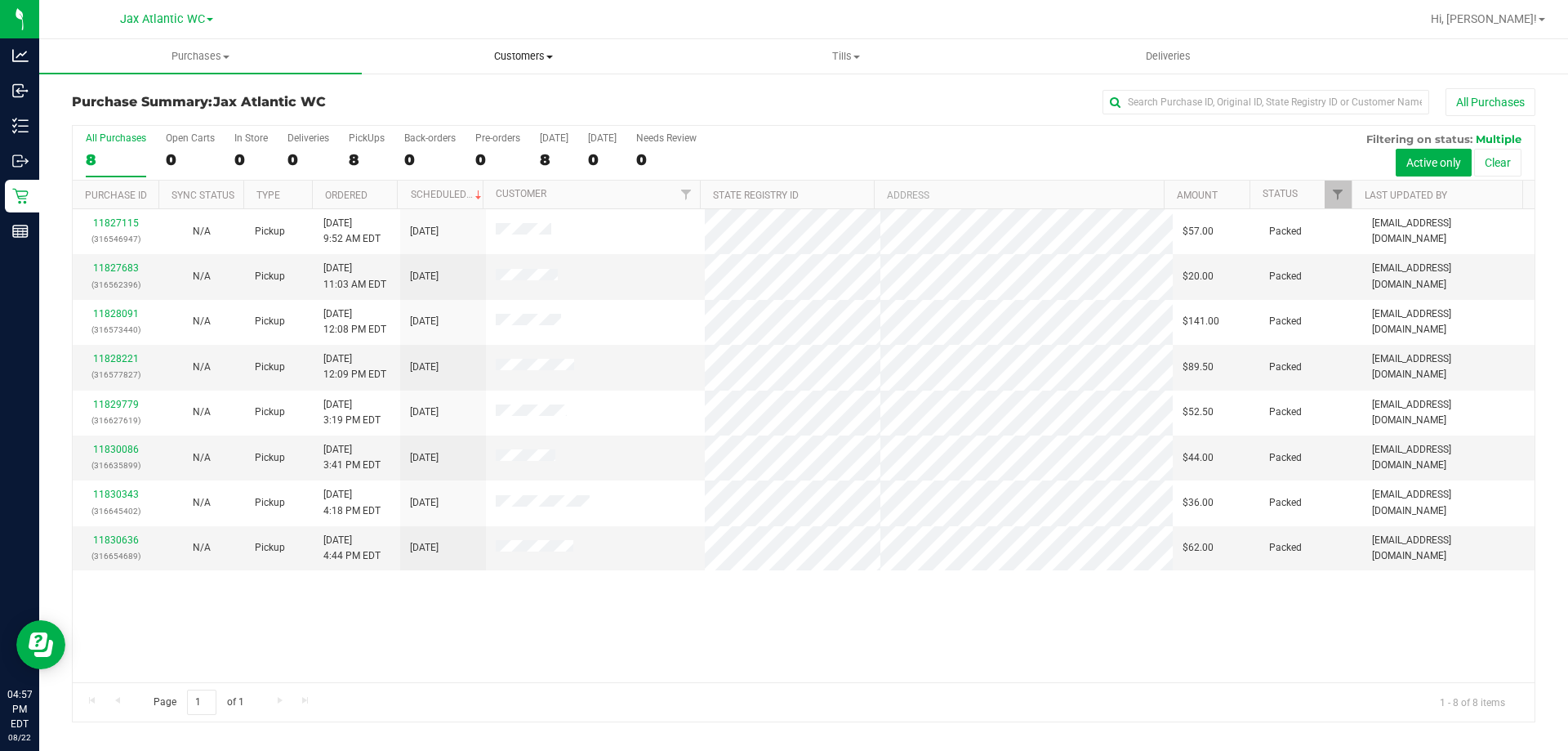
click at [545, 54] on span "Customers" at bounding box center [523, 57] width 321 height 15
click at [494, 91] on li "All customers" at bounding box center [523, 99] width 323 height 20
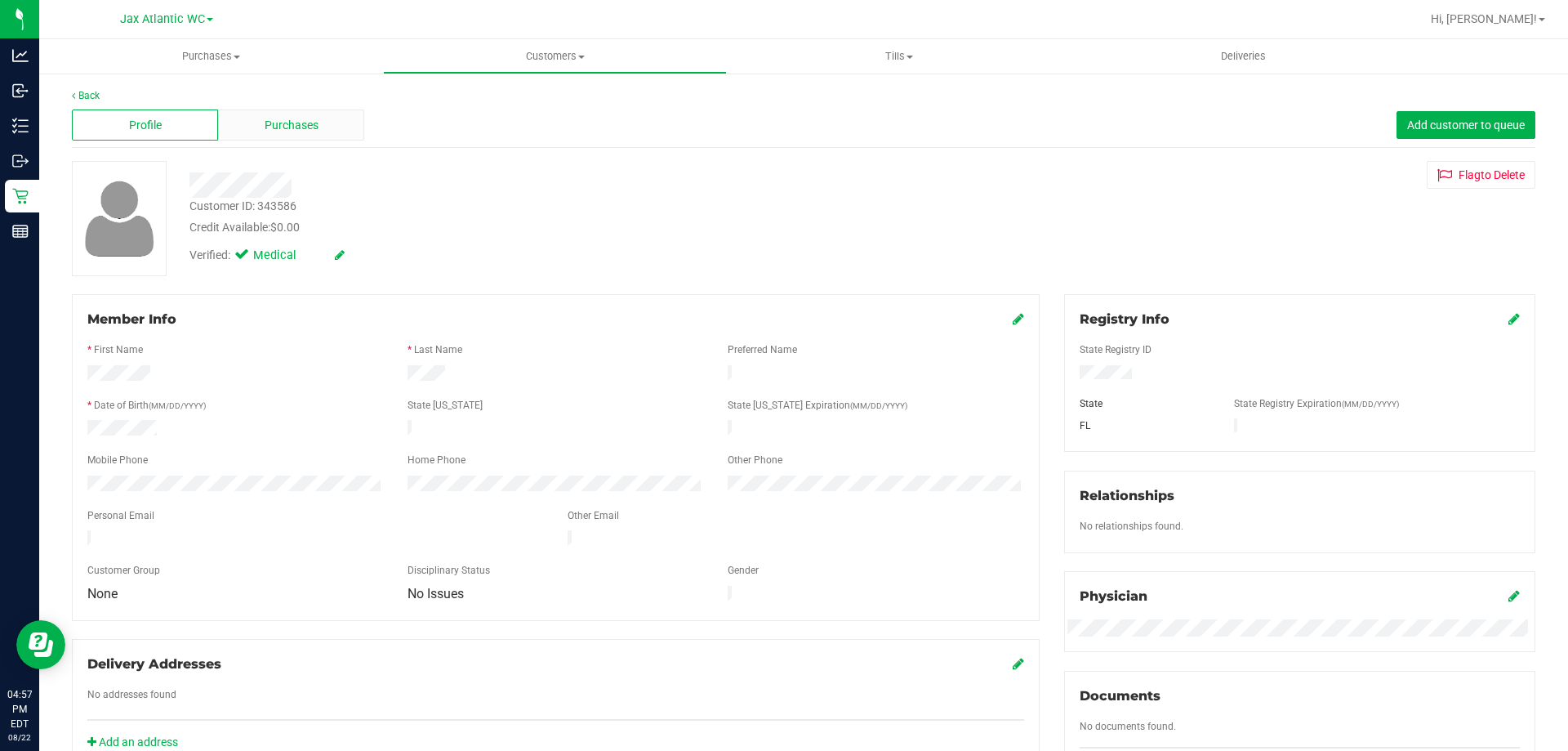
click at [239, 126] on div "Purchases" at bounding box center [292, 125] width 146 height 31
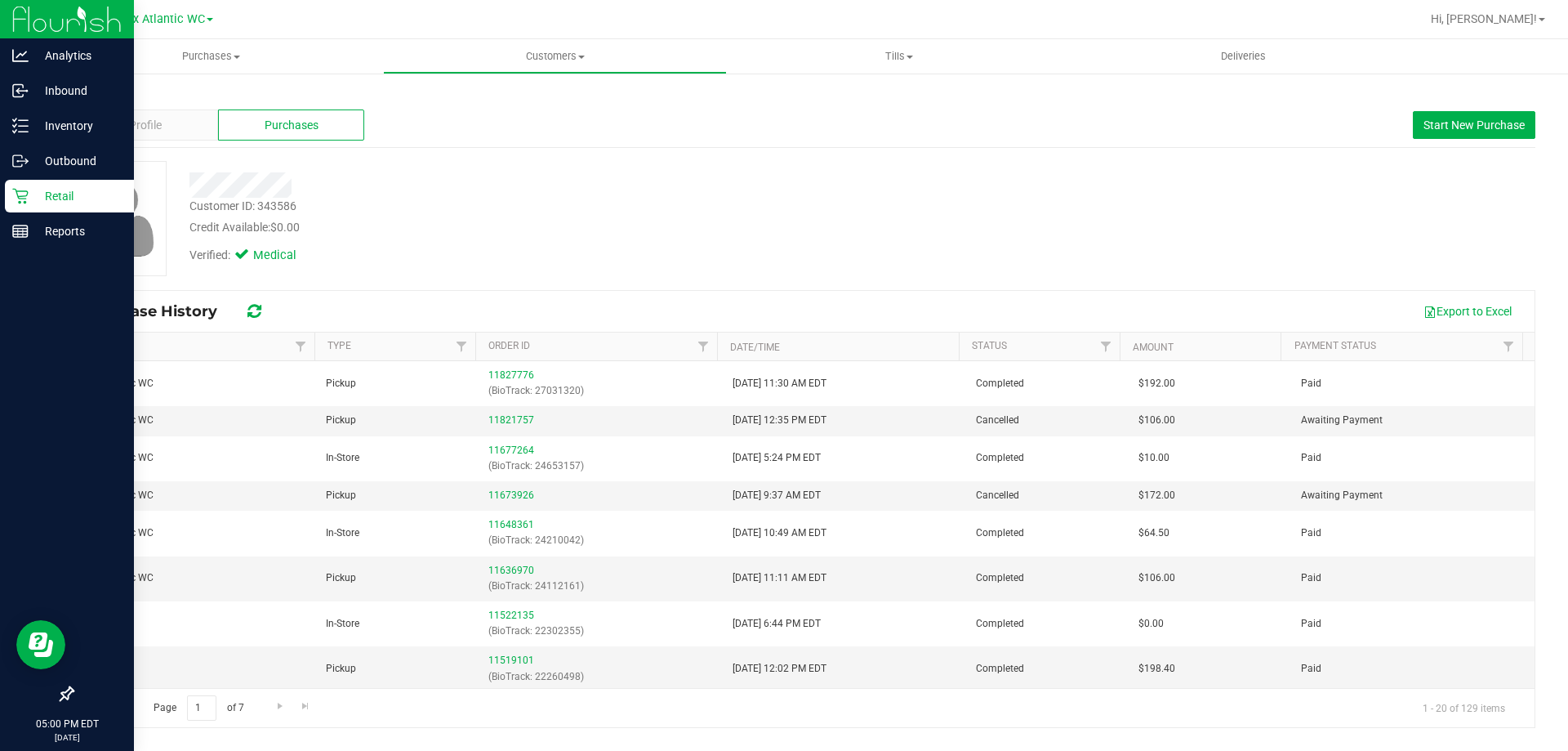
click at [31, 201] on p "Retail" at bounding box center [77, 196] width 98 height 20
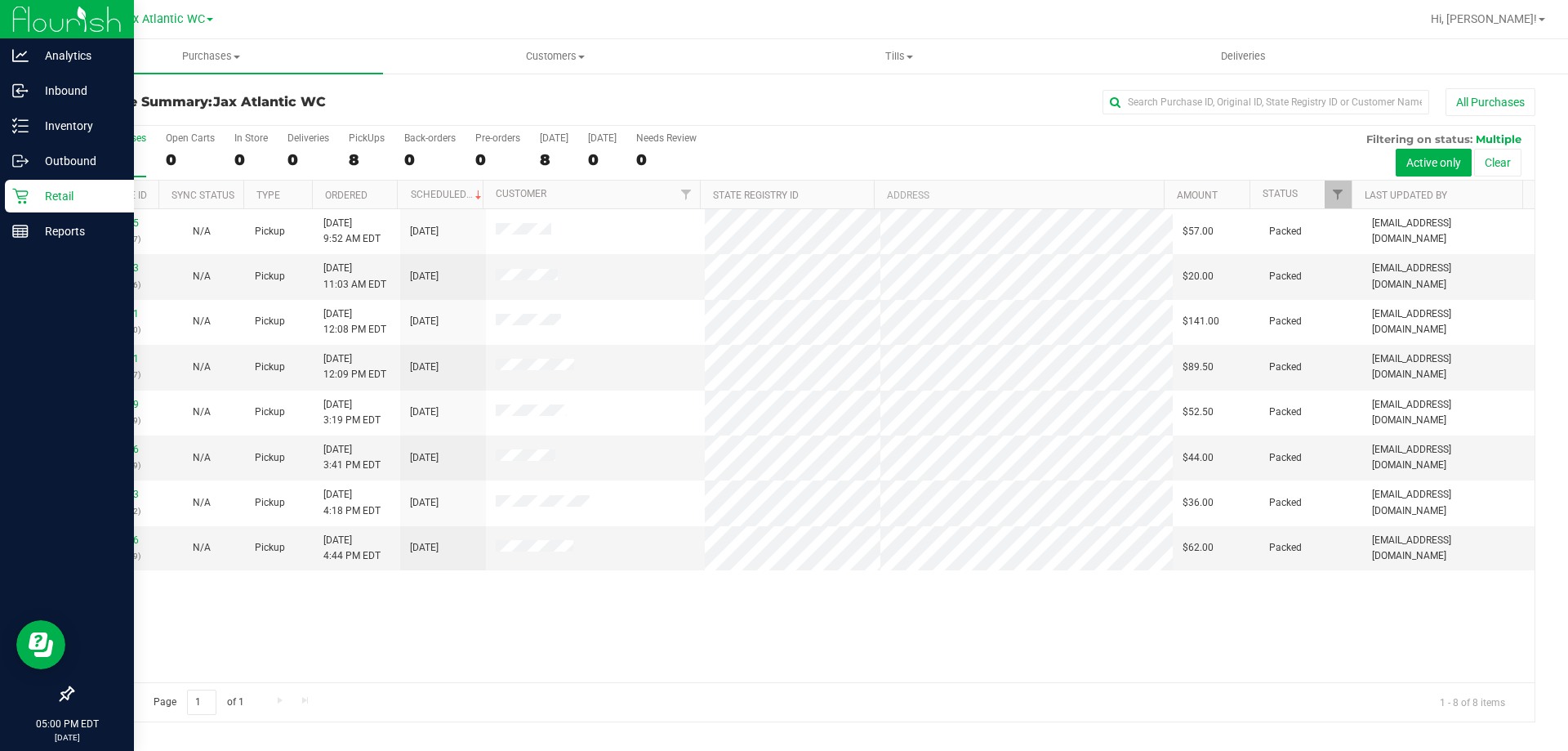
click at [30, 188] on p "Retail" at bounding box center [77, 196] width 98 height 20
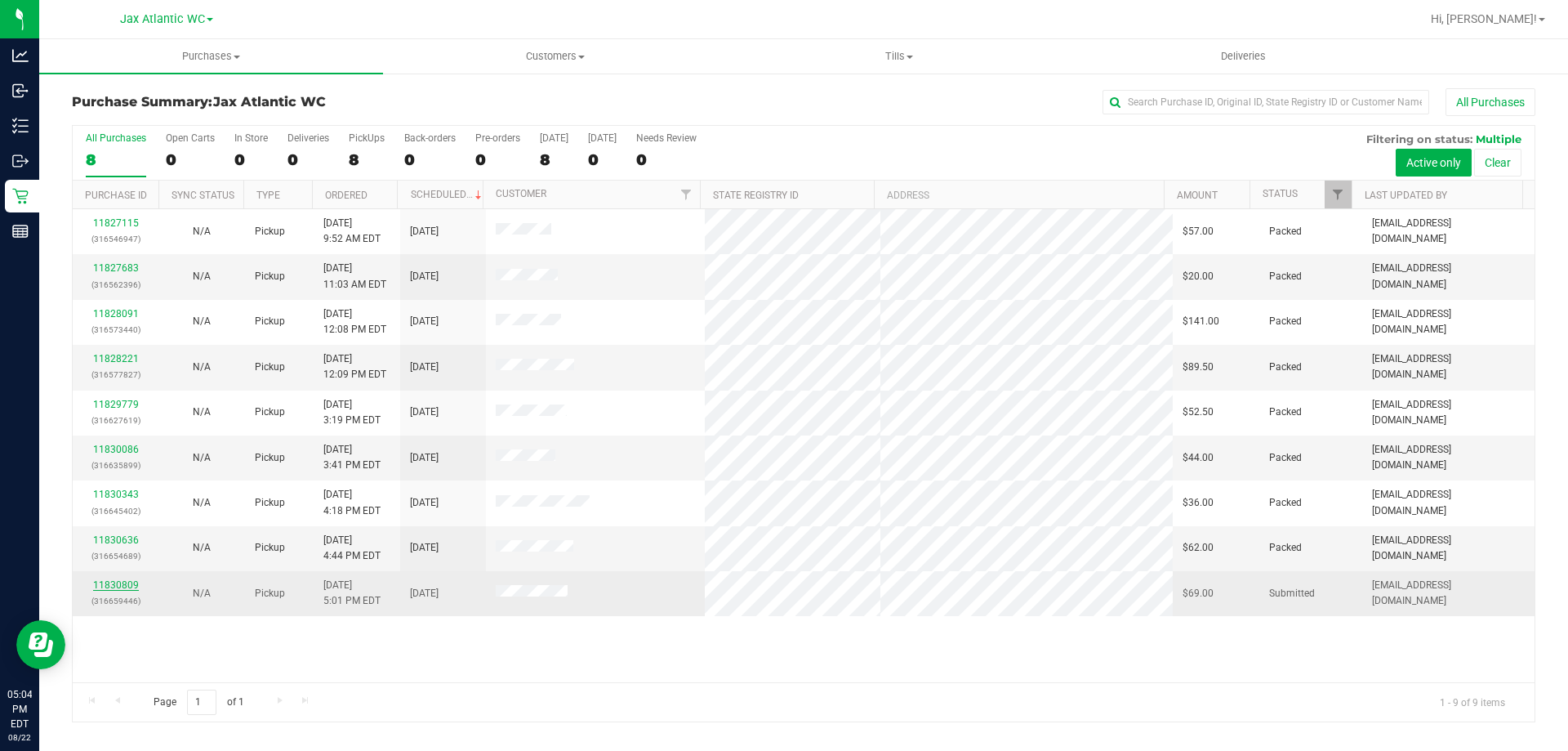
click at [124, 579] on link "11830809" at bounding box center [116, 585] width 46 height 12
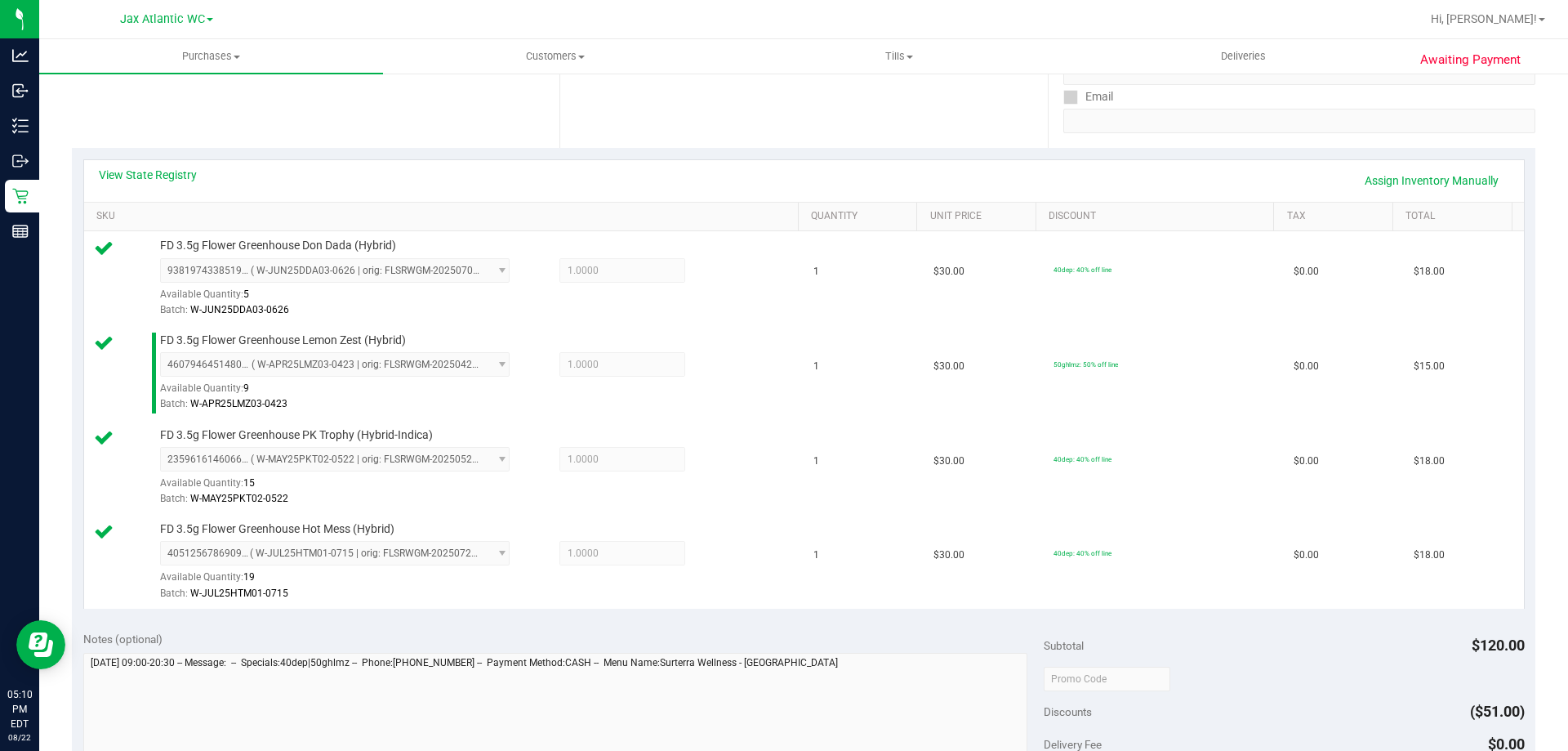
scroll to position [491, 0]
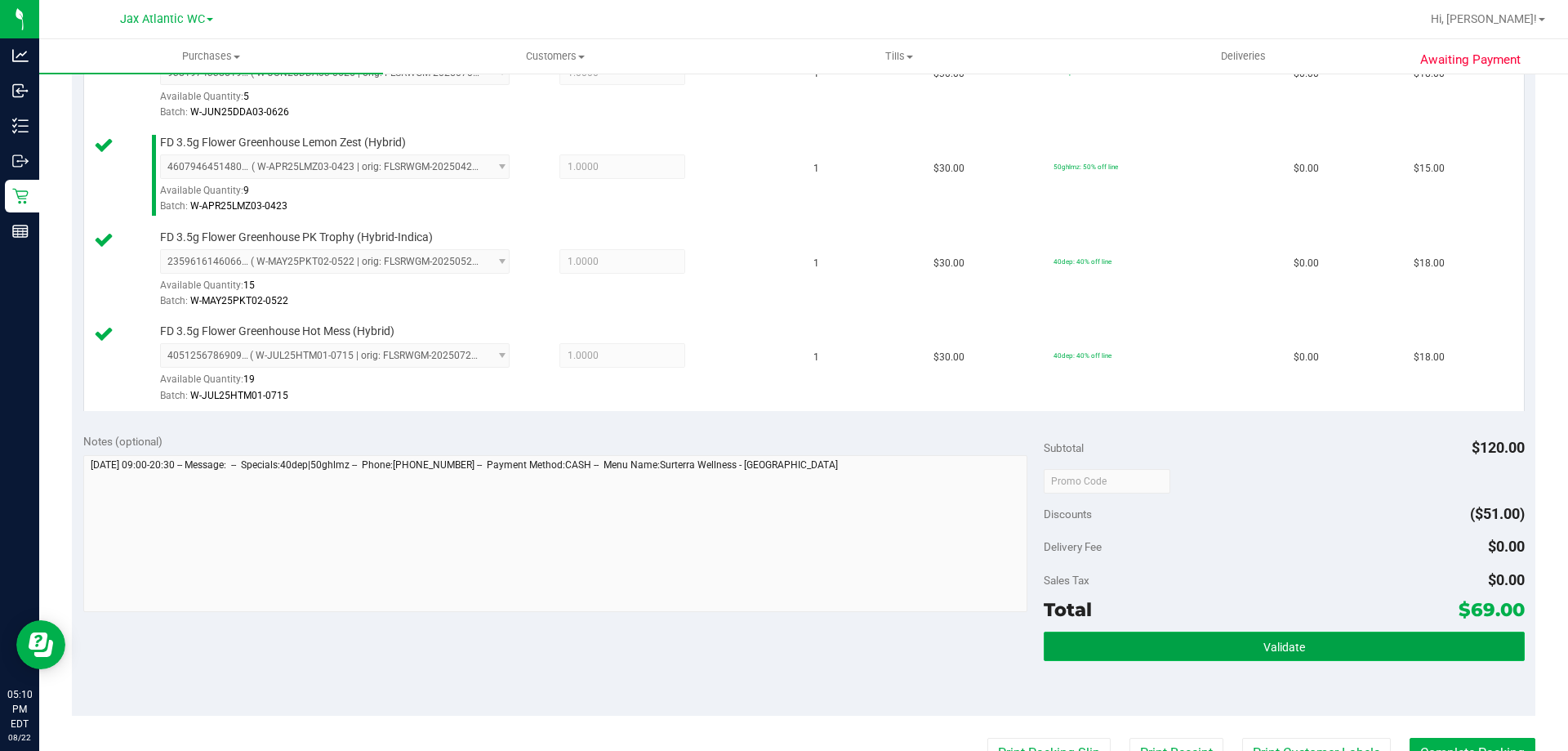
click at [1256, 638] on button "Validate" at bounding box center [1284, 647] width 481 height 30
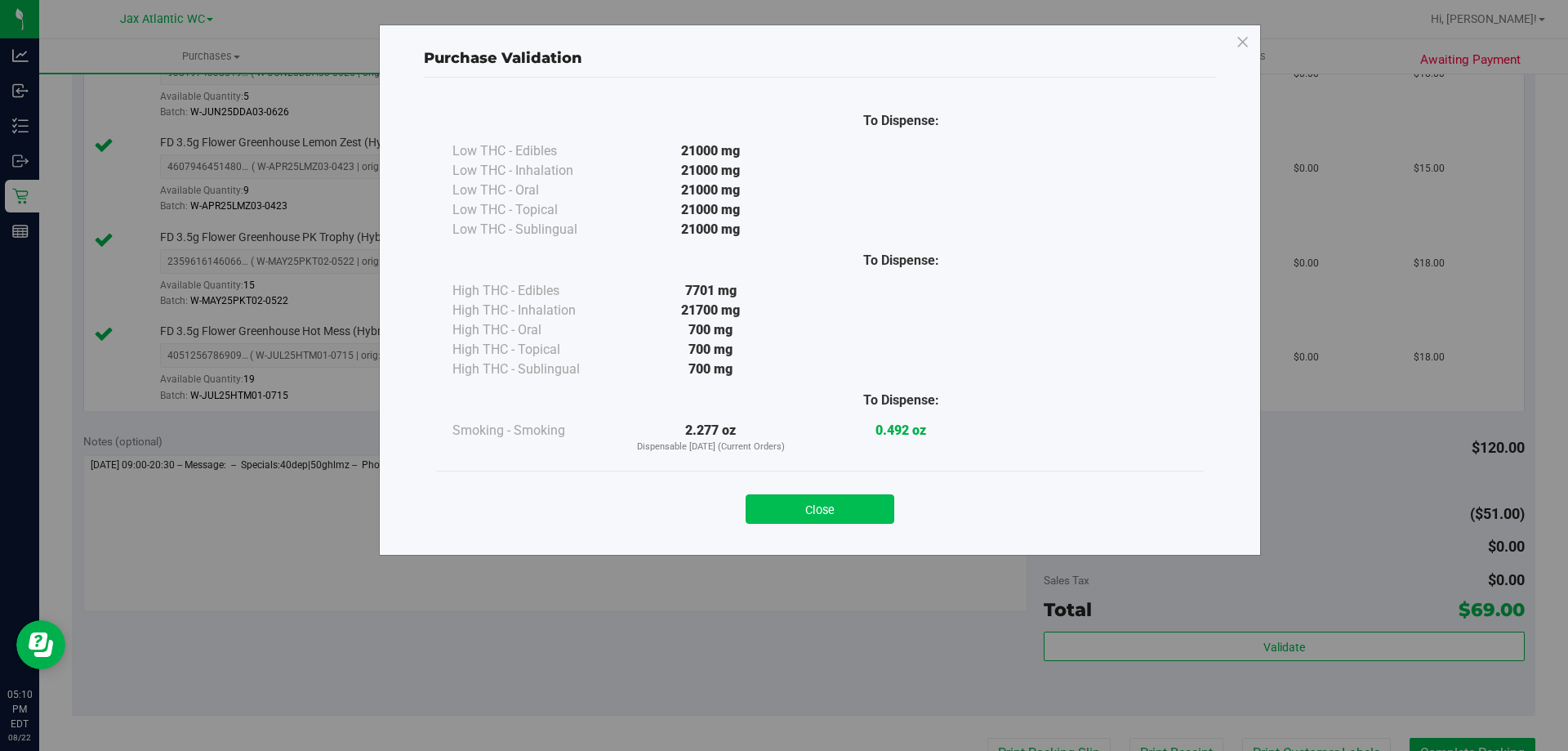
click at [862, 509] on button "Close" at bounding box center [820, 509] width 149 height 30
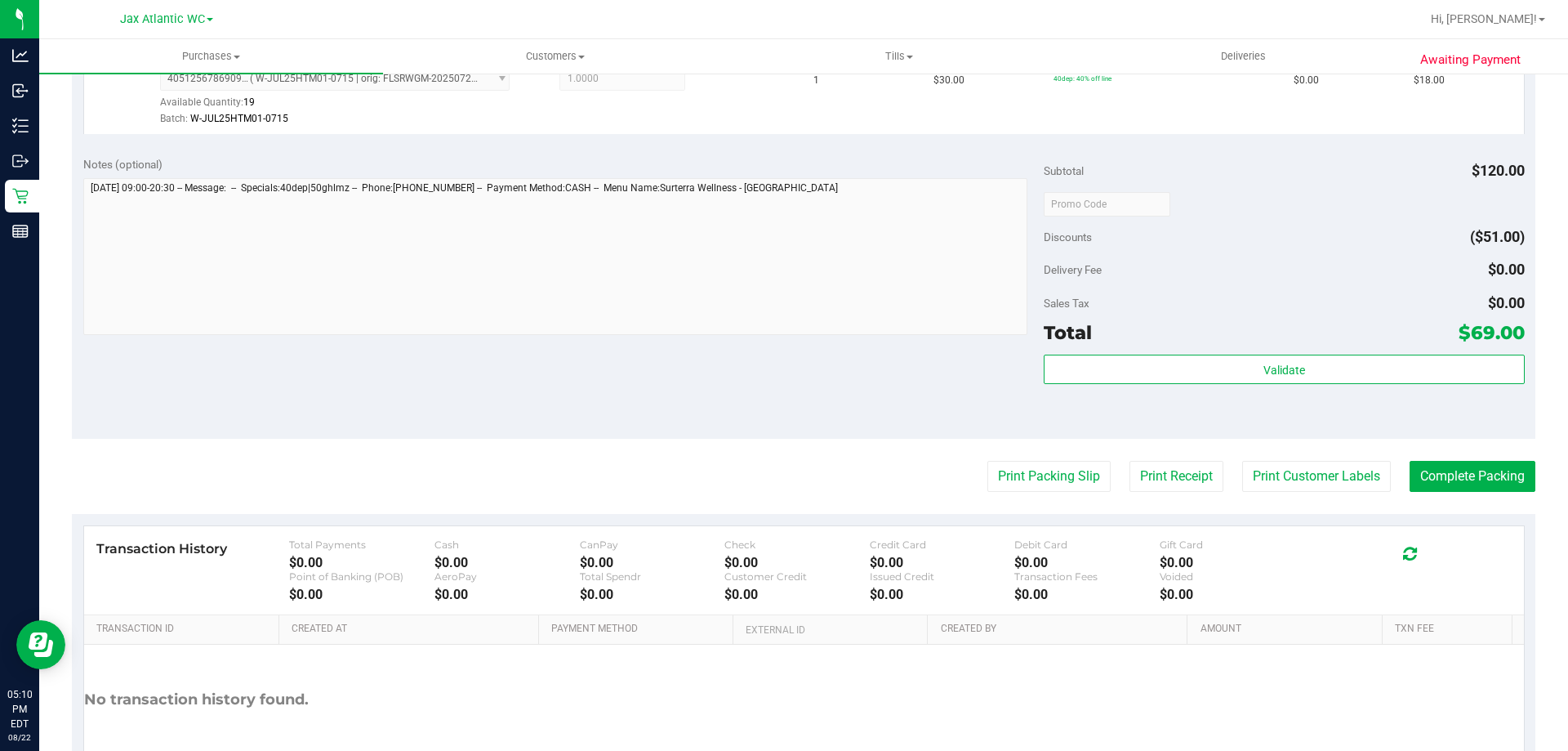
scroll to position [868, 0]
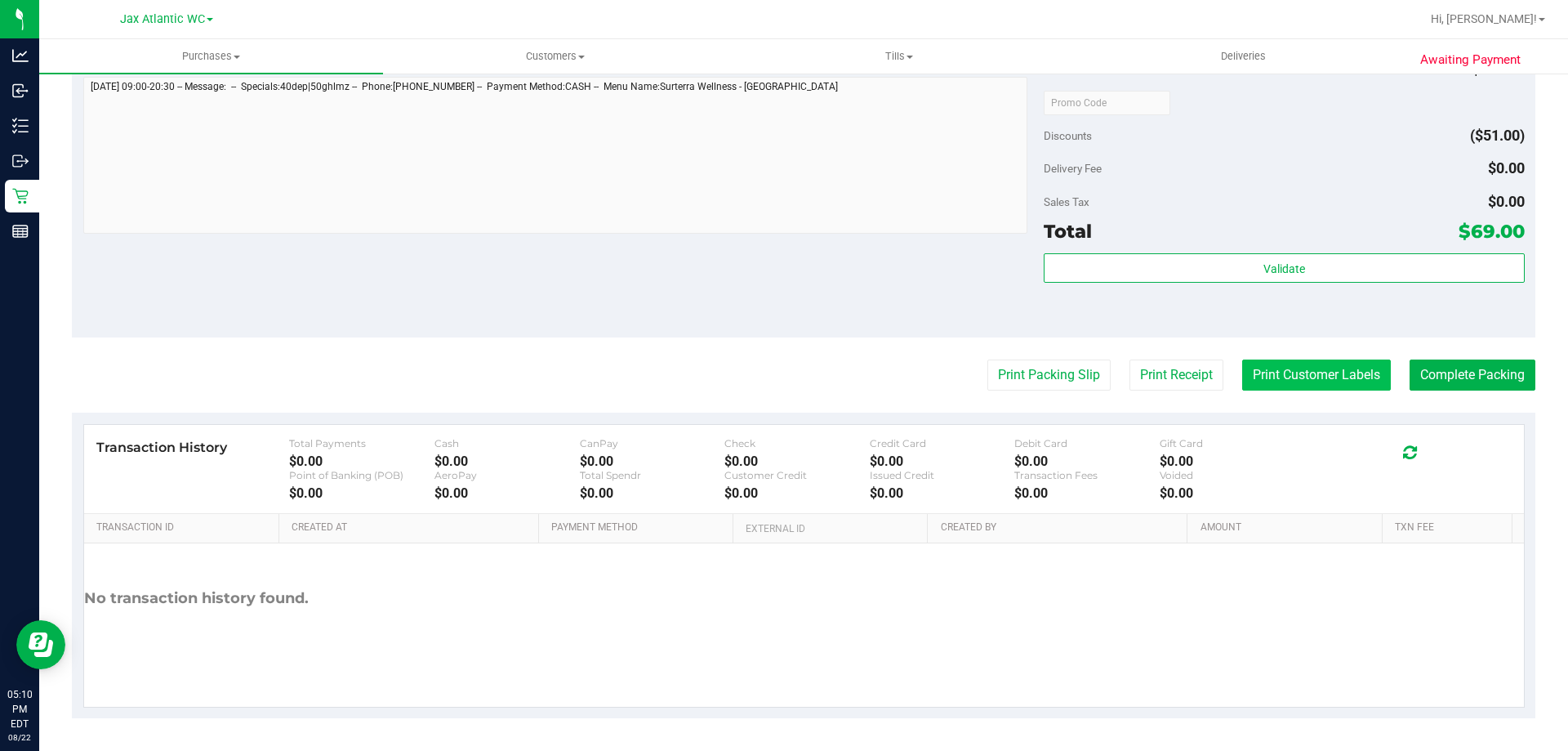
click at [1281, 373] on button "Print Customer Labels" at bounding box center [1317, 376] width 149 height 31
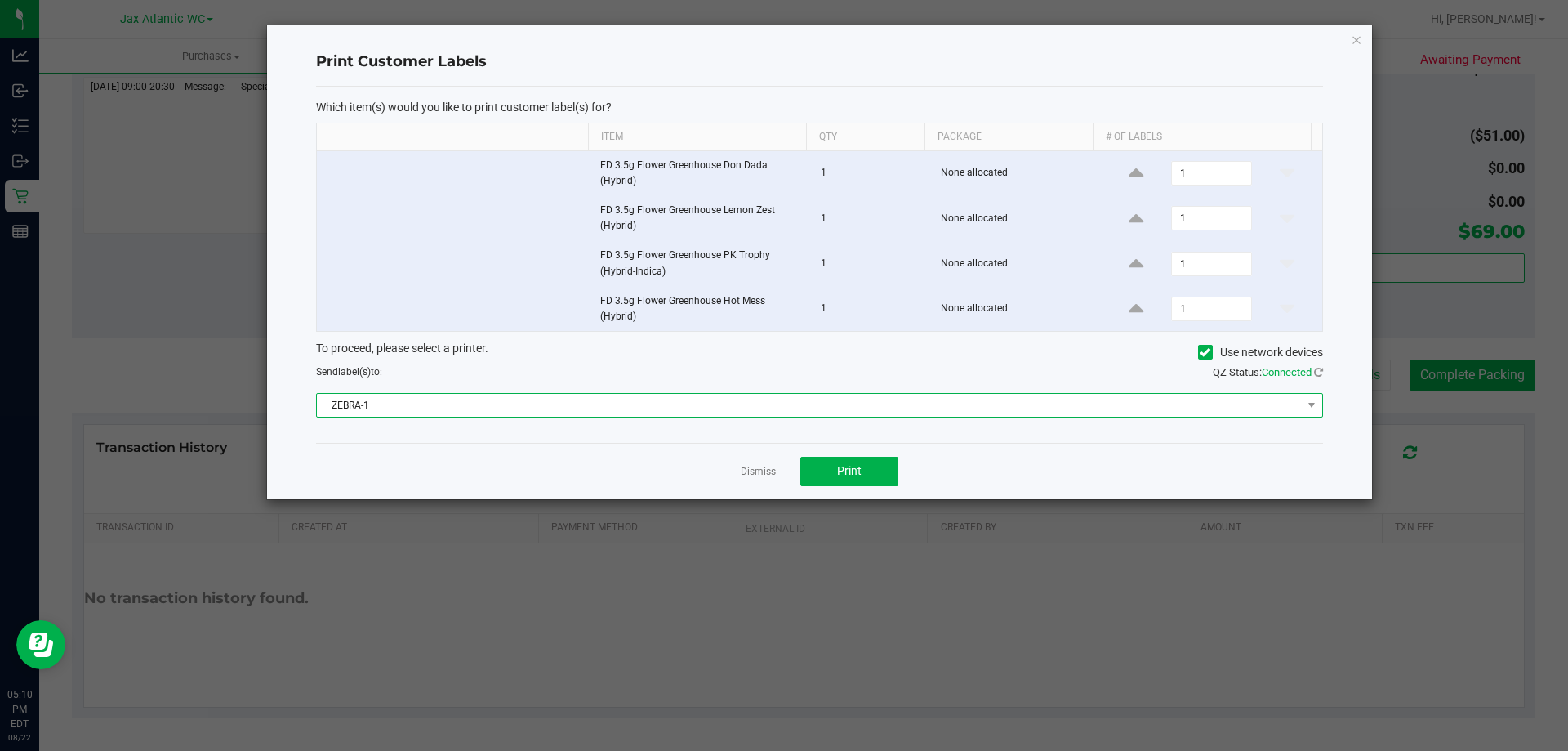
click at [706, 397] on span "ZEBRA-1" at bounding box center [809, 405] width 985 height 23
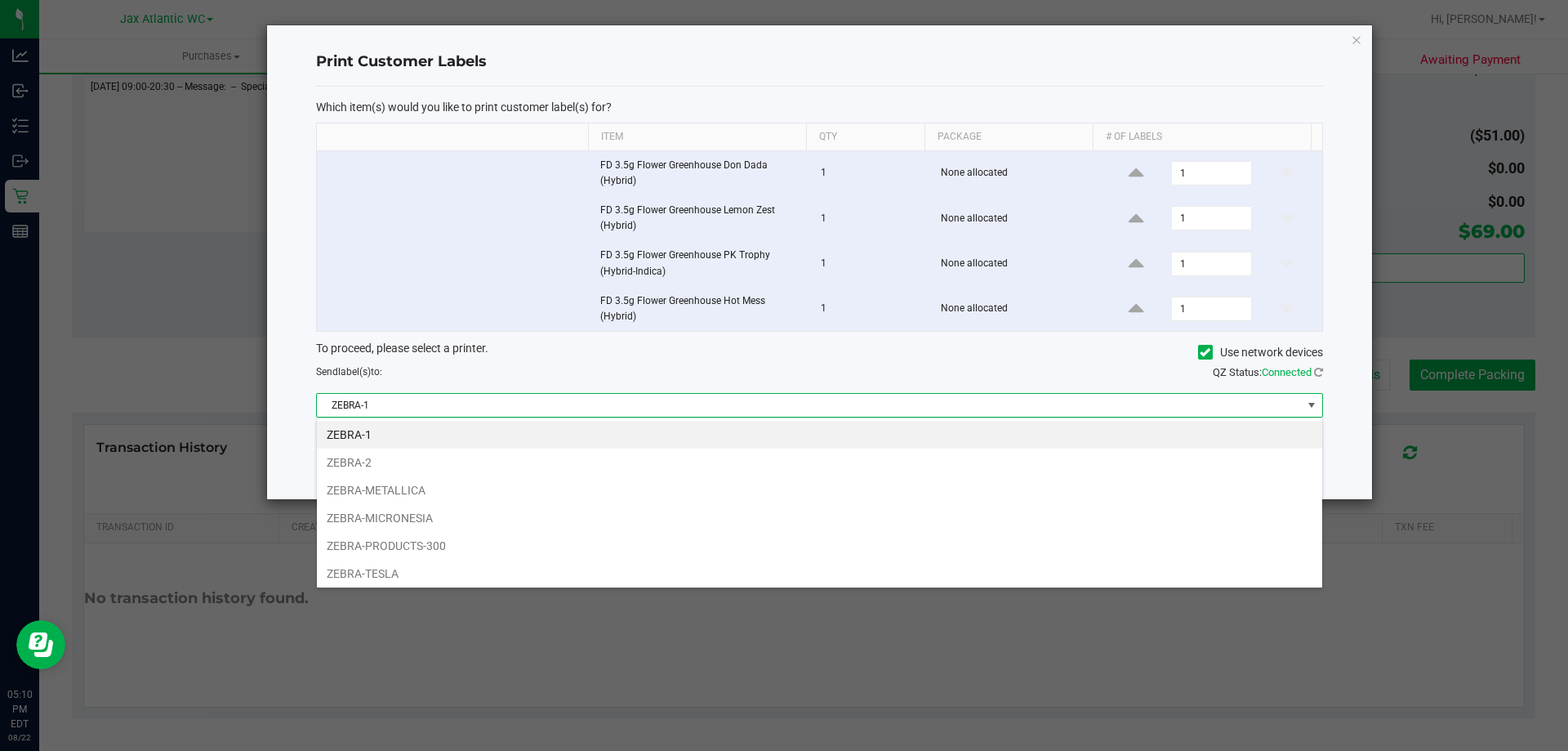
scroll to position [25, 1006]
click at [460, 509] on li "ZEBRA-MICRONESIA" at bounding box center [820, 518] width 1005 height 28
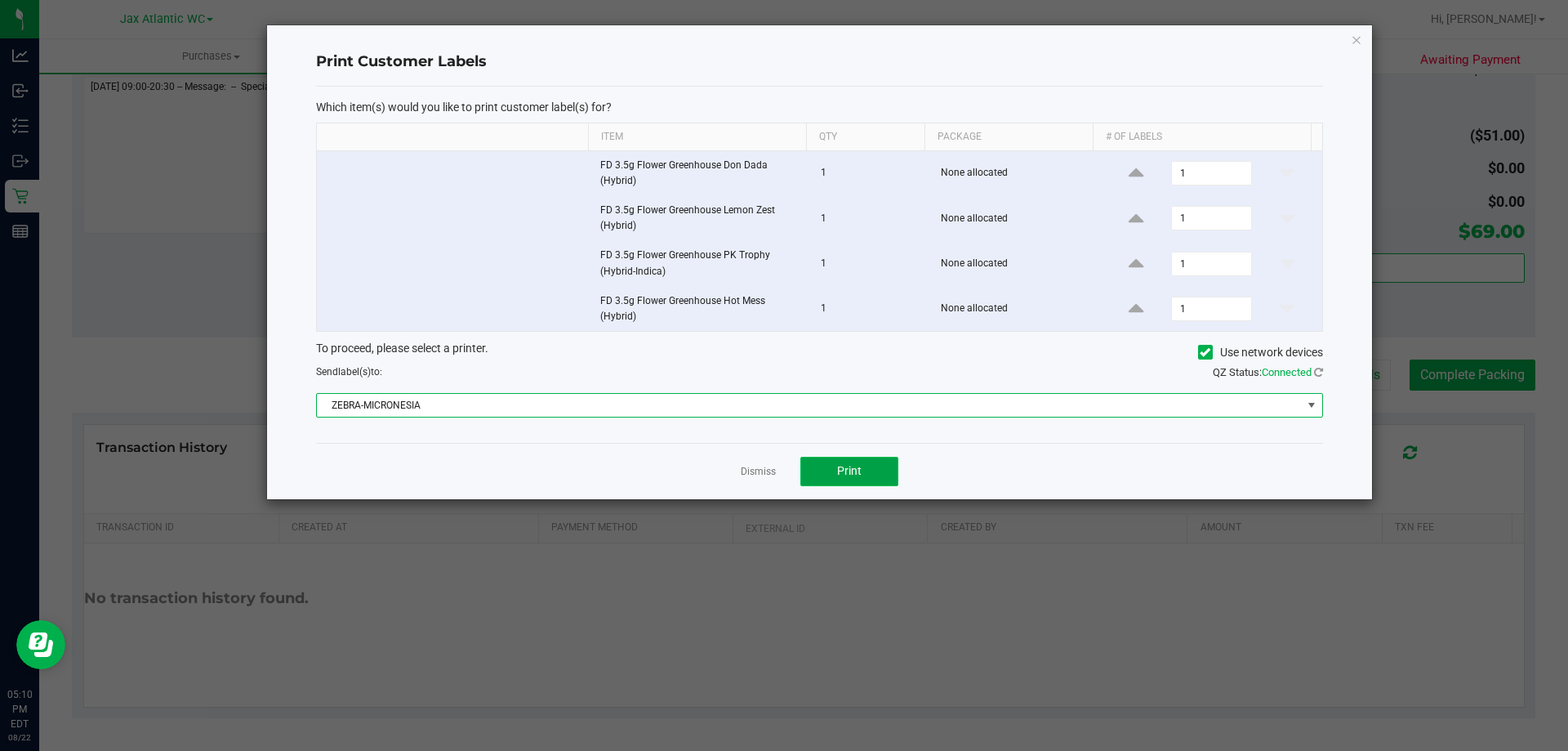
click at [857, 472] on span "Print" at bounding box center [849, 471] width 25 height 13
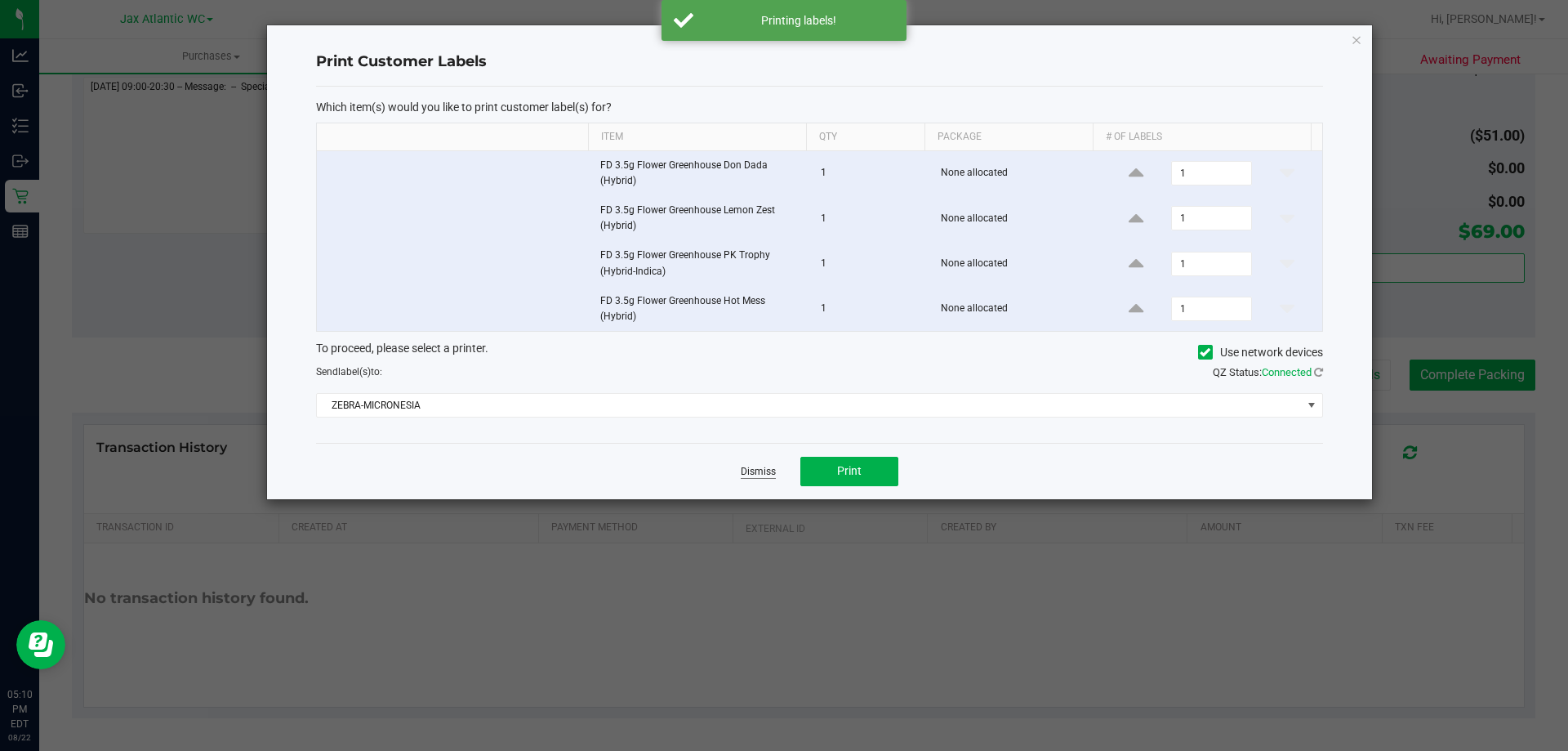
click at [766, 467] on link "Dismiss" at bounding box center [758, 472] width 35 height 14
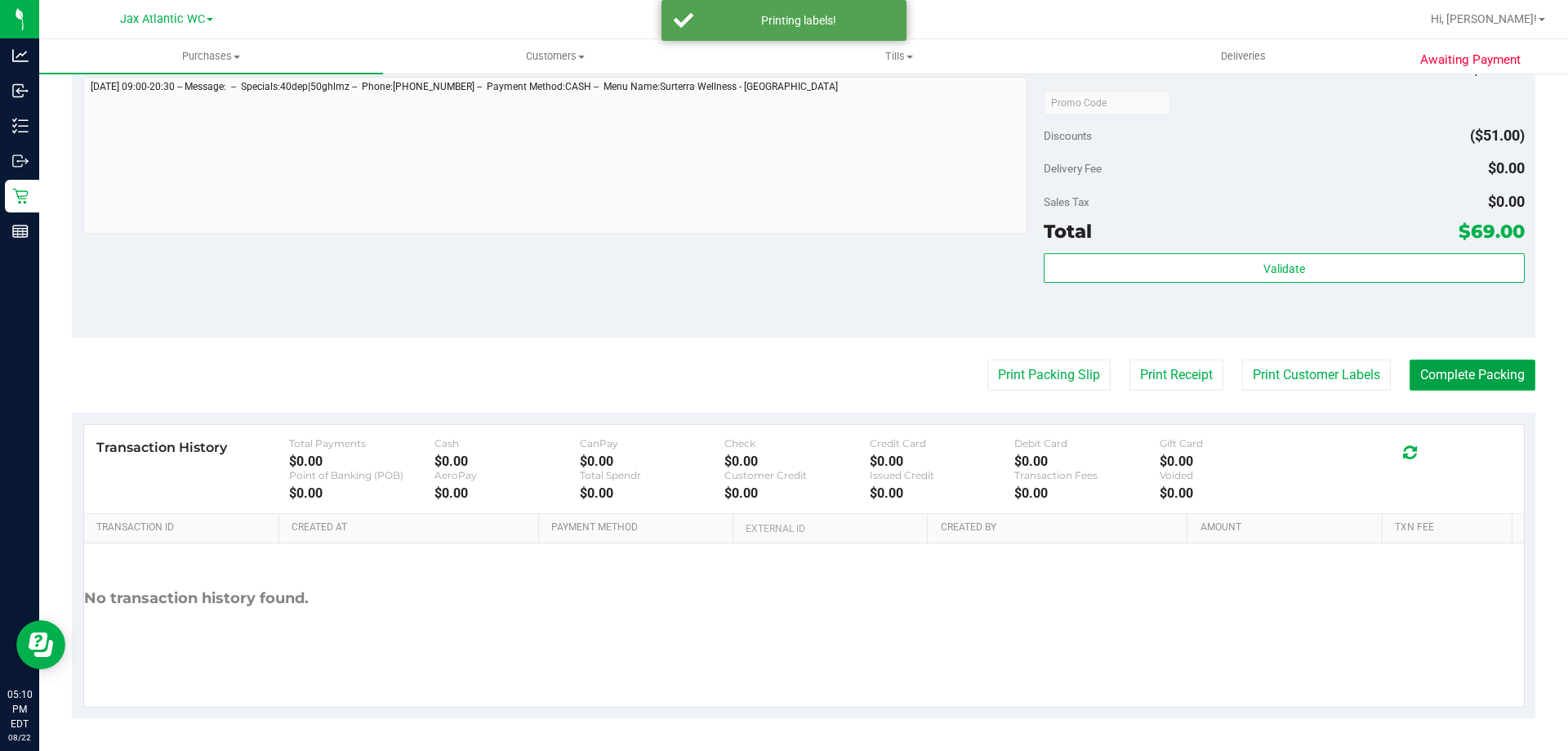
click at [1453, 381] on button "Complete Packing" at bounding box center [1473, 376] width 126 height 31
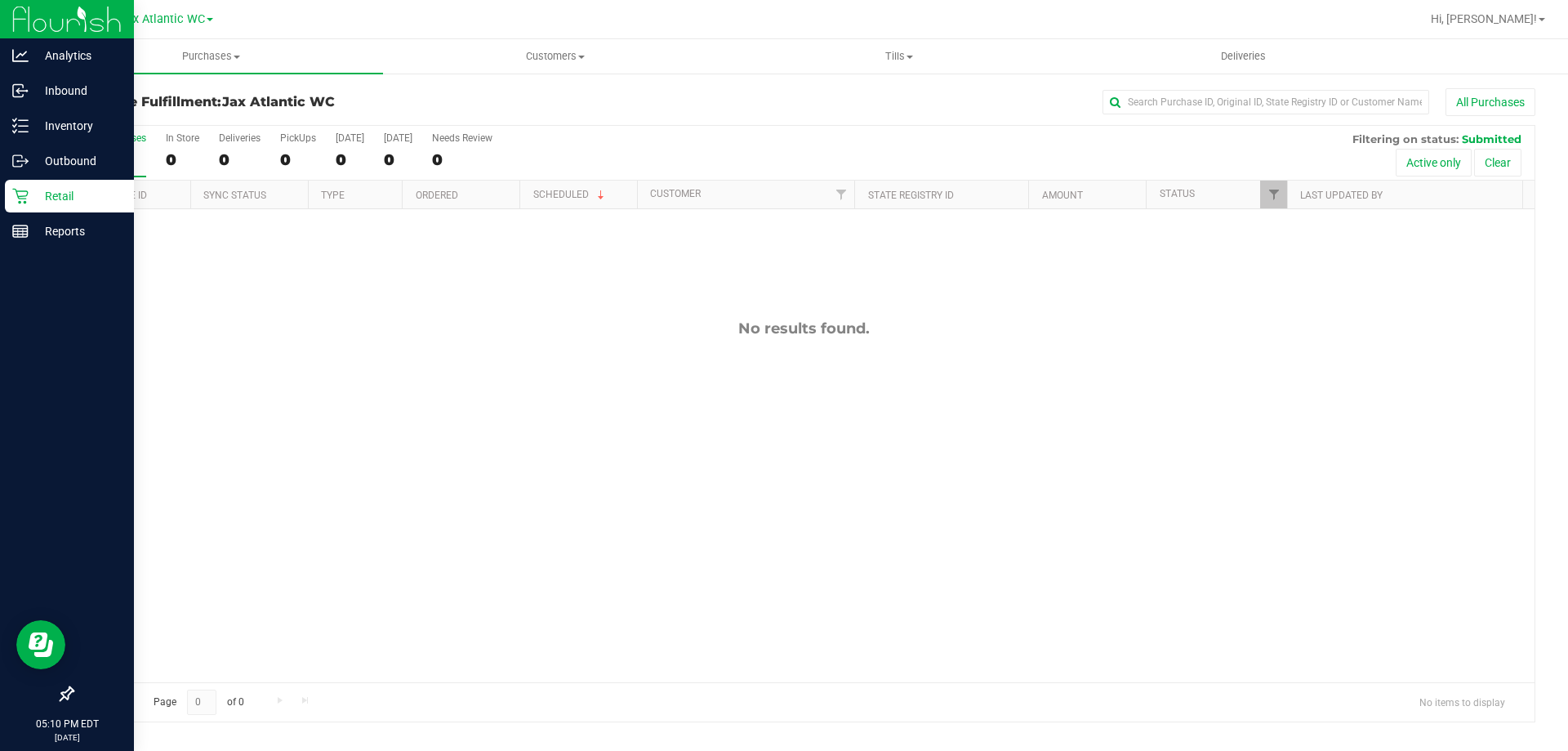
click at [19, 192] on icon at bounding box center [21, 196] width 16 height 16
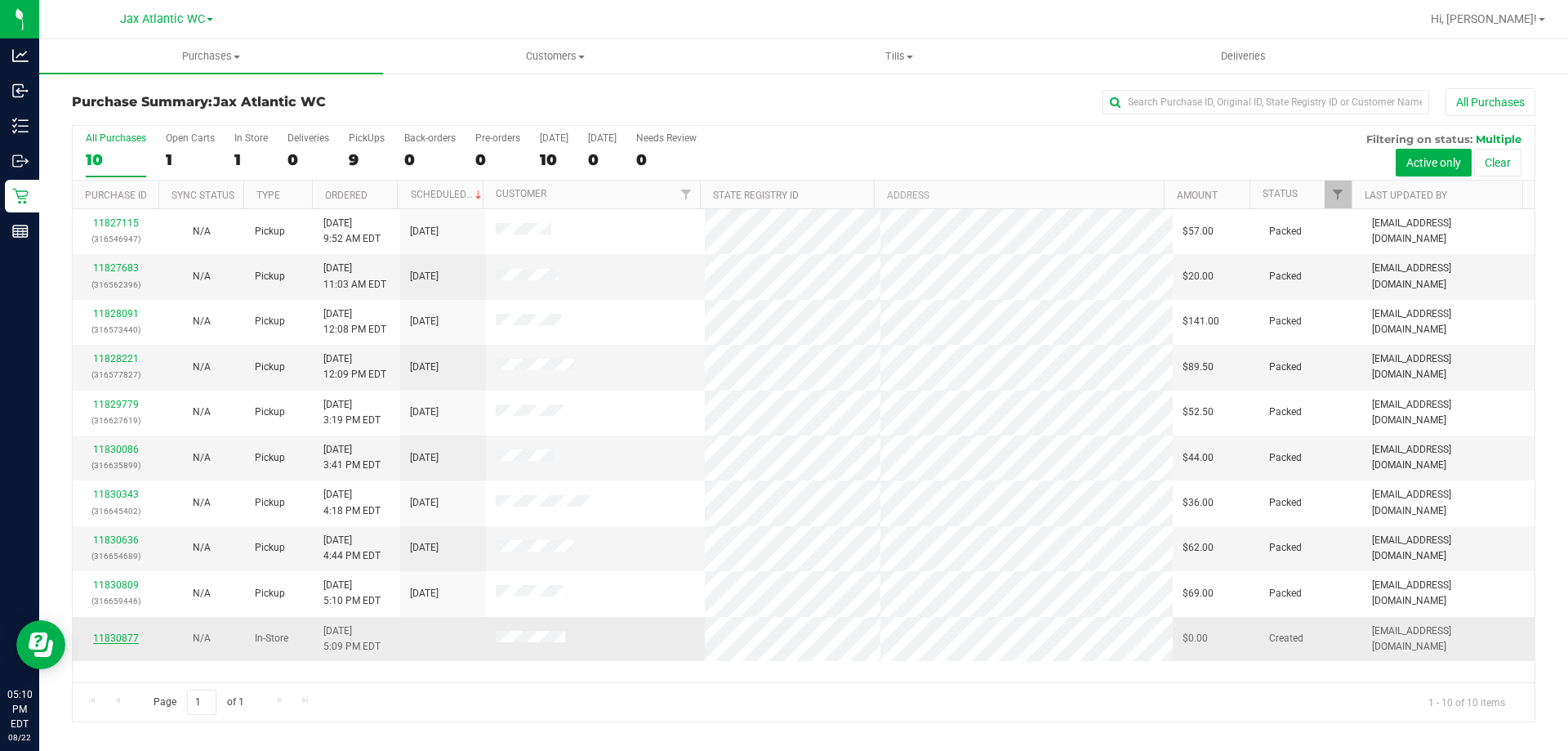
click at [126, 638] on link "11830877" at bounding box center [116, 638] width 46 height 12
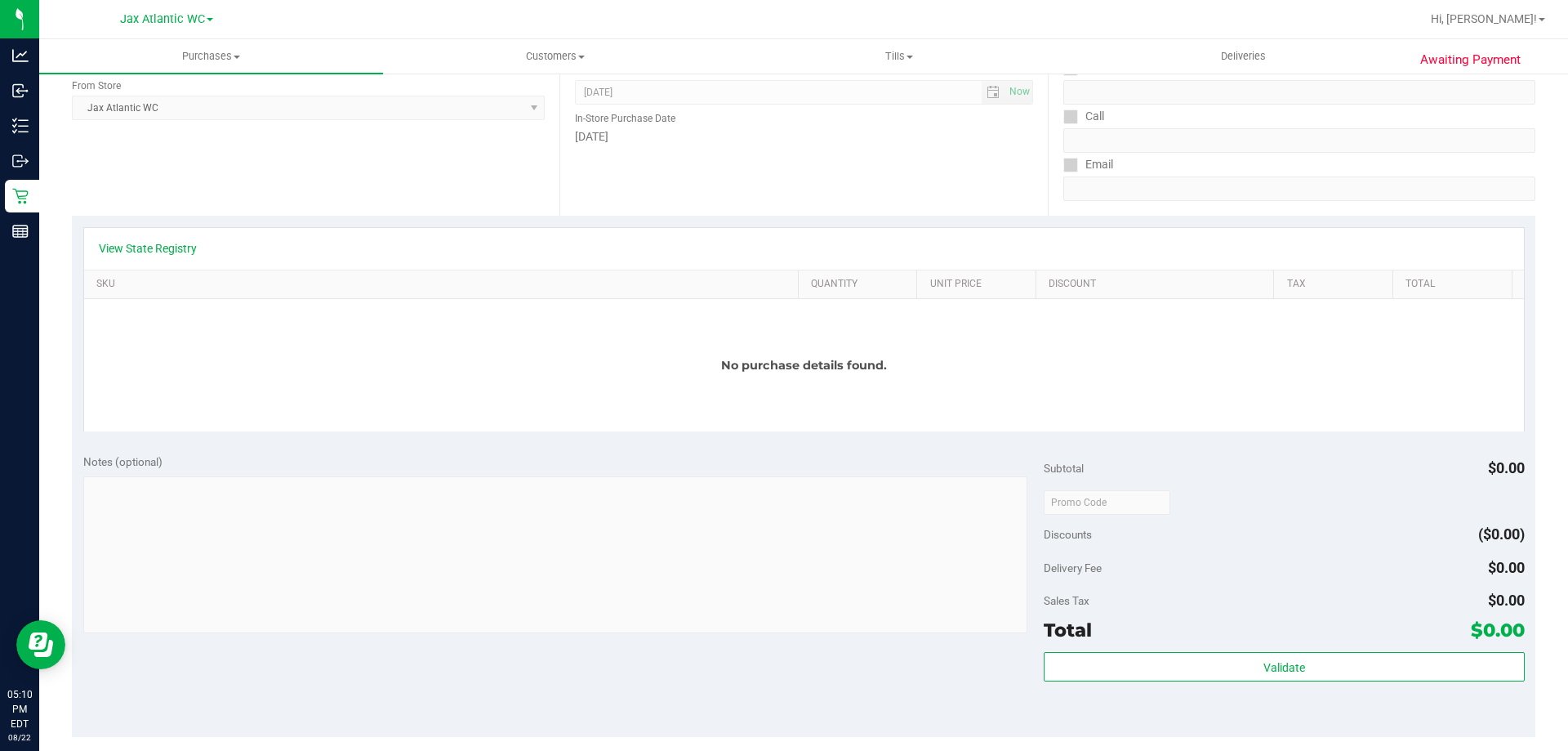
scroll to position [491, 0]
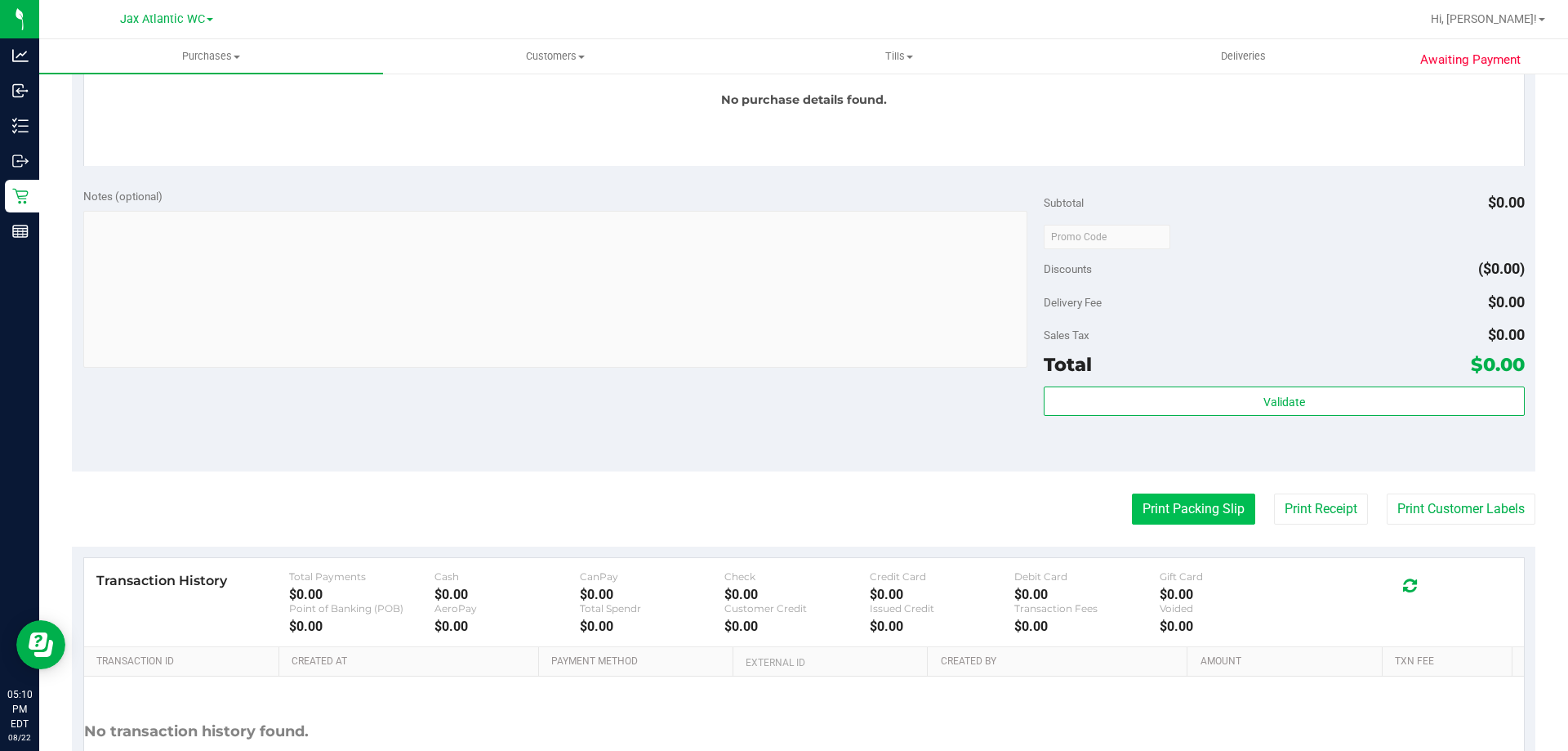
click at [1173, 506] on button "Print Packing Slip" at bounding box center [1193, 509] width 123 height 31
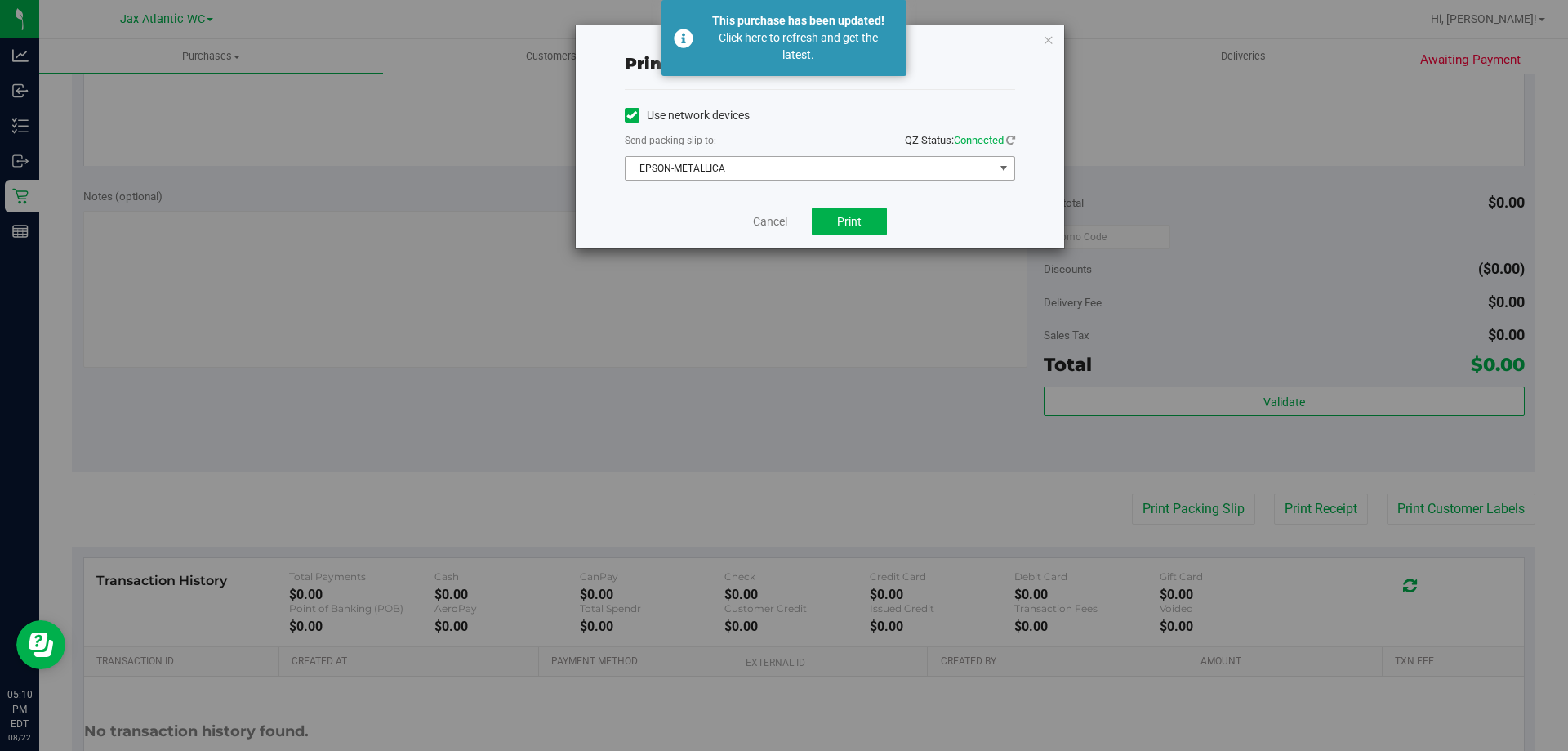
click at [747, 175] on span "EPSON-METALLICA" at bounding box center [810, 168] width 369 height 23
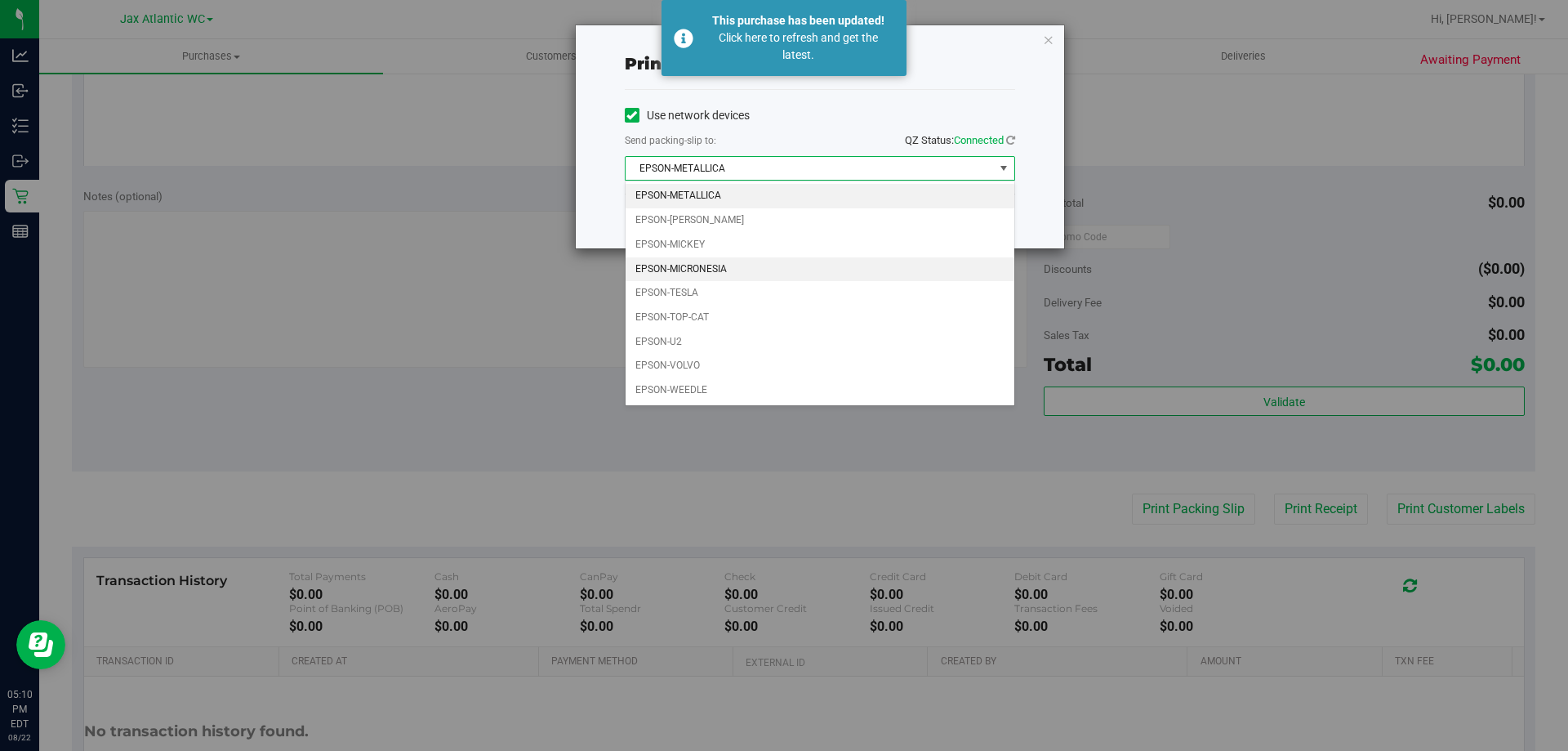
click at [729, 267] on li "EPSON-MICRONESIA" at bounding box center [820, 270] width 389 height 25
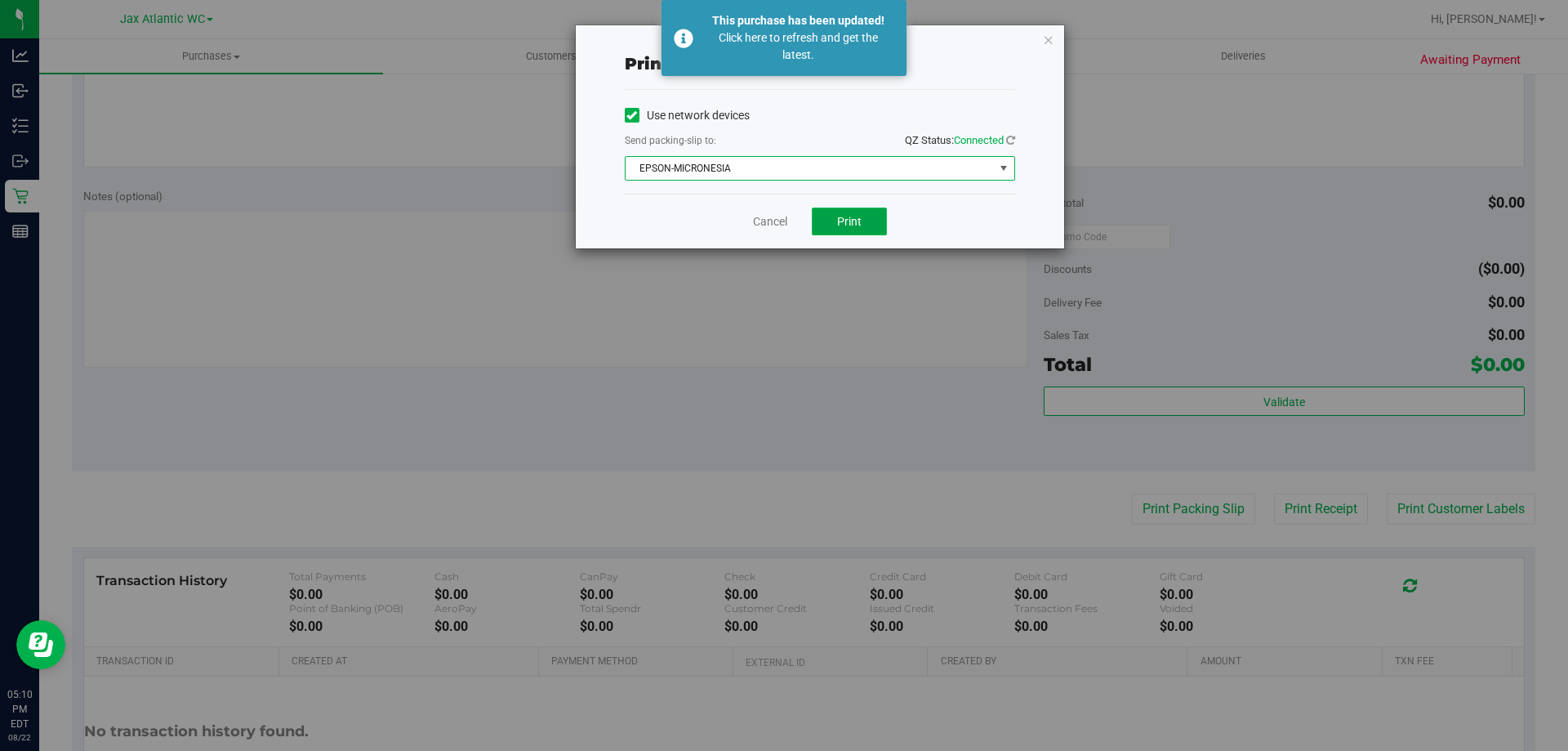
click at [840, 216] on span "Print" at bounding box center [849, 222] width 25 height 13
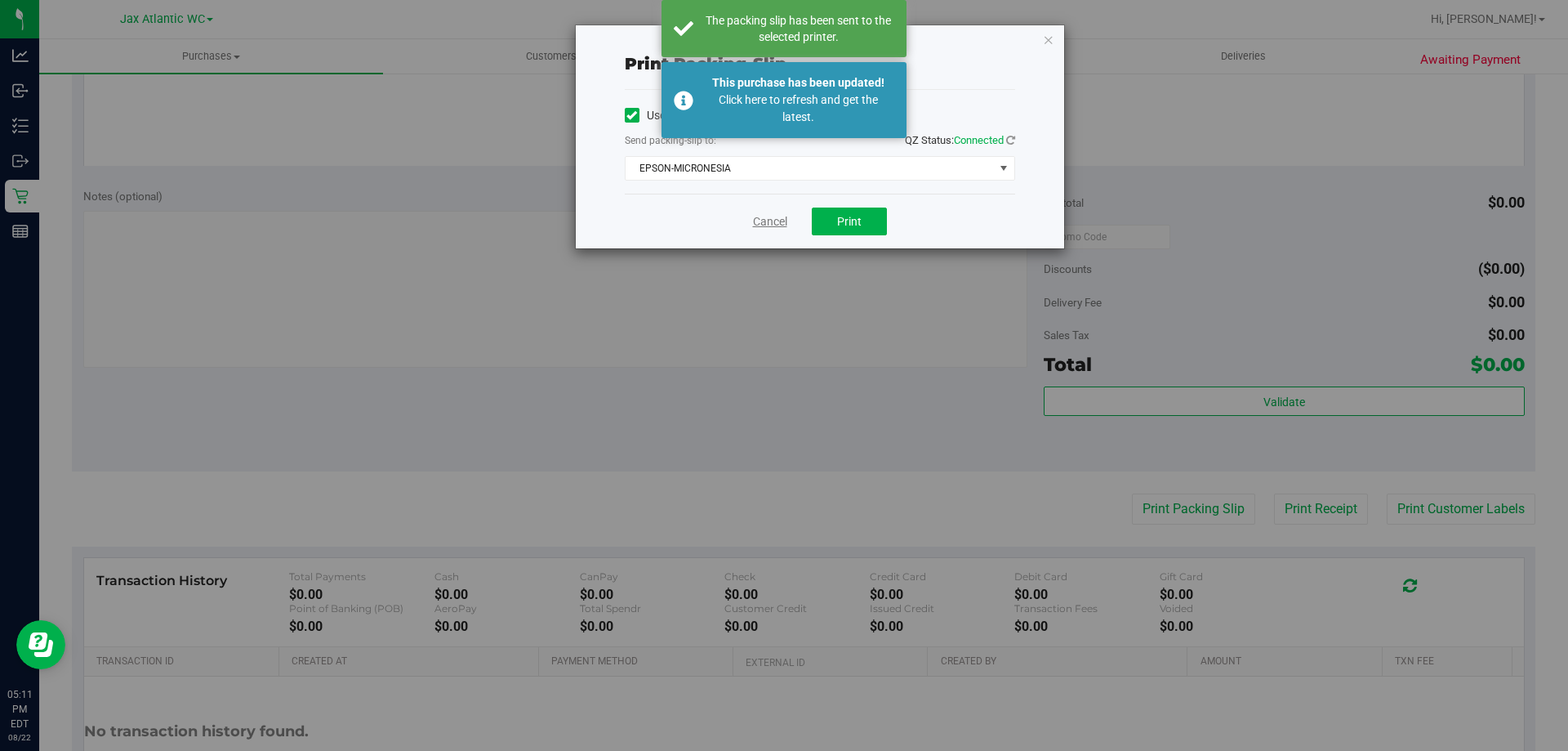
click at [767, 221] on link "Cancel" at bounding box center [770, 222] width 34 height 17
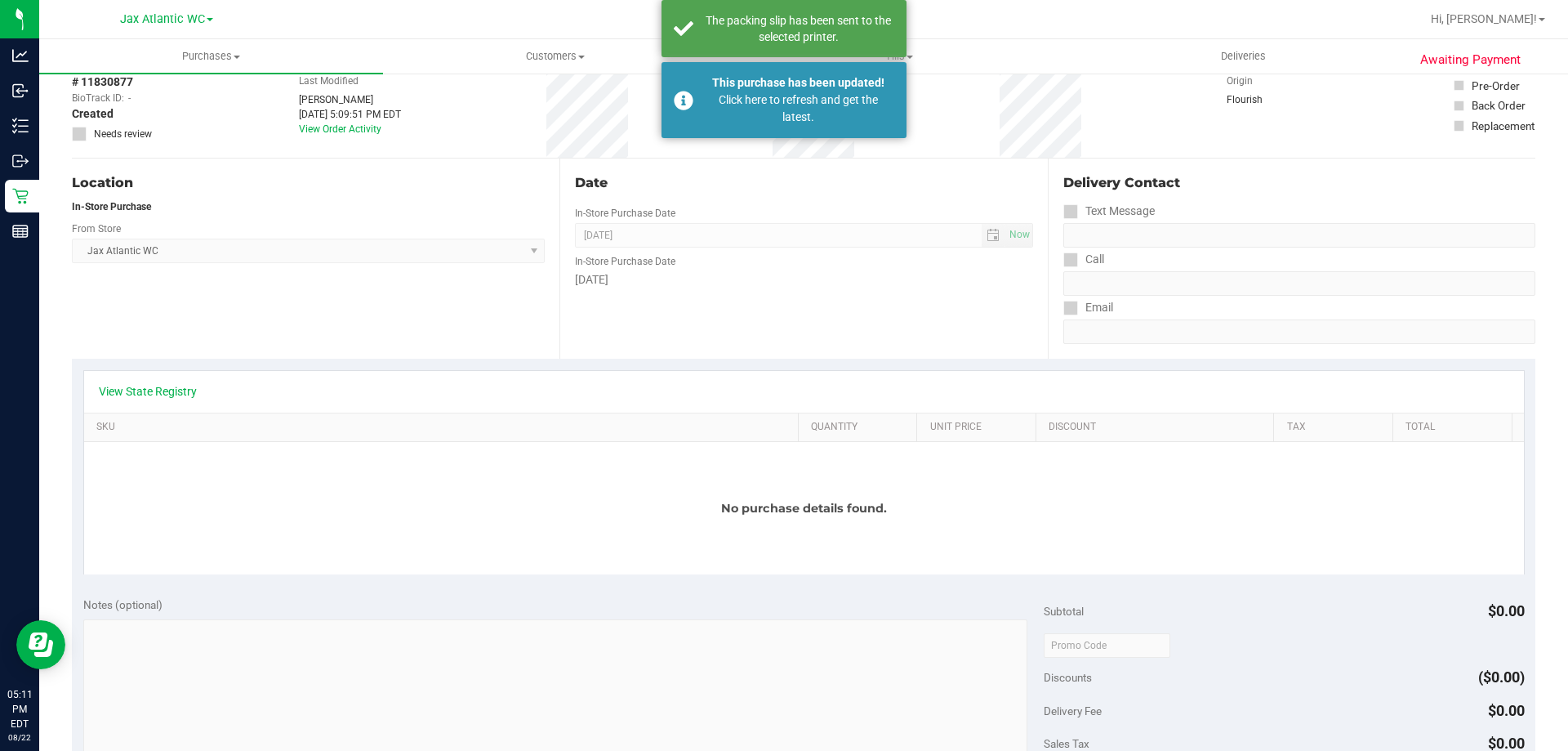
scroll to position [0, 0]
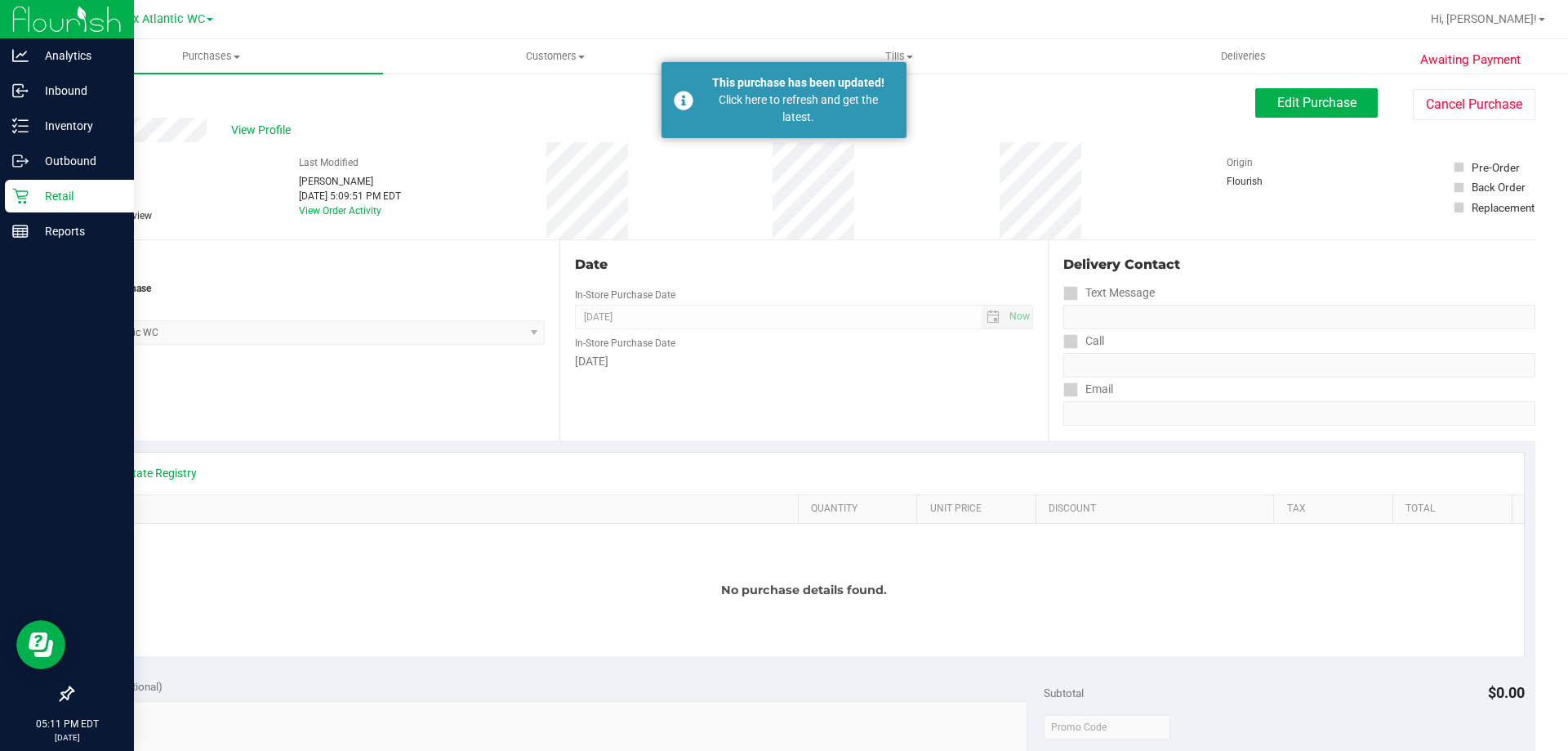
click at [28, 206] on div "Retail" at bounding box center [69, 196] width 129 height 33
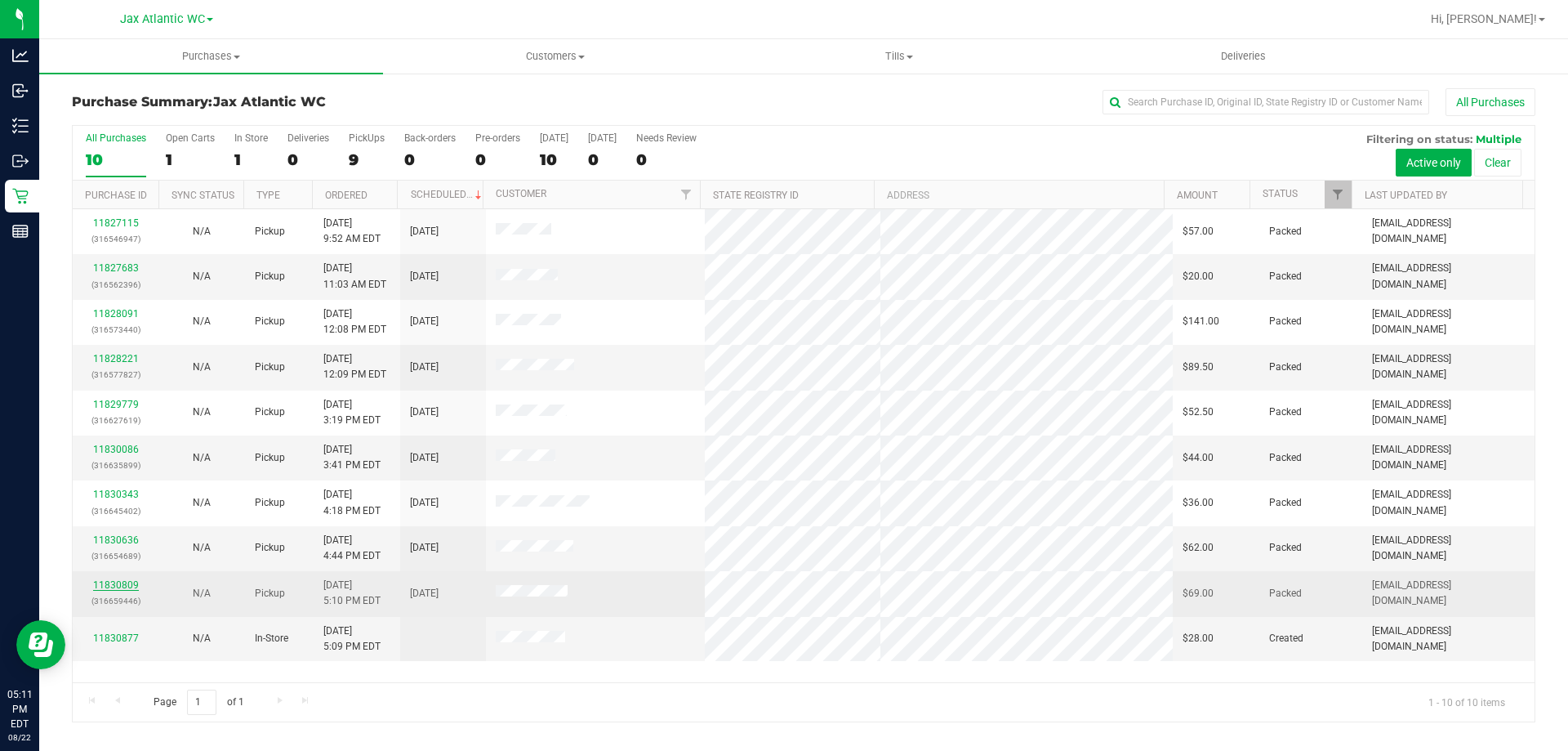
click at [125, 579] on link "11830809" at bounding box center [116, 585] width 46 height 12
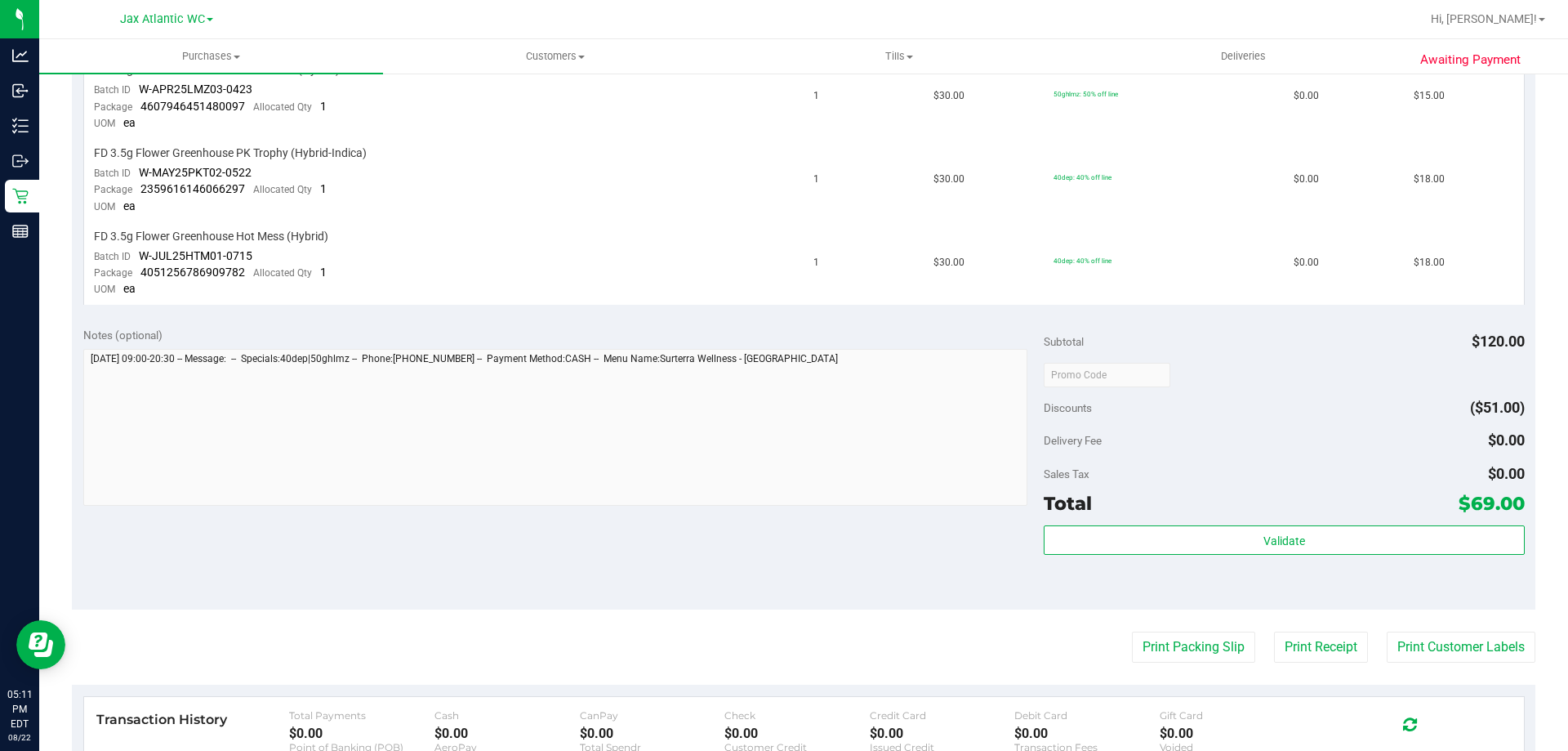
scroll to position [654, 0]
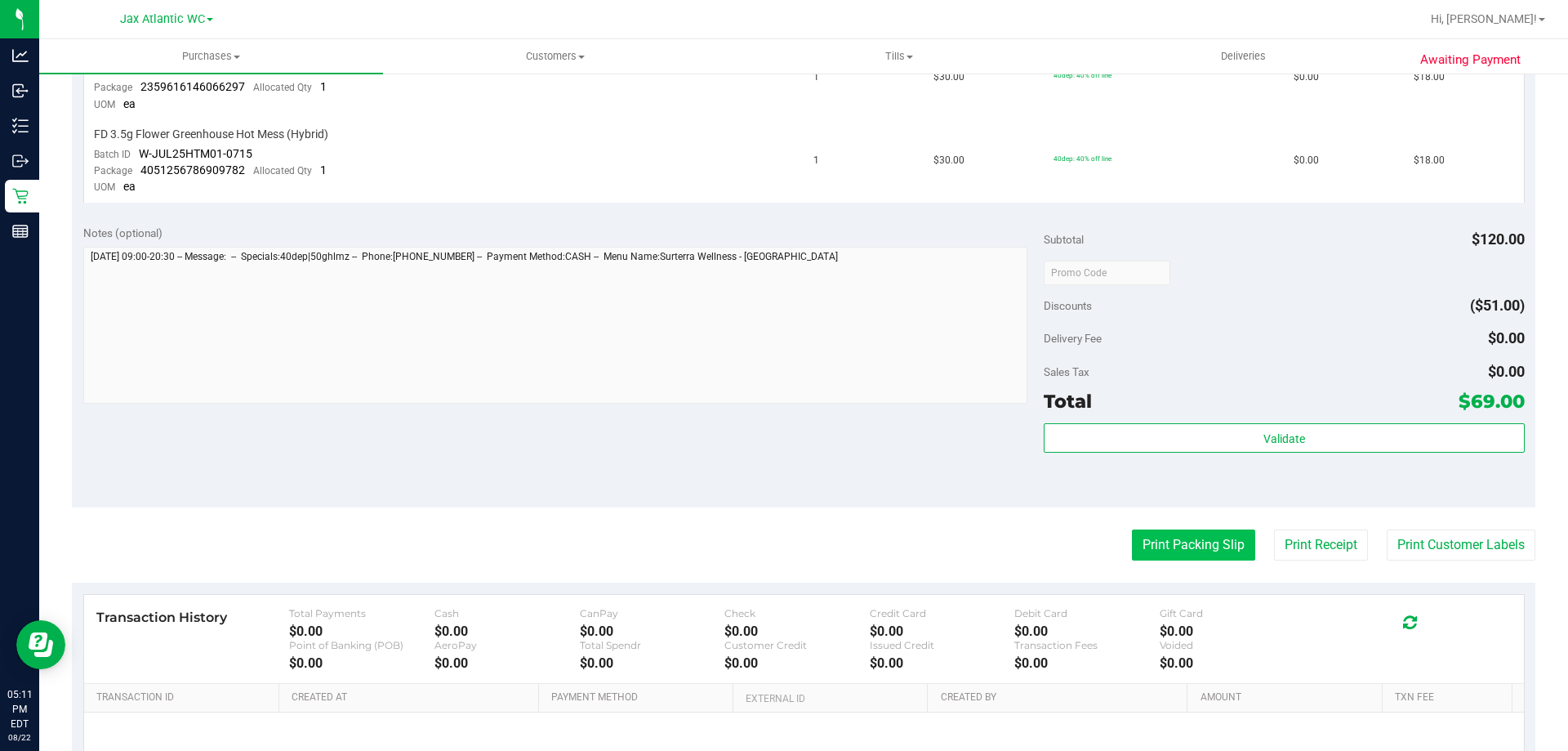
click at [1216, 547] on button "Print Packing Slip" at bounding box center [1193, 545] width 123 height 31
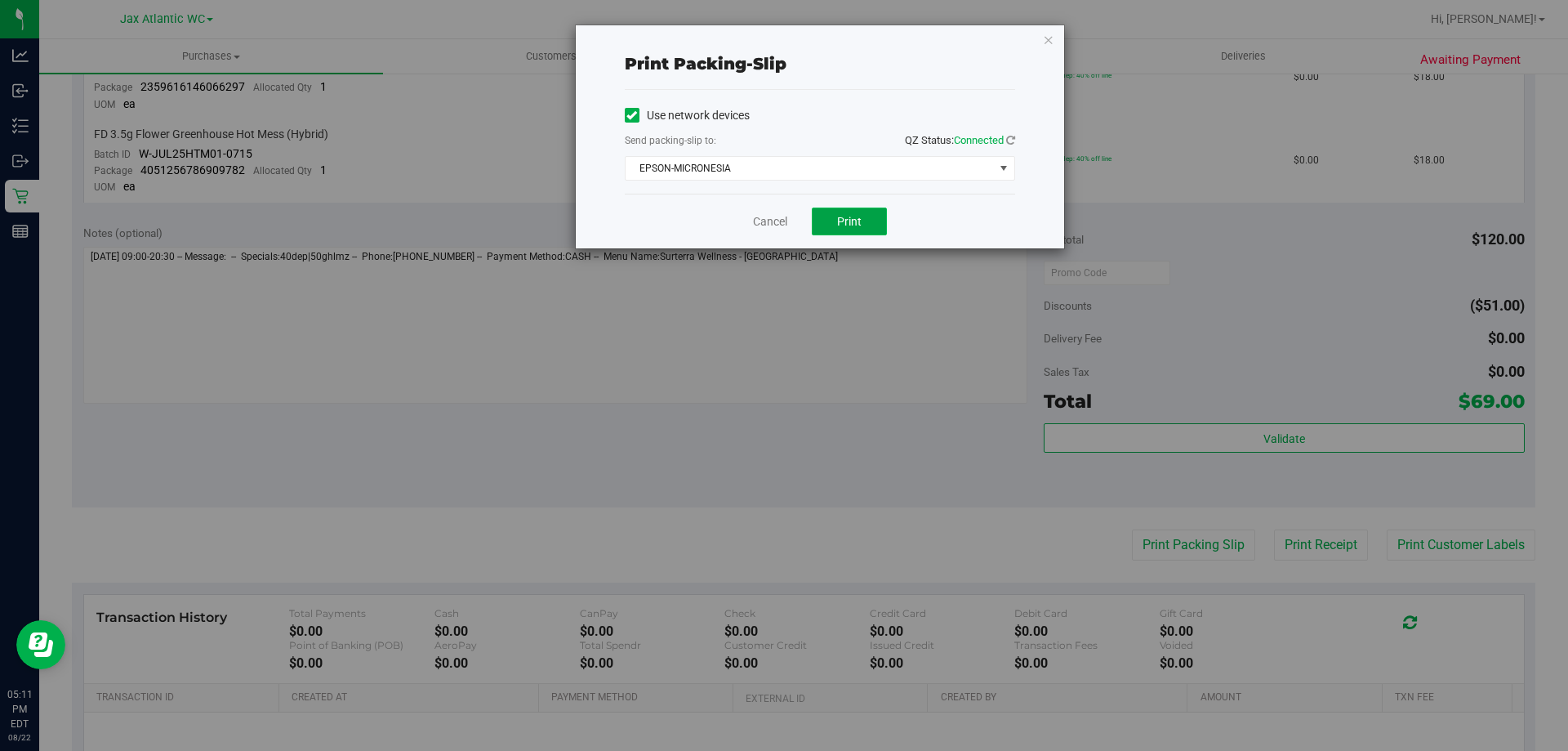
click at [848, 226] on span "Print" at bounding box center [849, 222] width 25 height 13
drag, startPoint x: 772, startPoint y: 219, endPoint x: 720, endPoint y: 145, distance: 90.4
click at [770, 218] on link "Cancel" at bounding box center [770, 222] width 34 height 17
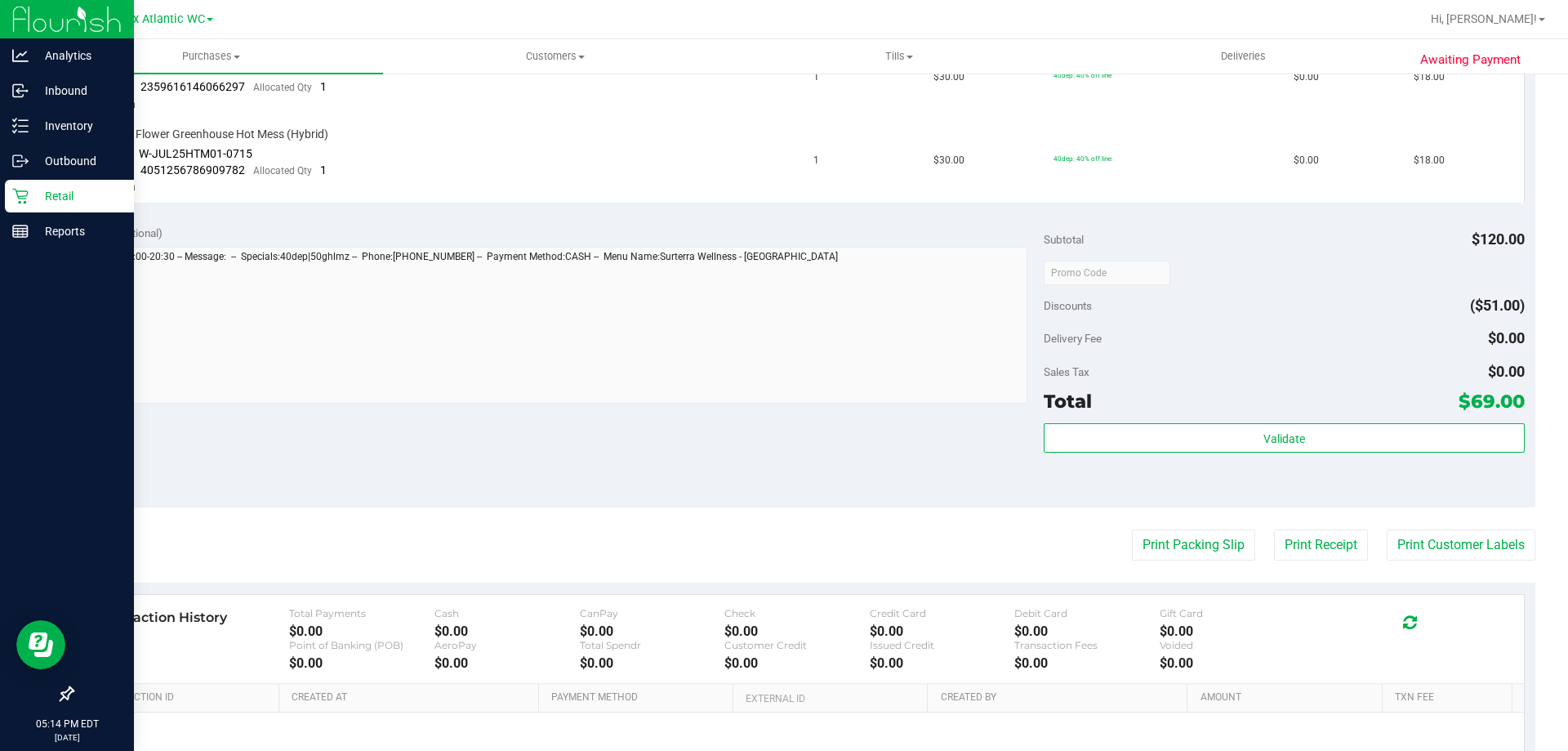
click at [88, 208] on div "Retail" at bounding box center [69, 196] width 129 height 33
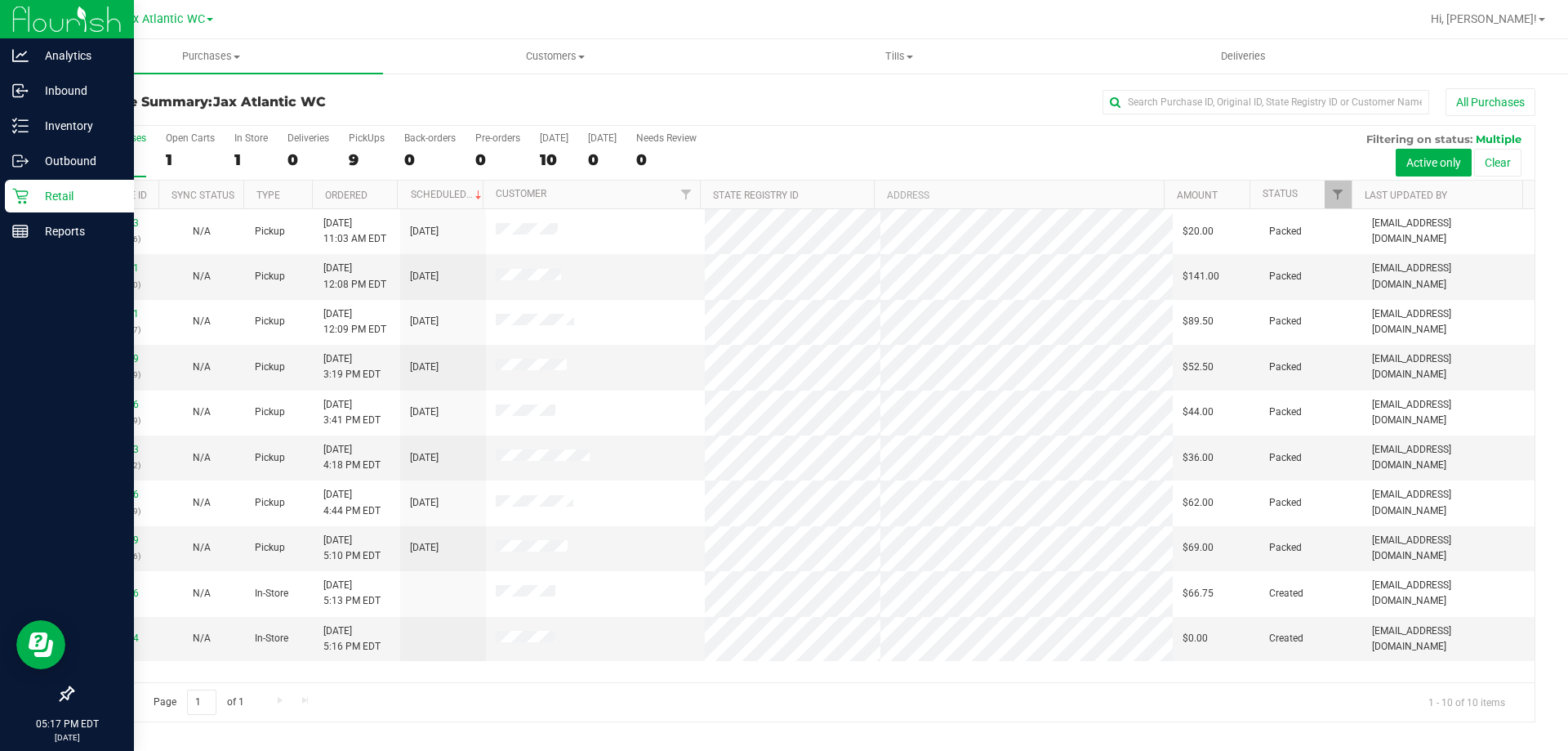
click at [25, 194] on icon at bounding box center [21, 196] width 16 height 16
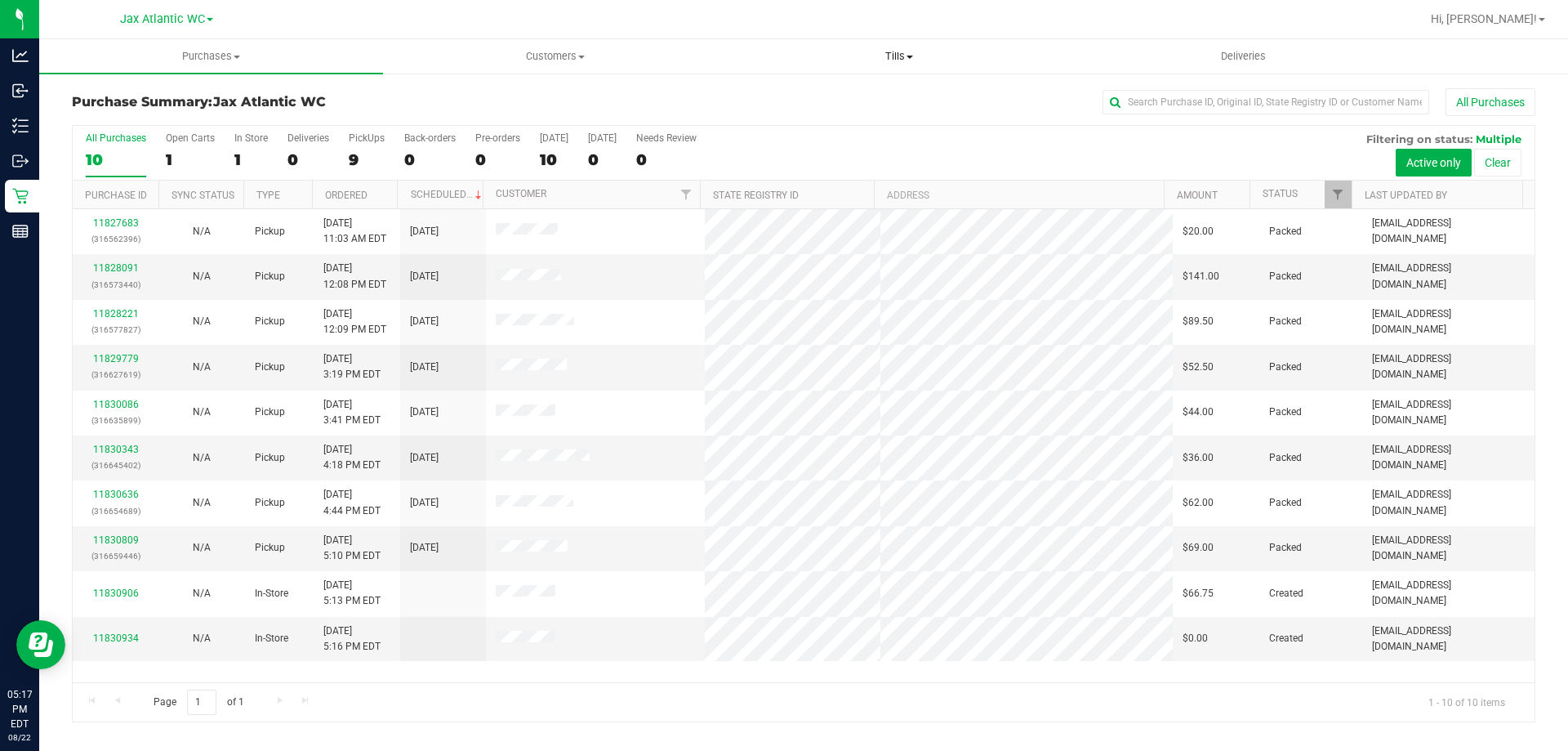
click at [894, 58] on span "Tills" at bounding box center [899, 57] width 343 height 15
click at [825, 95] on span "Manage tills" at bounding box center [782, 98] width 110 height 14
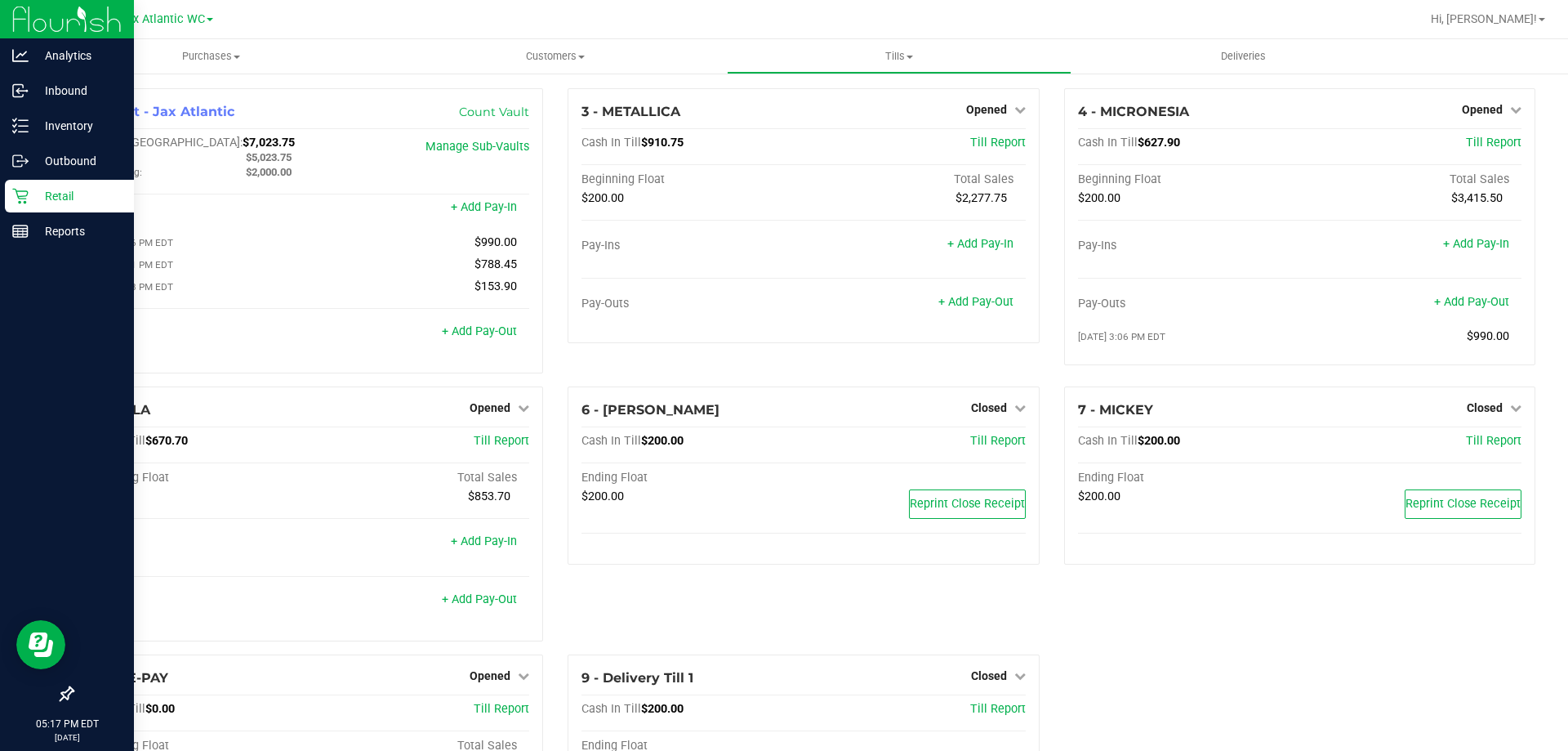
click at [39, 202] on p "Retail" at bounding box center [77, 196] width 98 height 20
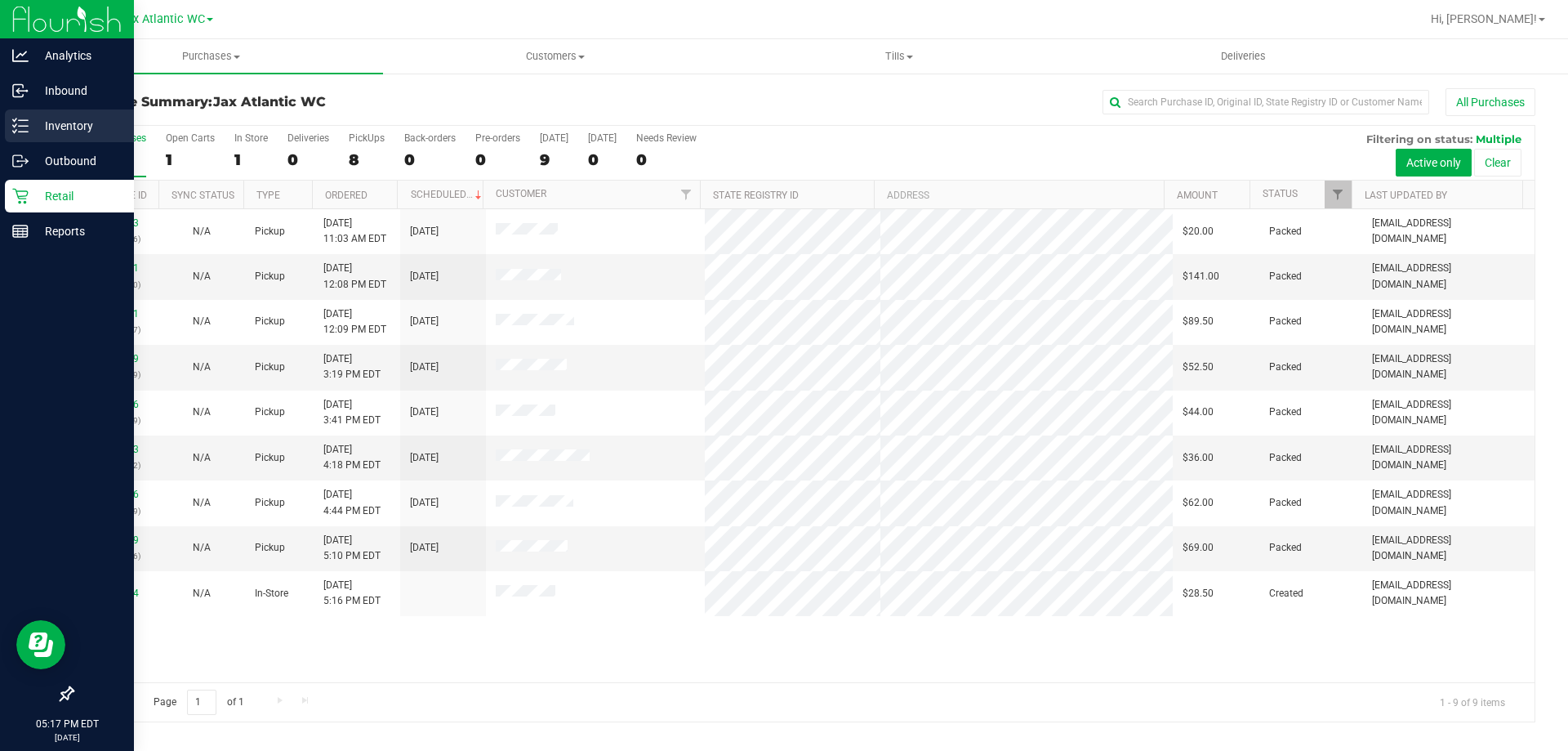
click at [34, 127] on p "Inventory" at bounding box center [77, 126] width 98 height 20
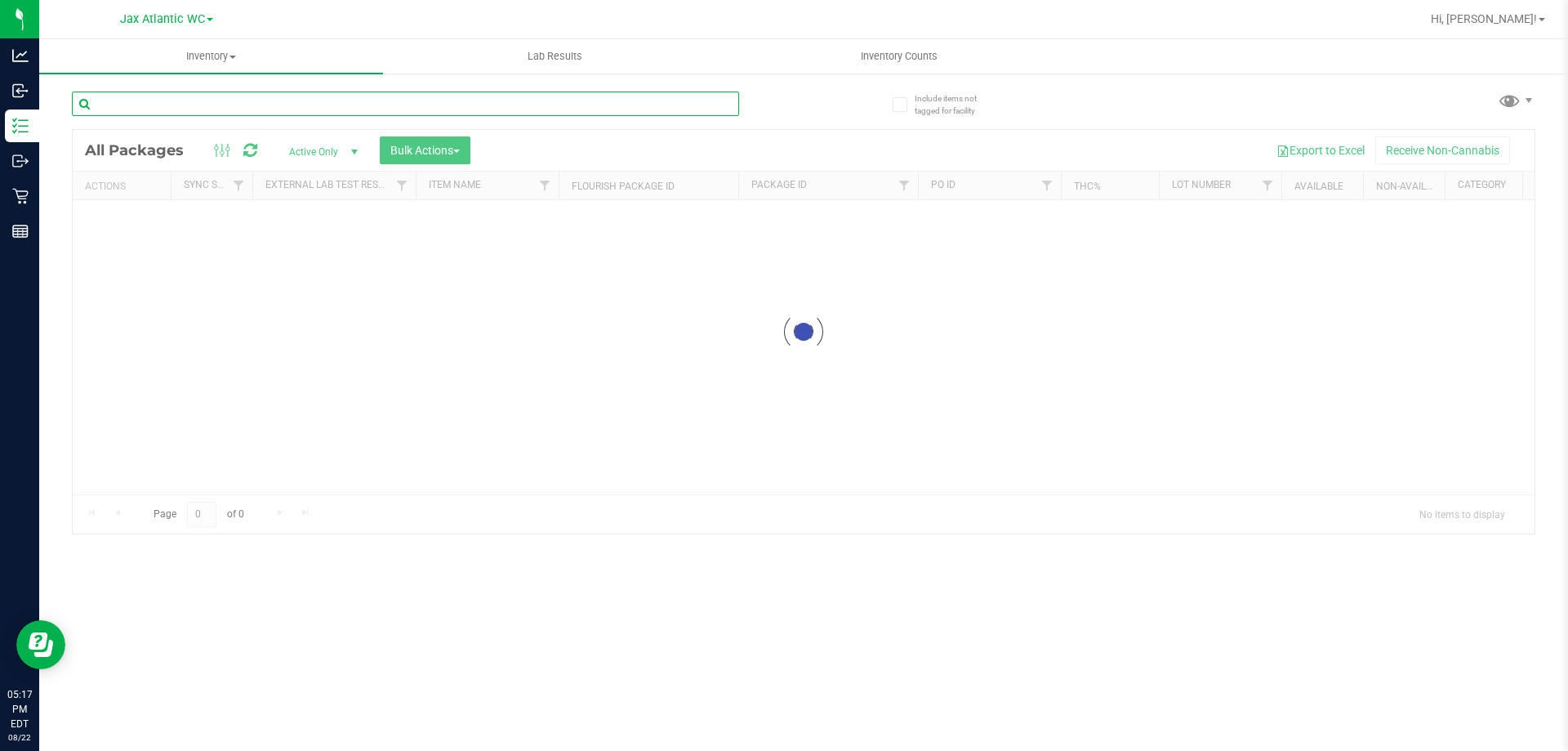
click at [248, 94] on div "Inventory All packages All inventory Waste log Create inventory Lab Results Inv…" at bounding box center [804, 395] width 1529 height 712
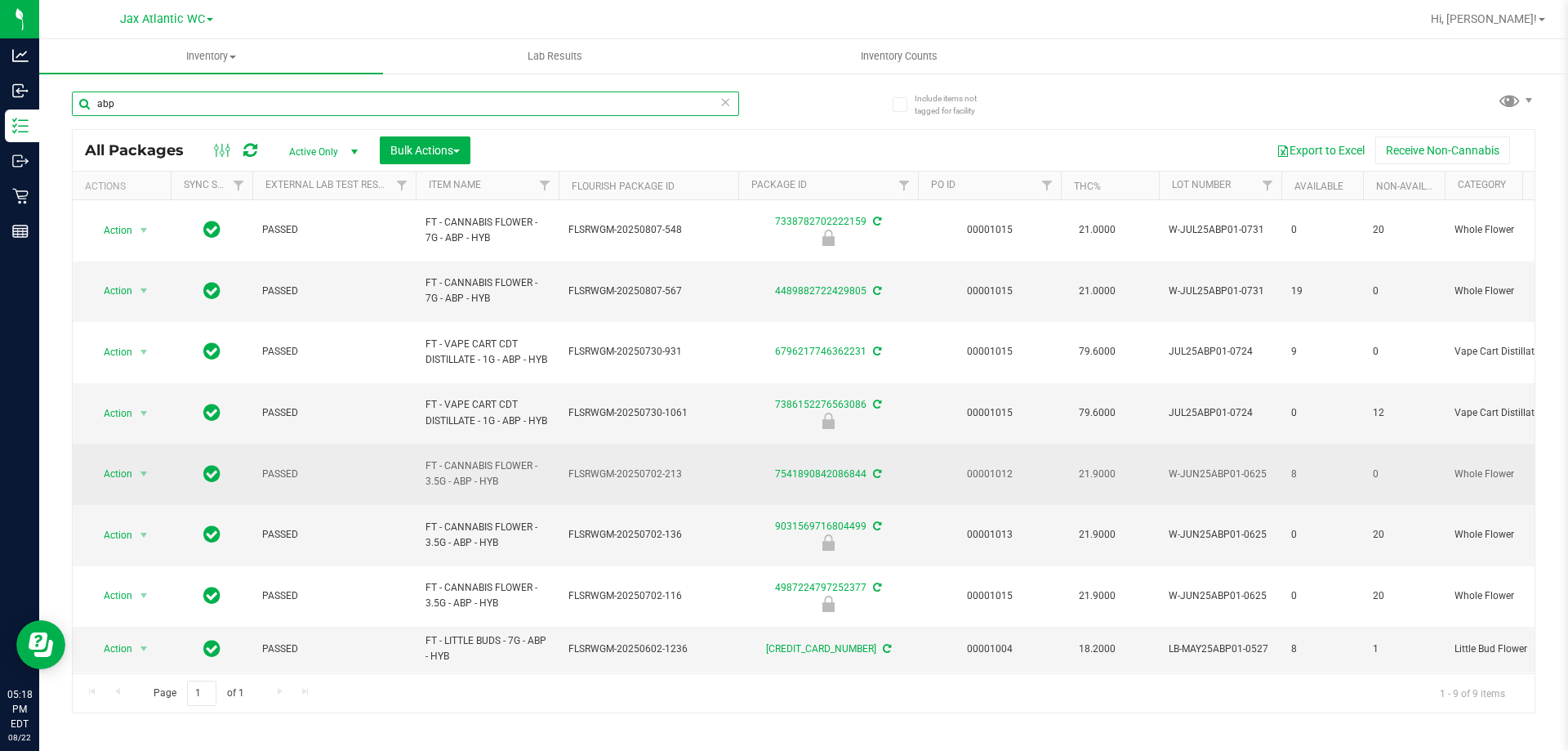
scroll to position [56, 0]
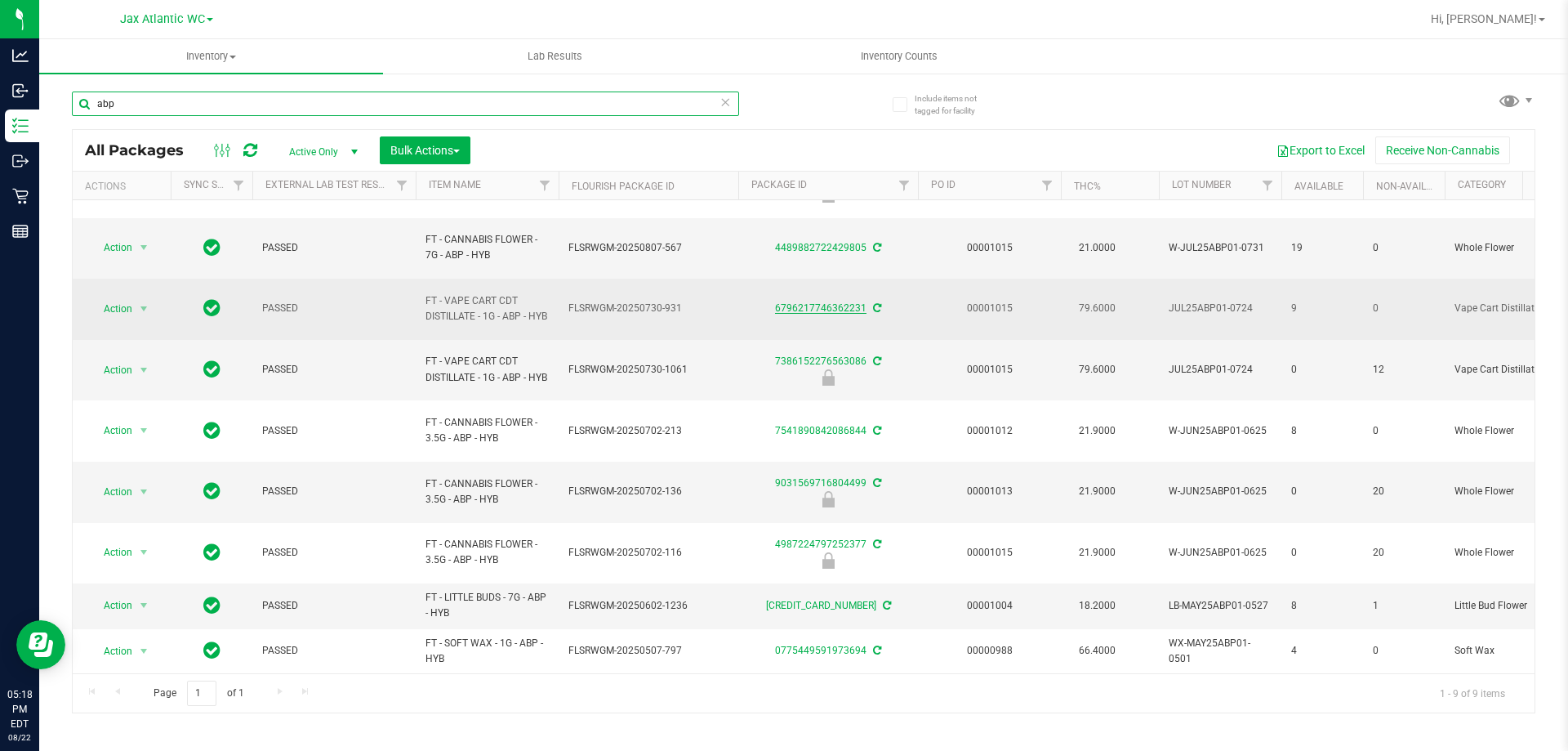
type input "abp"
click at [824, 302] on link "6796217746362231" at bounding box center [821, 308] width 91 height 12
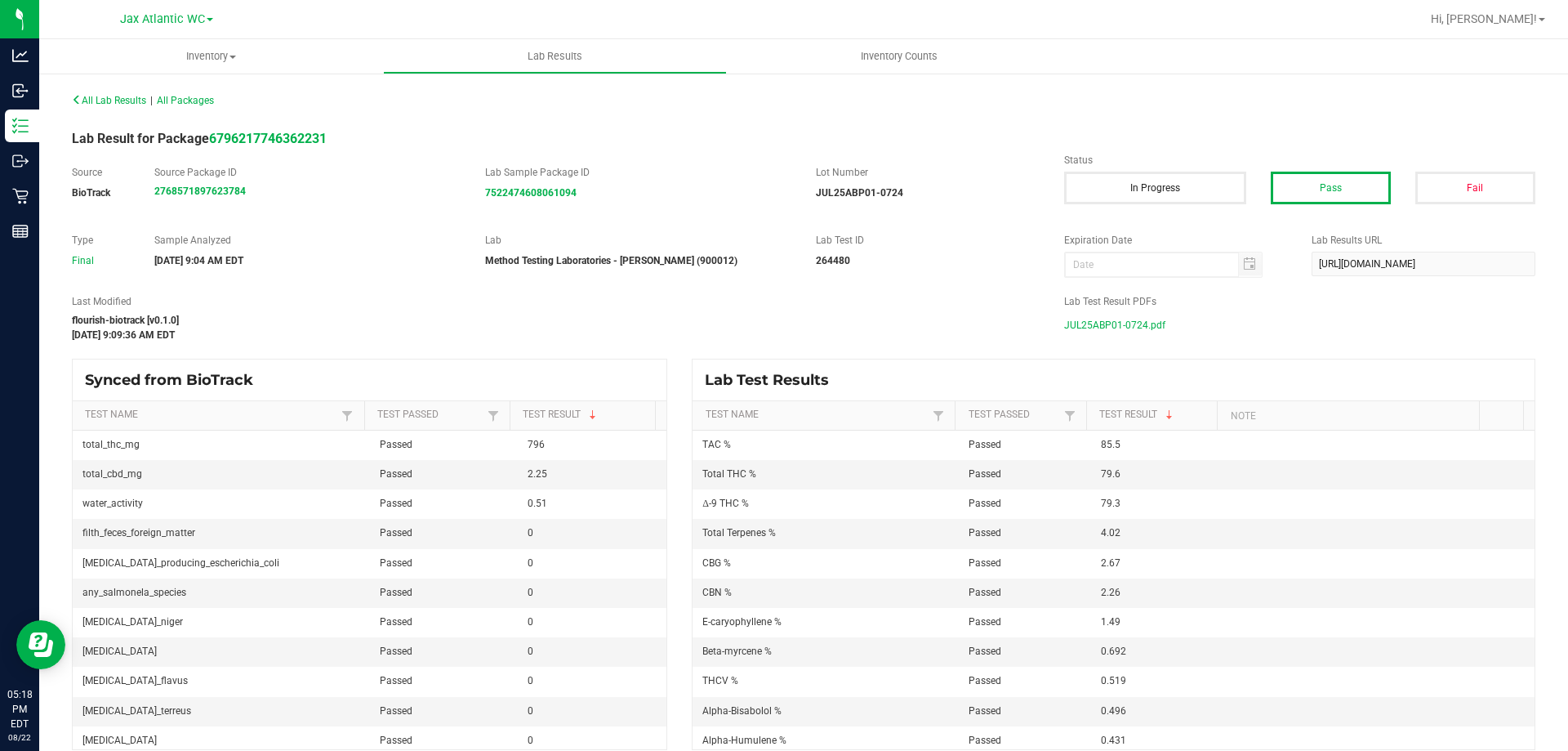
click at [1090, 333] on span "JUL25ABP01-0724.pdf" at bounding box center [1115, 325] width 101 height 25
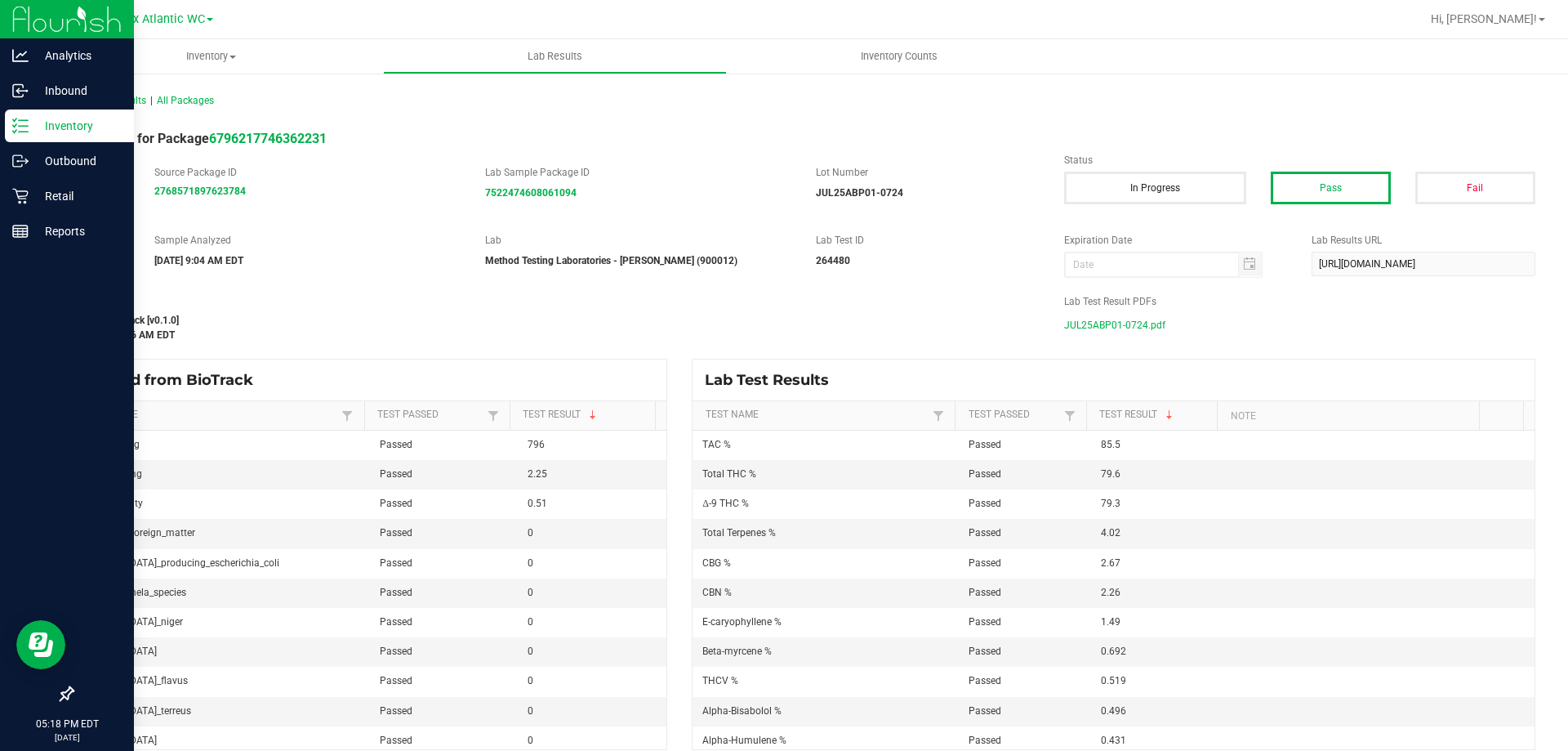
click at [21, 130] on icon at bounding box center [21, 126] width 16 height 16
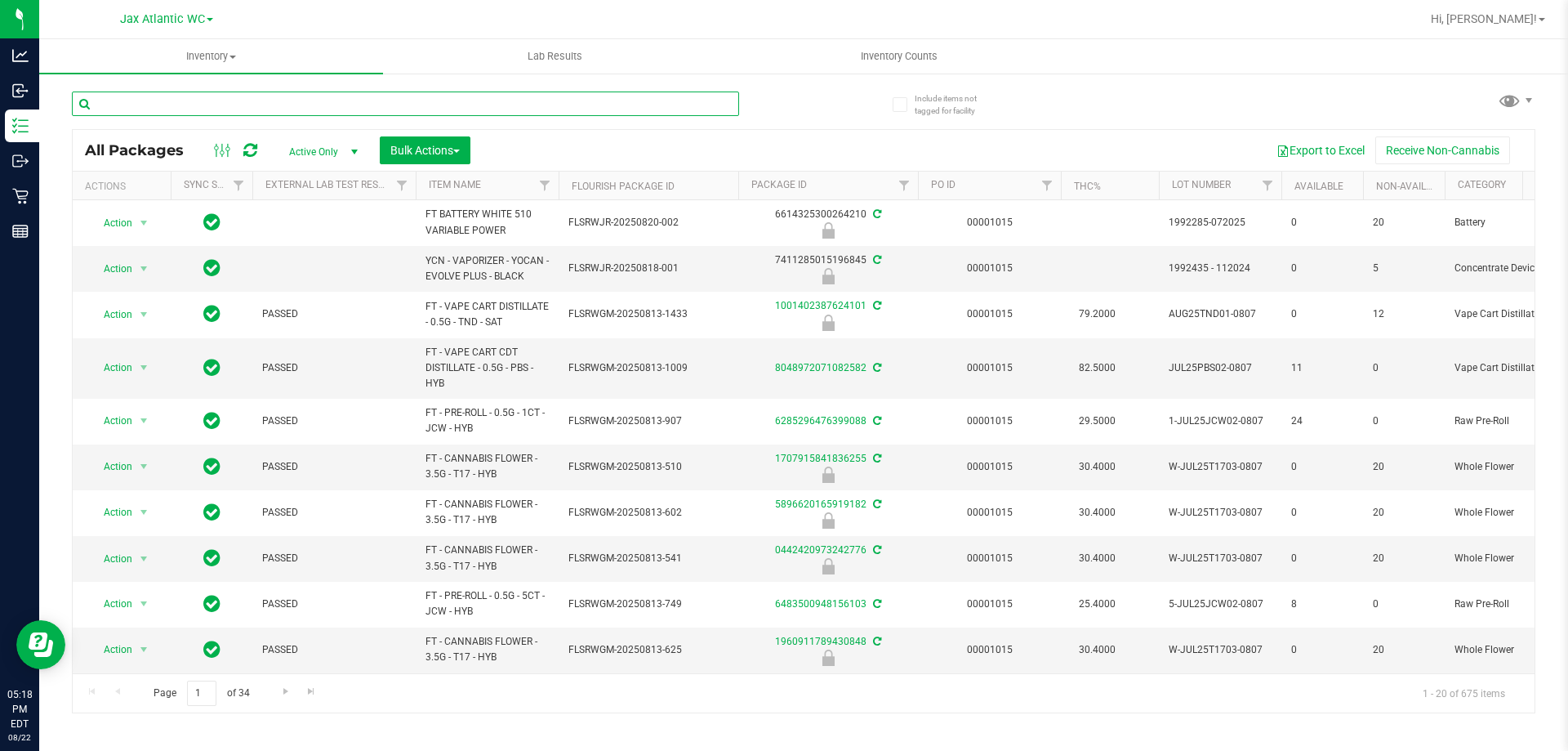
click at [209, 108] on input "text" at bounding box center [406, 104] width 668 height 25
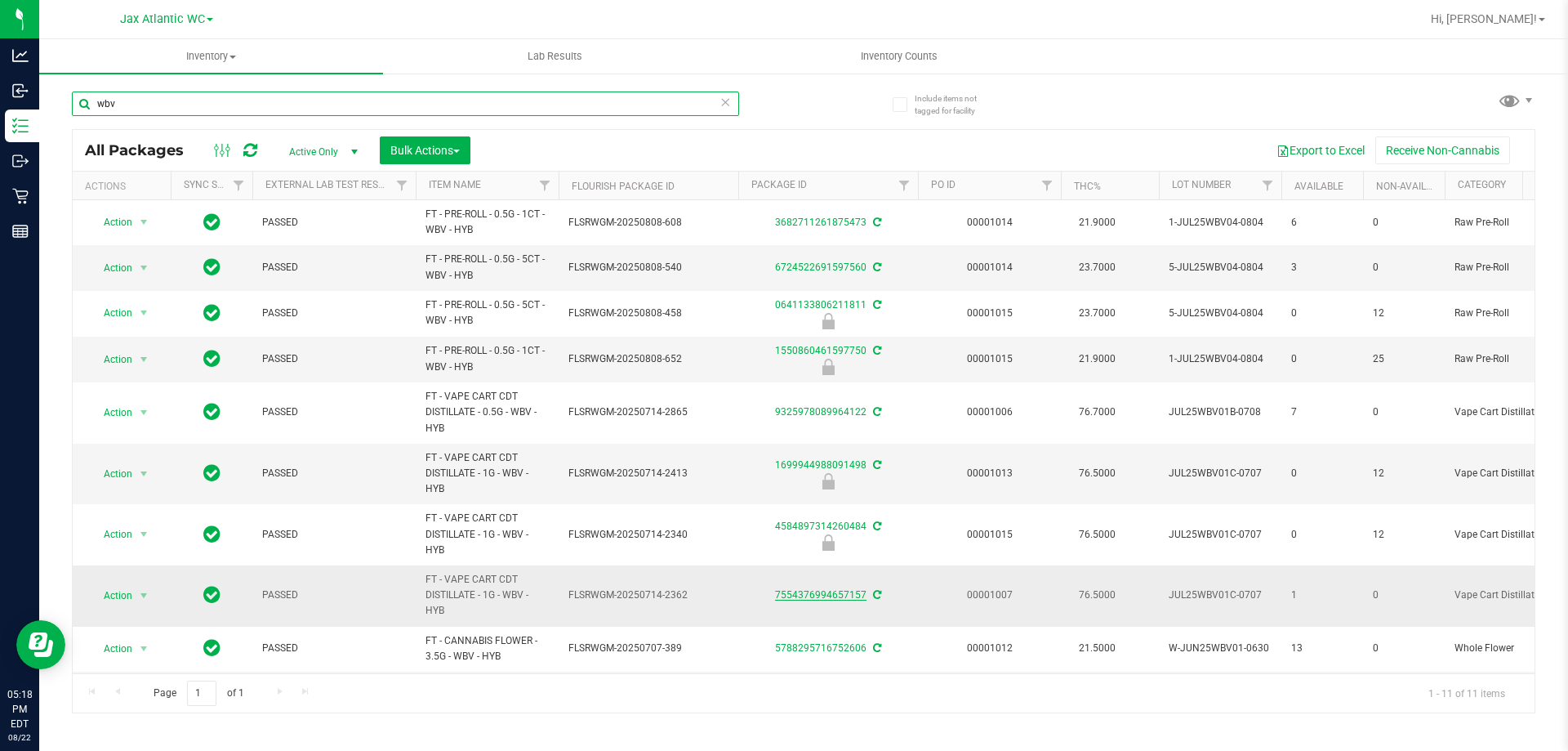
type input "wbv"
click at [839, 594] on link "7554376994657157" at bounding box center [821, 595] width 91 height 12
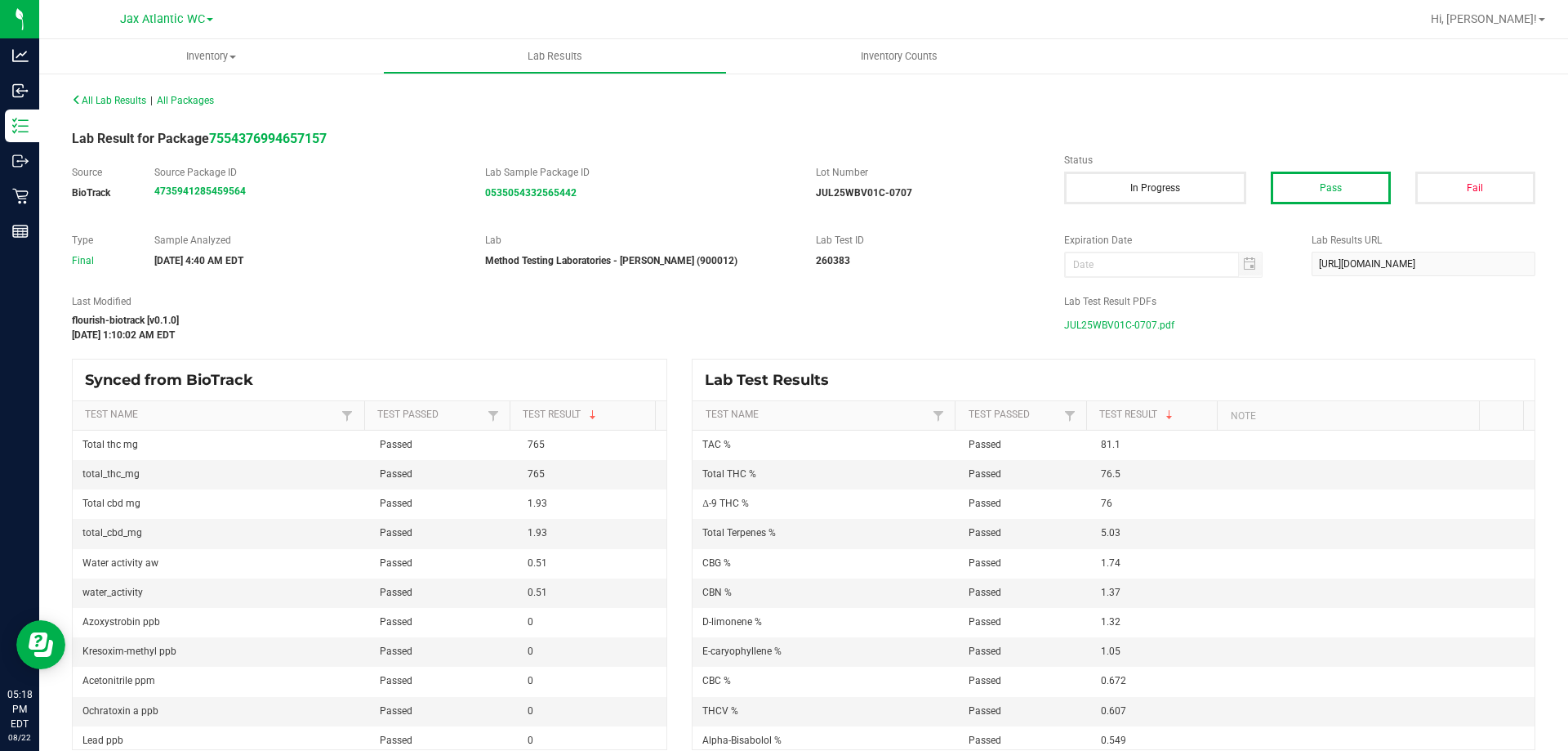
click at [1147, 324] on span "JUL25WBV01C-0707.pdf" at bounding box center [1120, 325] width 110 height 25
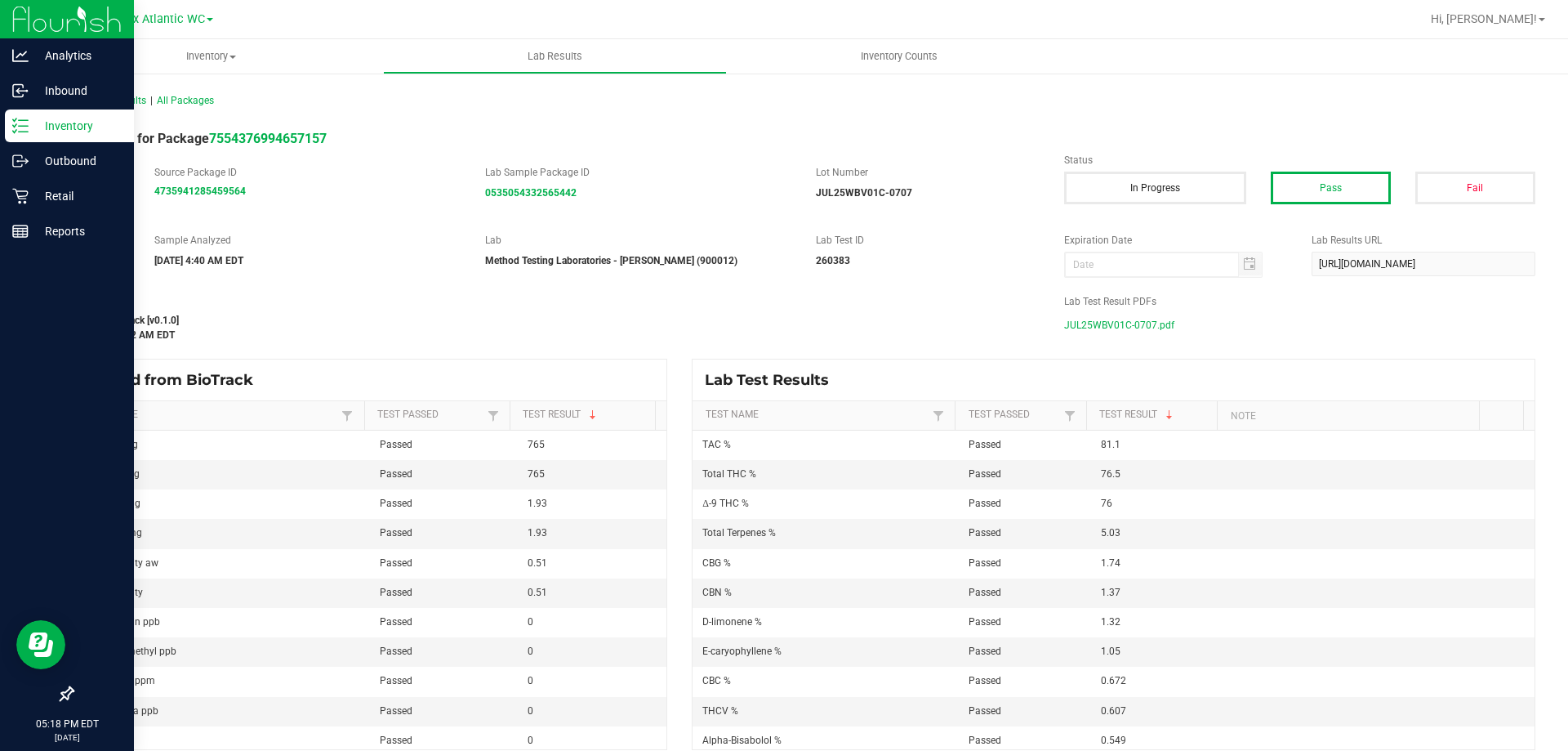
click at [16, 117] on icon at bounding box center [21, 126] width 16 height 16
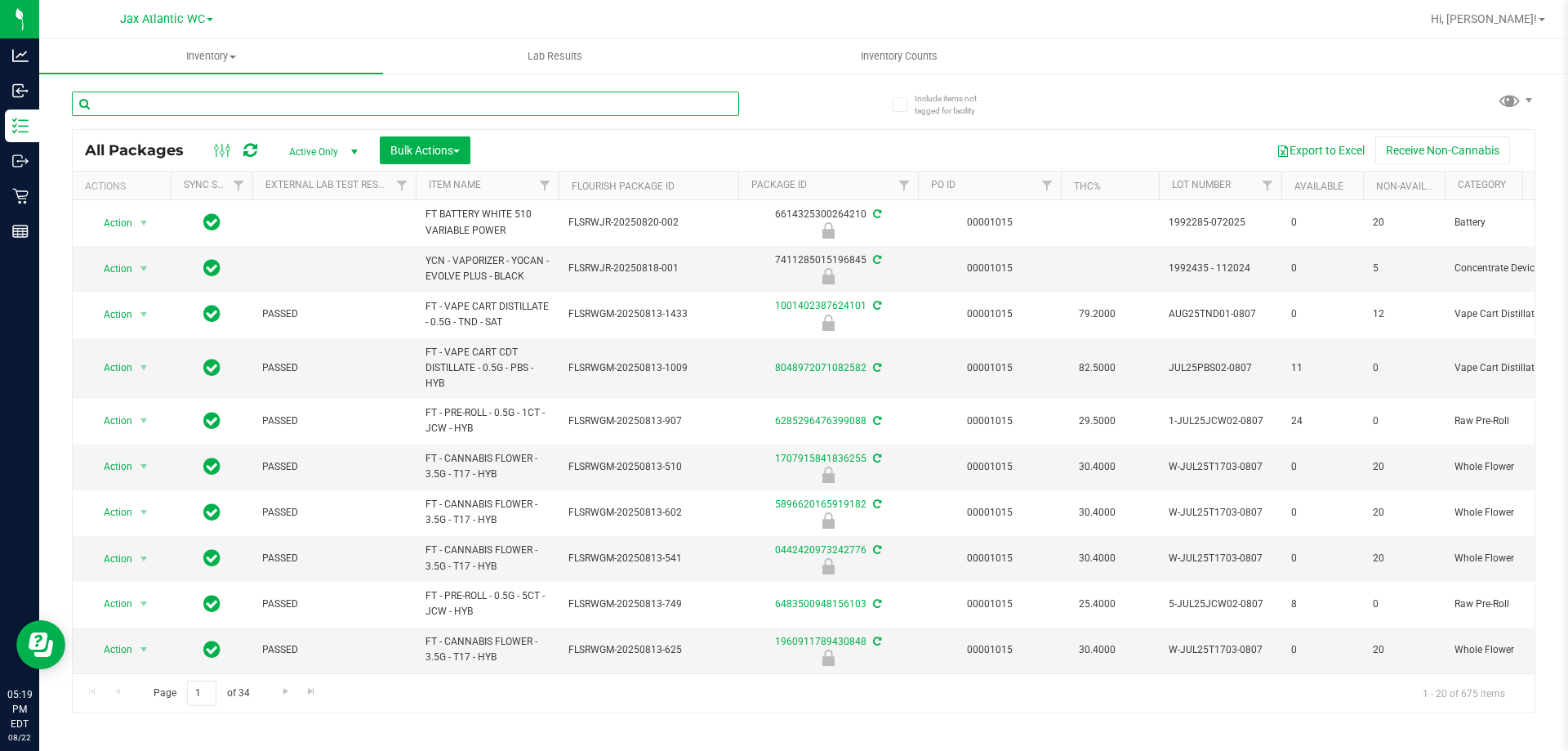
click at [188, 104] on input "text" at bounding box center [406, 104] width 668 height 25
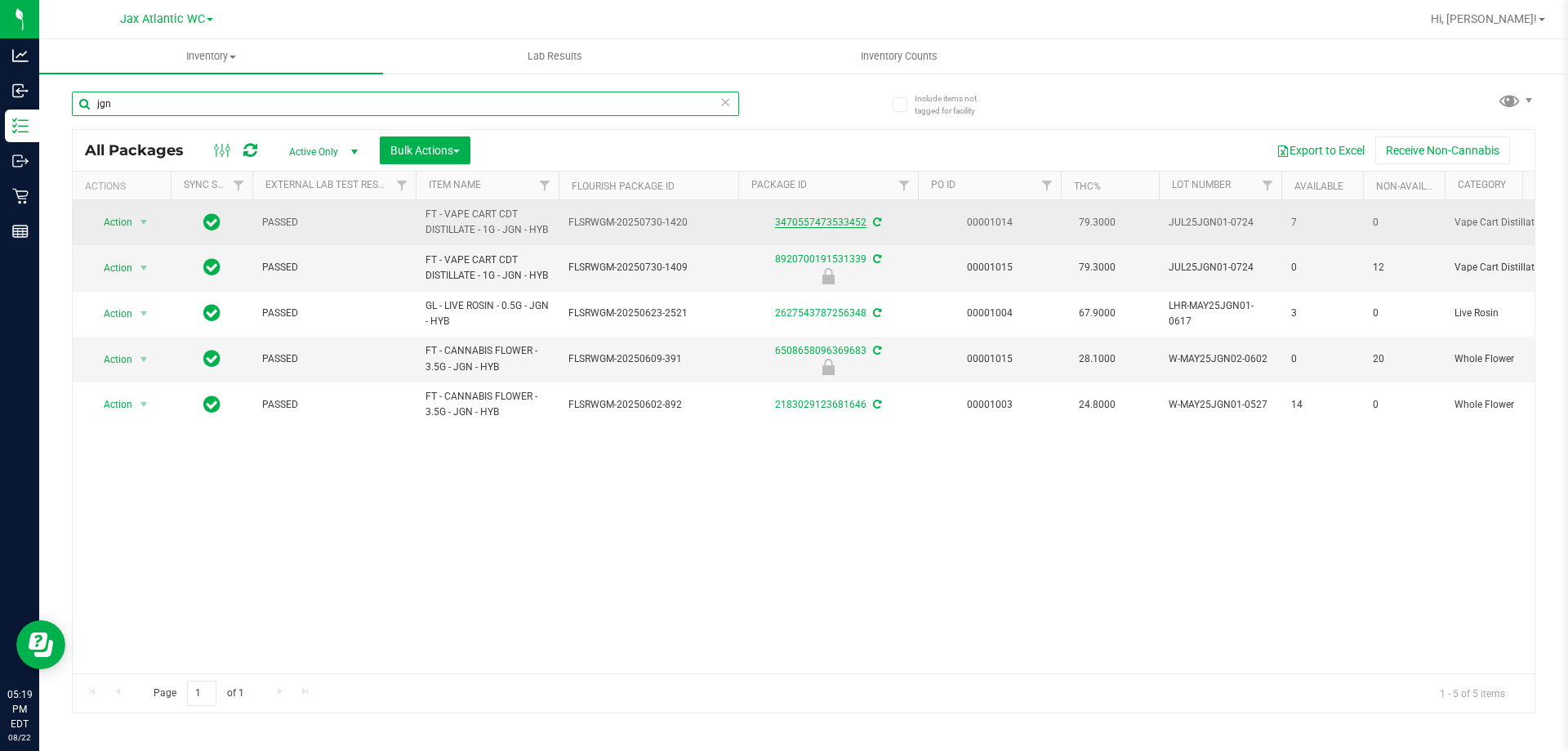
type input "jgn"
click at [826, 228] on link "3470557473533452" at bounding box center [821, 223] width 91 height 12
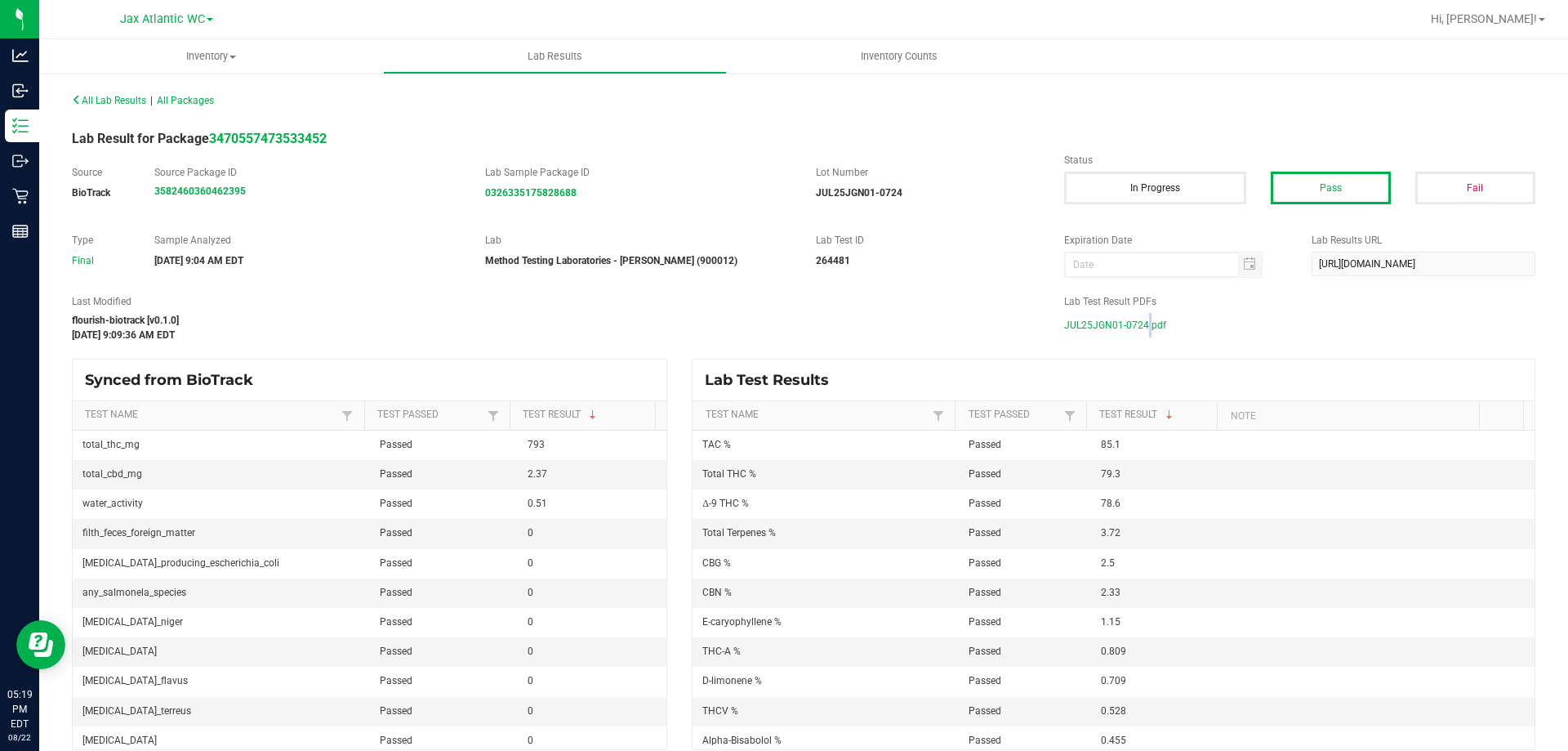
click at [1136, 319] on span "JUL25JGN01-0724.pdf" at bounding box center [1115, 325] width 102 height 25
